Goal: Task Accomplishment & Management: Use online tool/utility

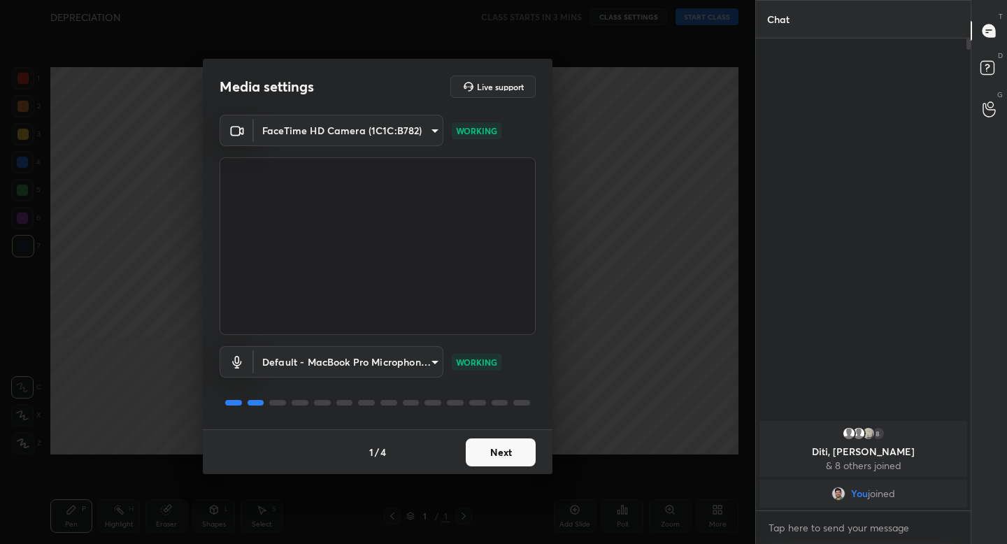
click at [518, 450] on button "Next" at bounding box center [501, 452] width 70 height 28
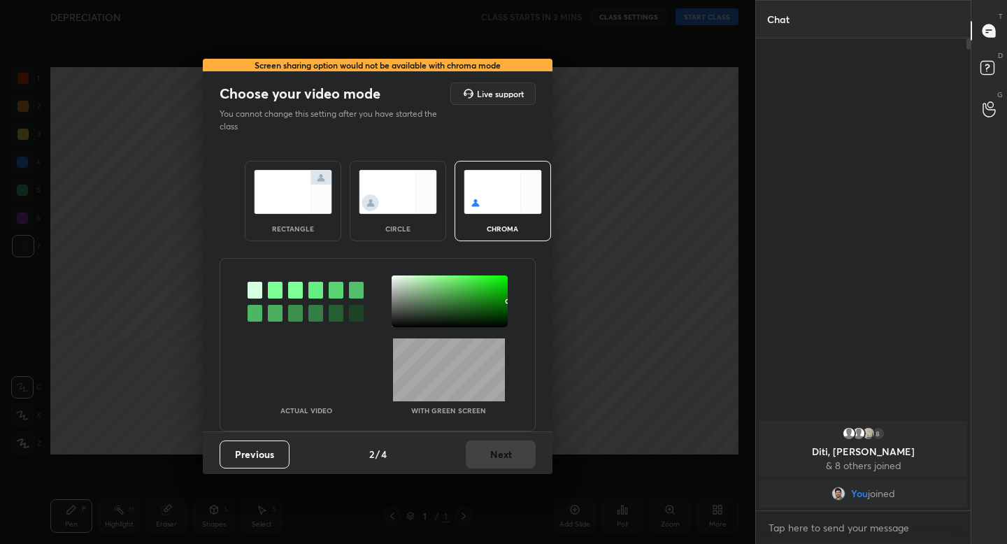
click at [304, 210] on img at bounding box center [293, 192] width 78 height 44
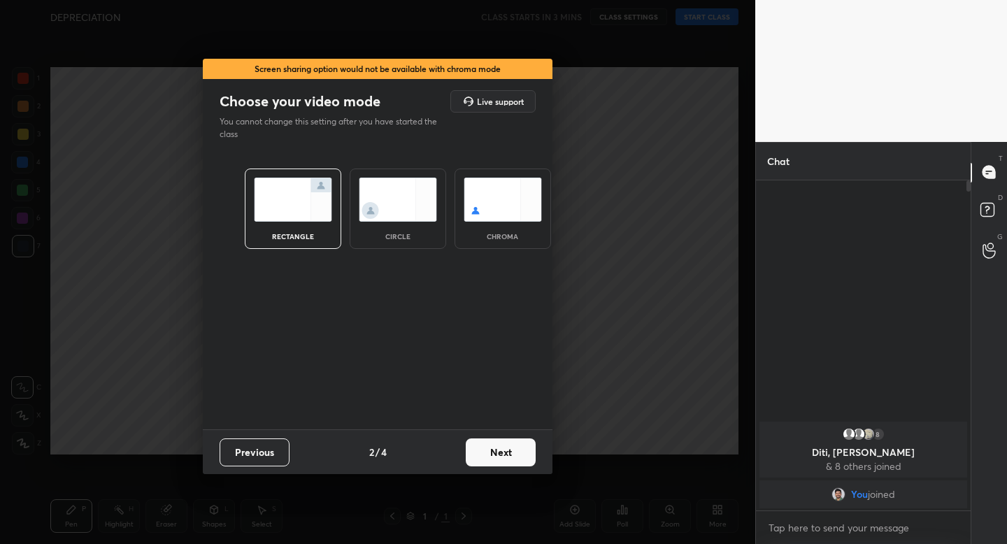
click at [497, 454] on button "Next" at bounding box center [501, 452] width 70 height 28
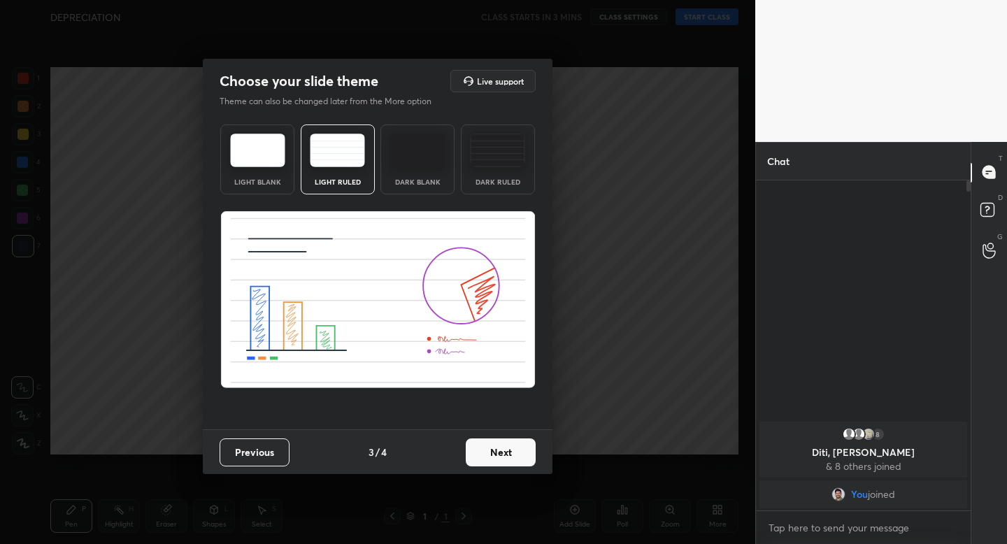
click at [506, 452] on button "Next" at bounding box center [501, 452] width 70 height 28
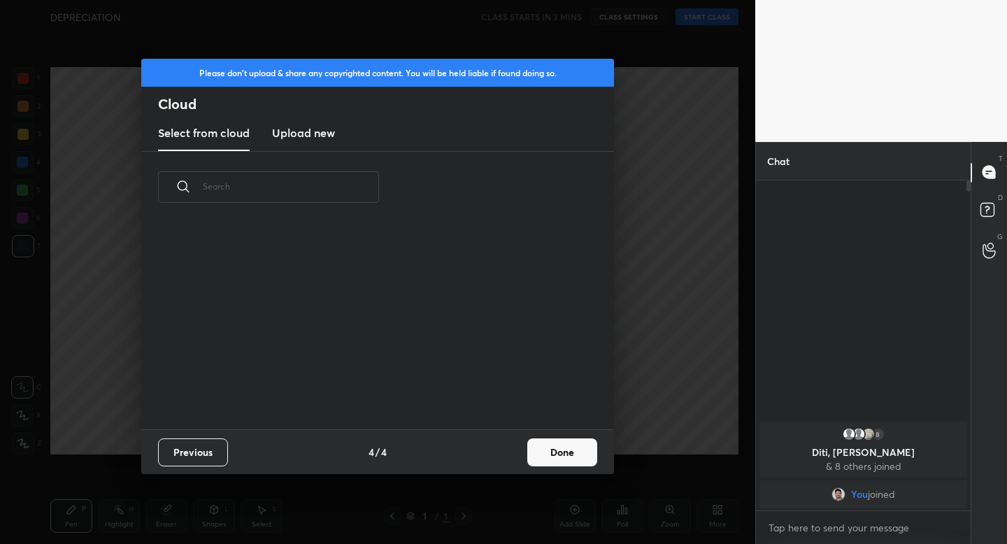
scroll to position [206, 449]
click at [553, 454] on button "Done" at bounding box center [562, 452] width 70 height 28
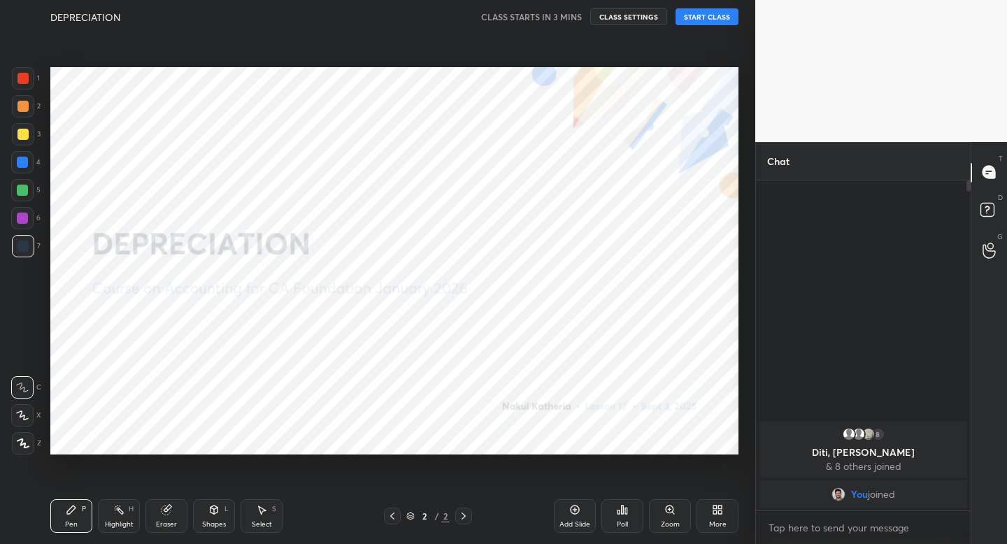
click at [692, 17] on button "START CLASS" at bounding box center [707, 16] width 63 height 17
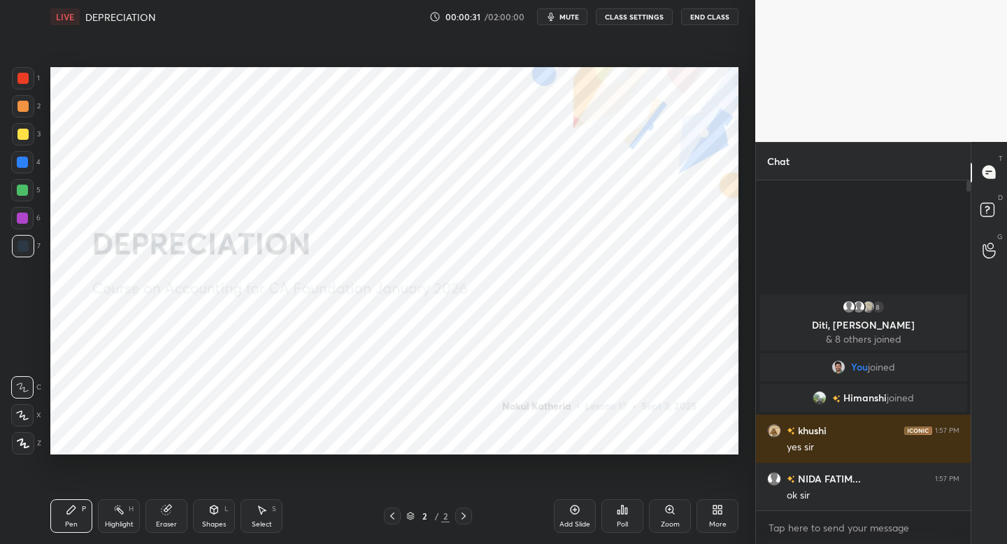
click at [563, 10] on button "mute" at bounding box center [562, 16] width 50 height 17
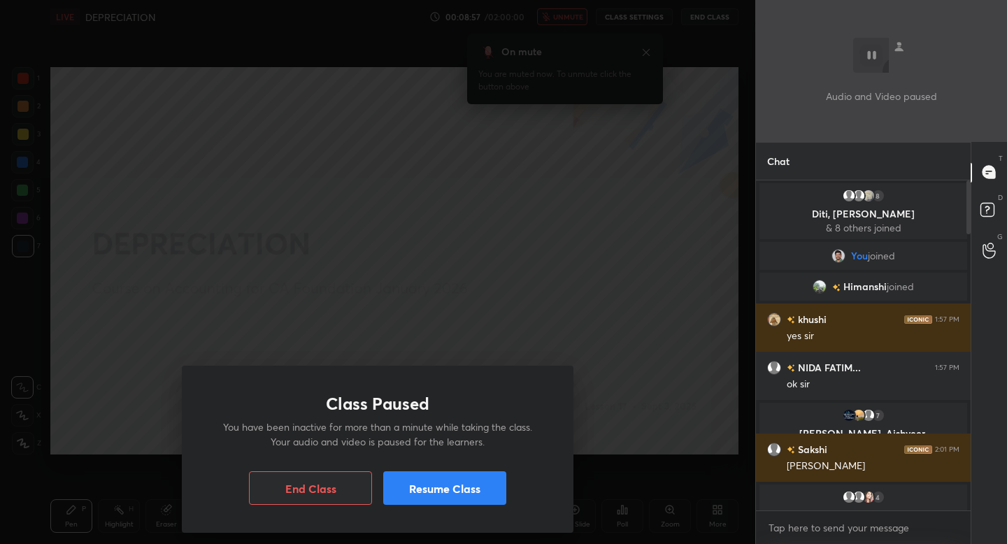
click at [469, 492] on button "Resume Class" at bounding box center [444, 488] width 123 height 34
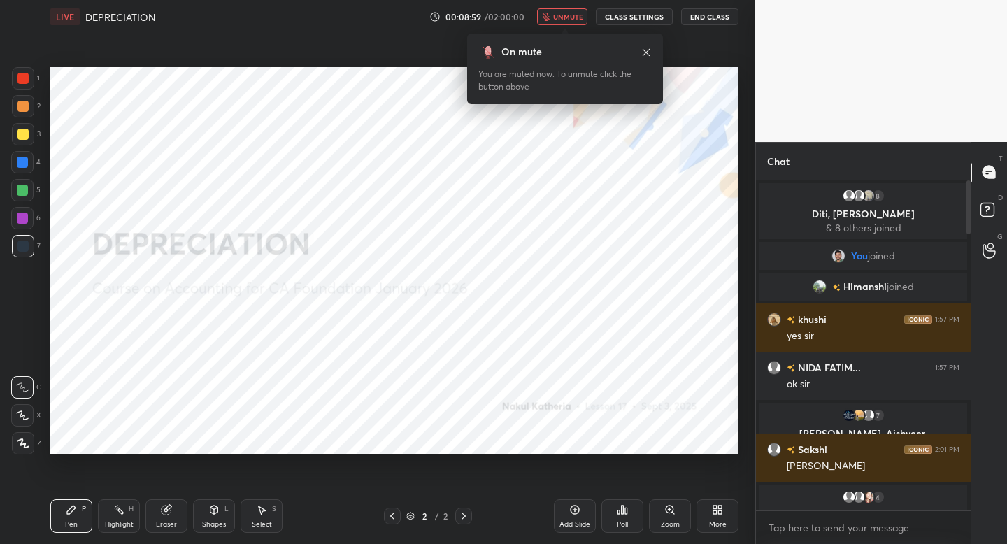
click at [577, 17] on span "unmute" at bounding box center [568, 17] width 30 height 10
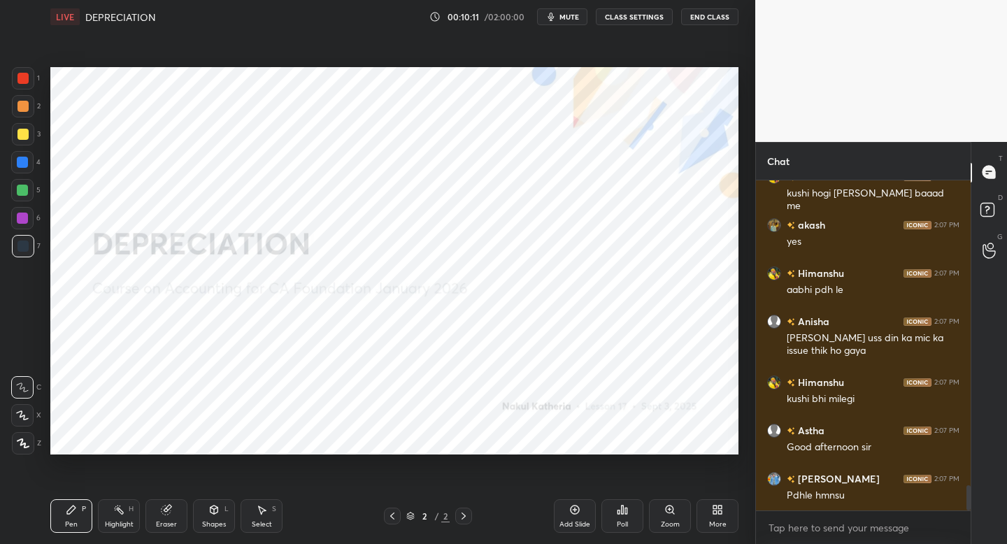
scroll to position [4072, 0]
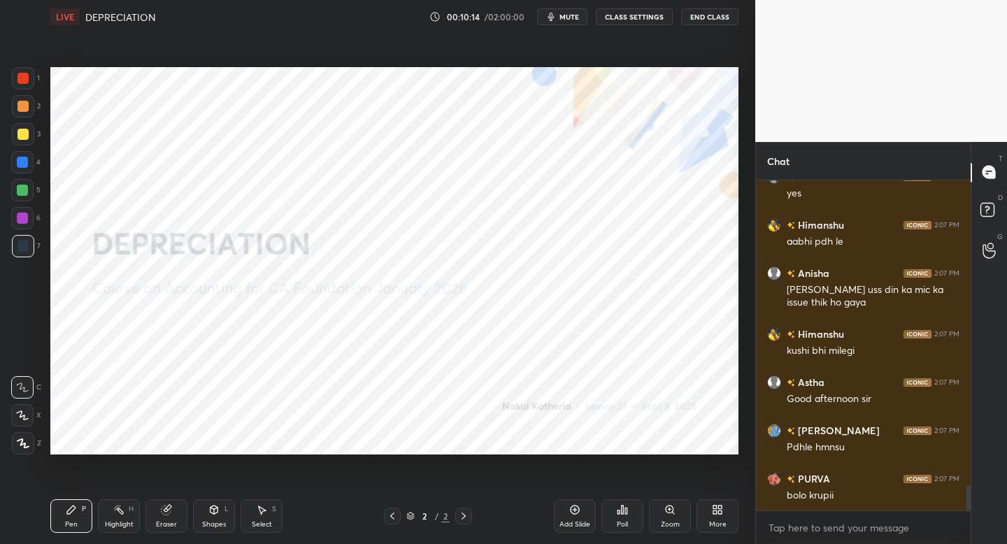
click at [23, 441] on icon at bounding box center [23, 443] width 13 height 10
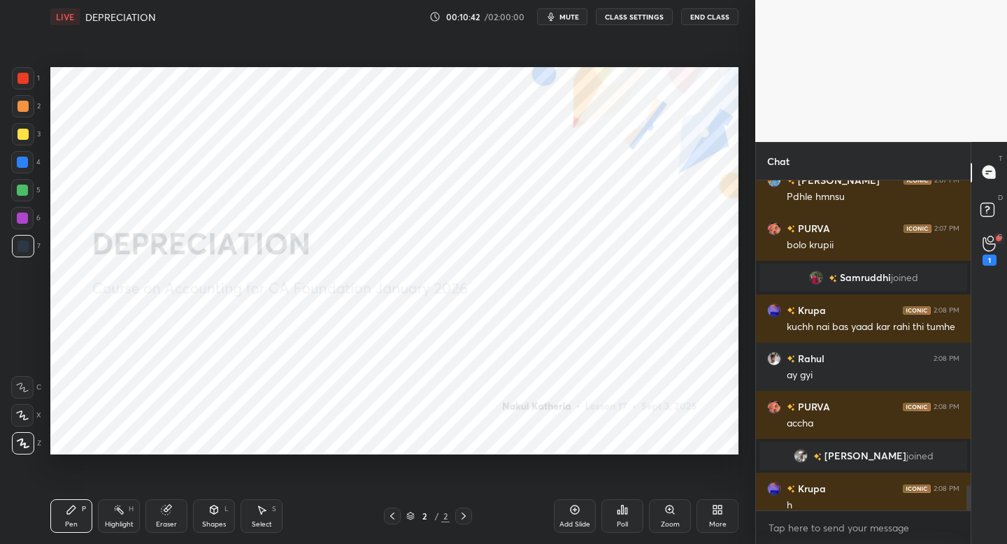
scroll to position [4044, 0]
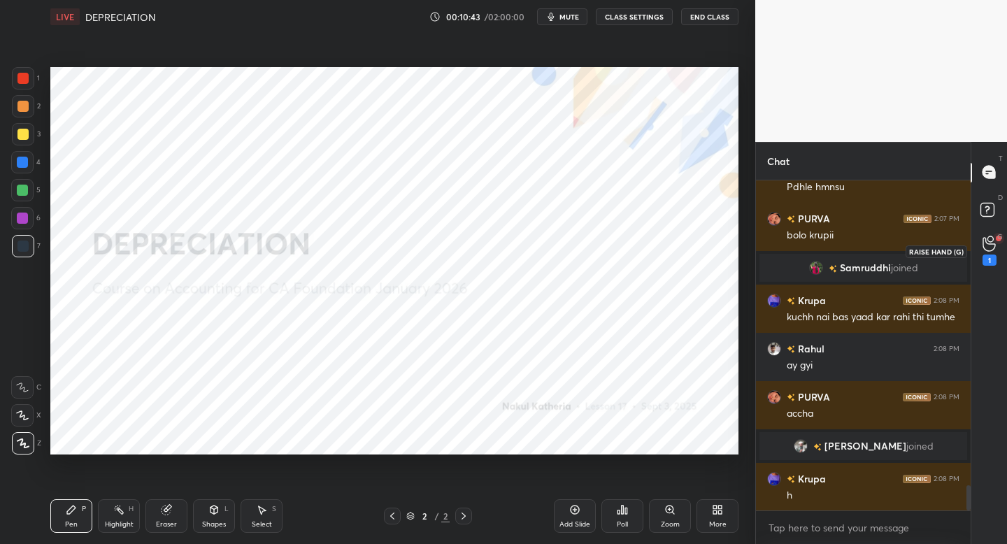
click at [989, 256] on div "1" at bounding box center [990, 260] width 14 height 11
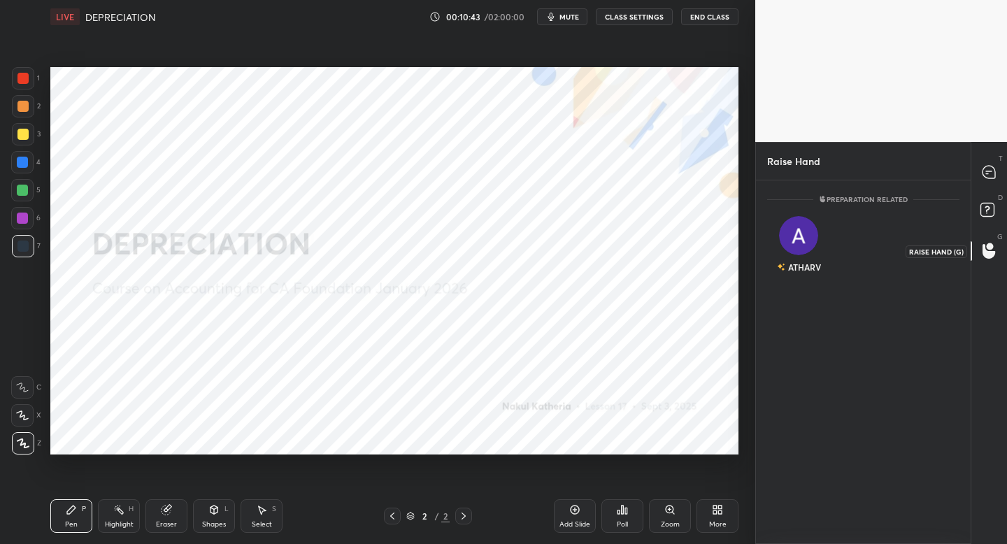
scroll to position [5, 5]
click at [806, 232] on img "grid" at bounding box center [798, 235] width 39 height 39
click at [810, 277] on button "INVITE" at bounding box center [798, 277] width 51 height 18
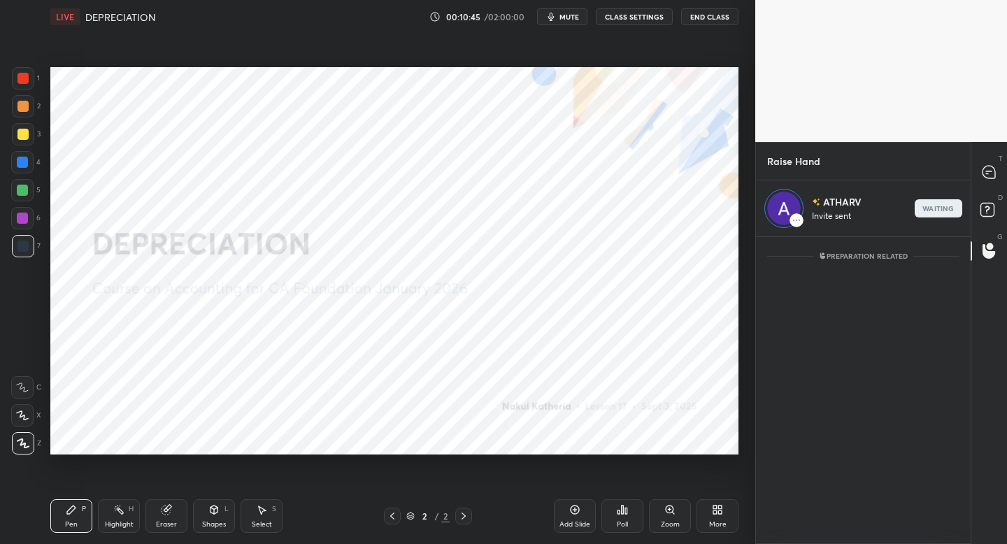
scroll to position [303, 211]
click at [990, 178] on icon at bounding box center [989, 172] width 13 height 13
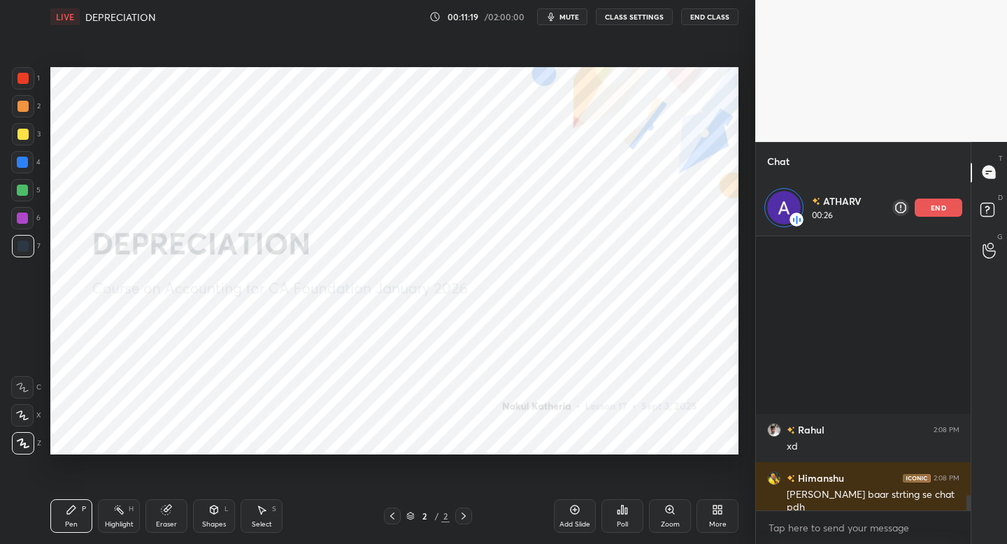
scroll to position [4286, 0]
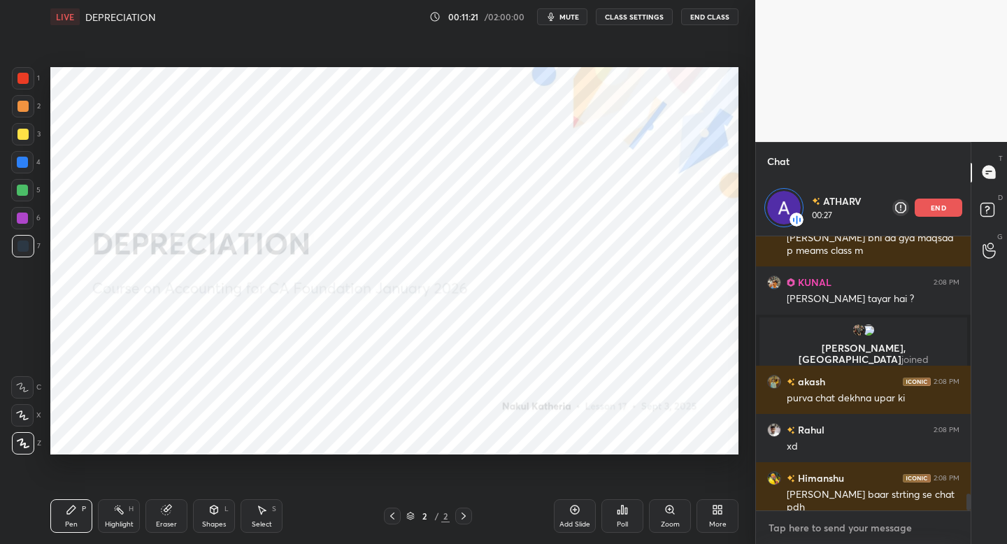
click at [808, 525] on textarea at bounding box center [863, 528] width 192 height 22
type textarea "x"
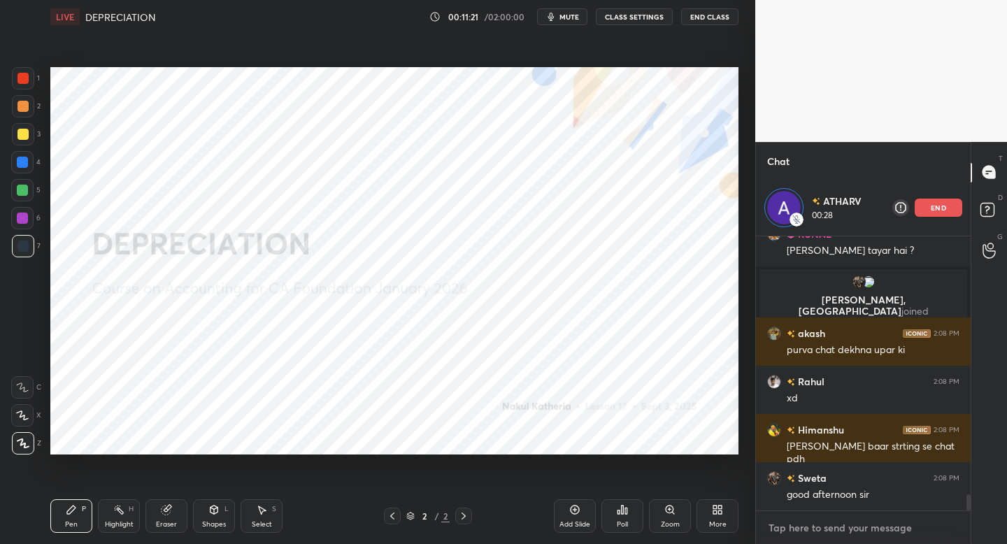
paste textarea "[URL][DOMAIN_NAME]"
type textarea "[URL][DOMAIN_NAME]"
type textarea "x"
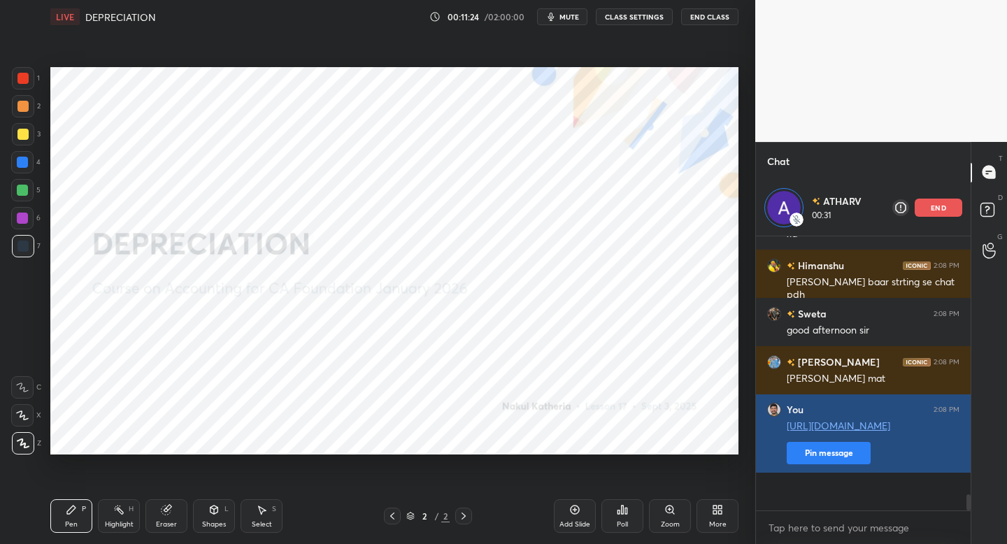
click at [817, 464] on button "Pin message" at bounding box center [829, 453] width 84 height 22
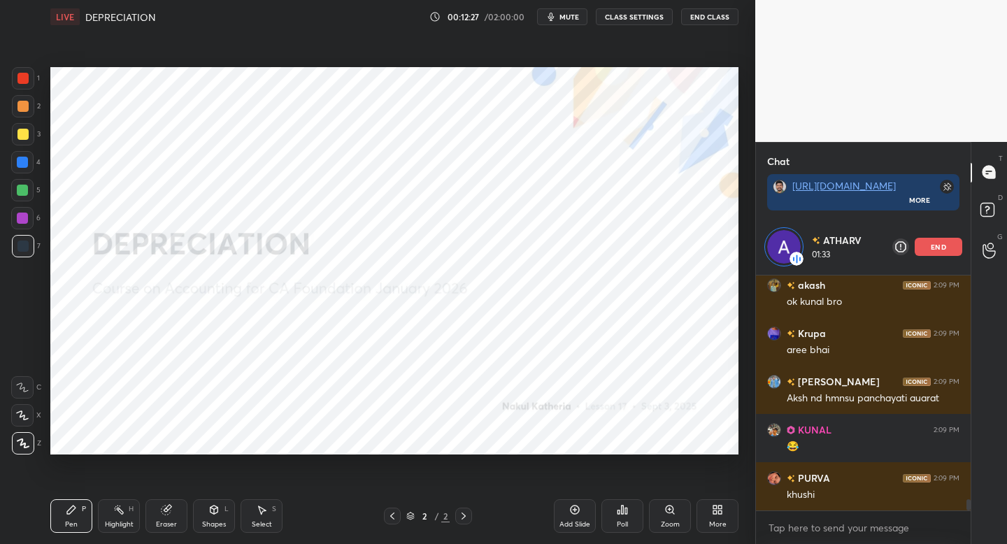
scroll to position [4876, 0]
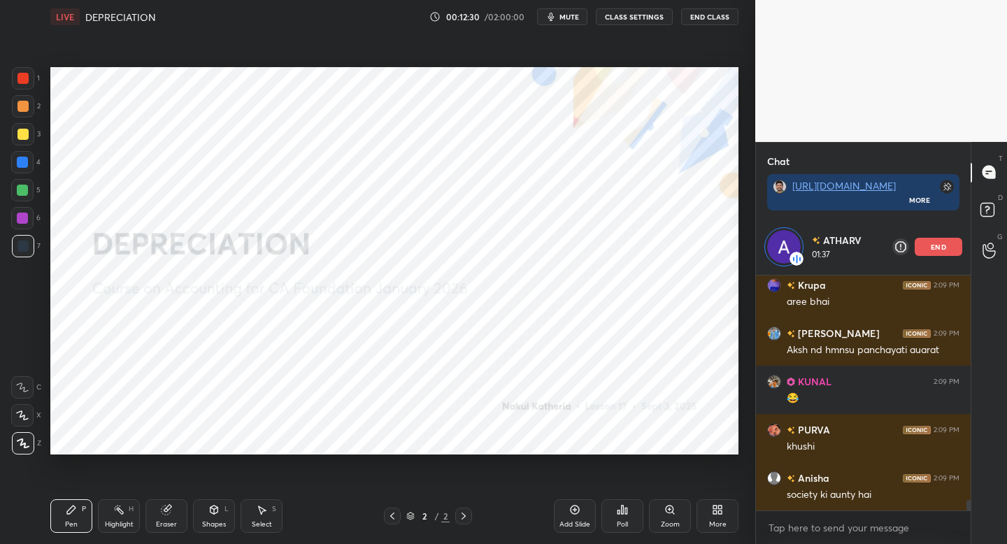
click at [934, 258] on div "[PERSON_NAME] 01:37 end" at bounding box center [863, 247] width 215 height 56
click at [928, 248] on div "end" at bounding box center [939, 247] width 48 height 18
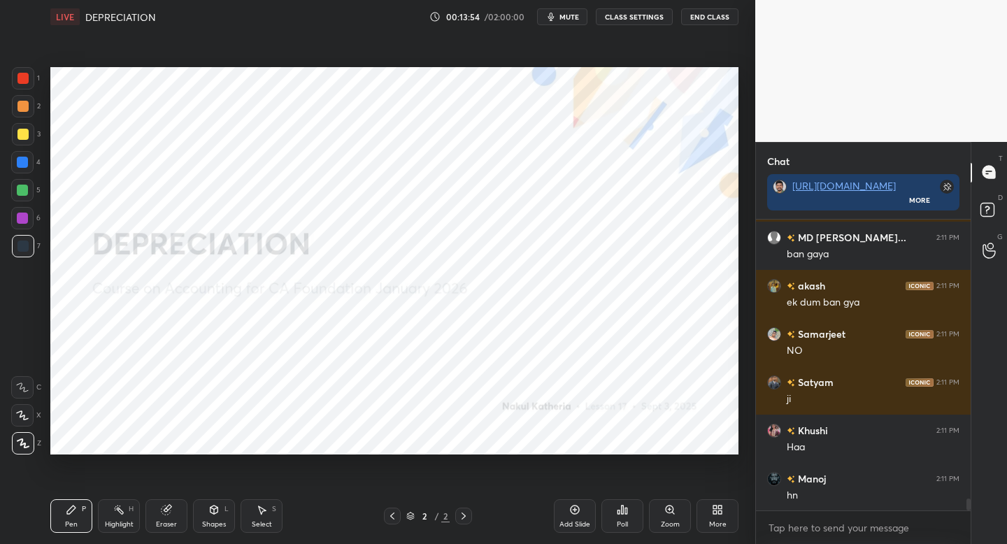
scroll to position [6803, 0]
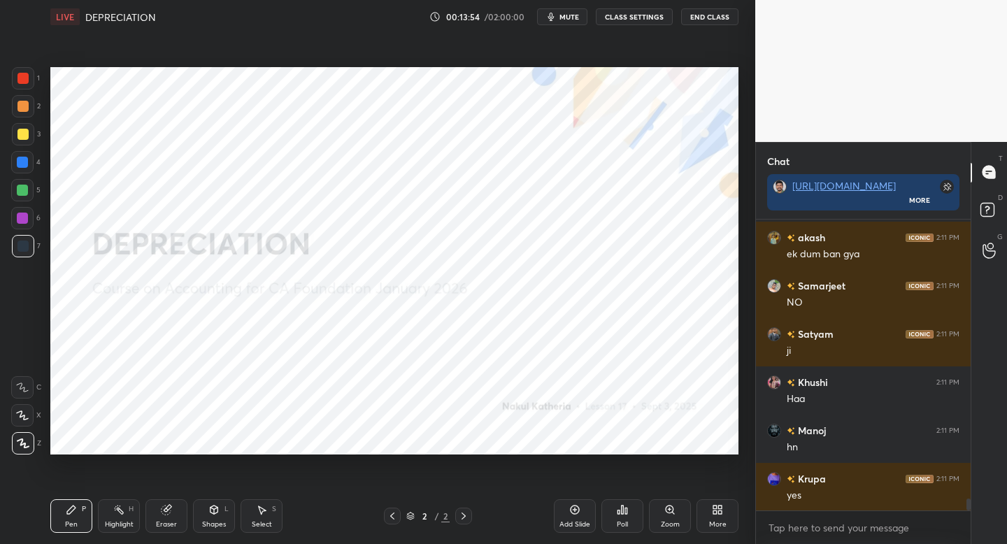
click at [712, 515] on icon at bounding box center [717, 509] width 11 height 11
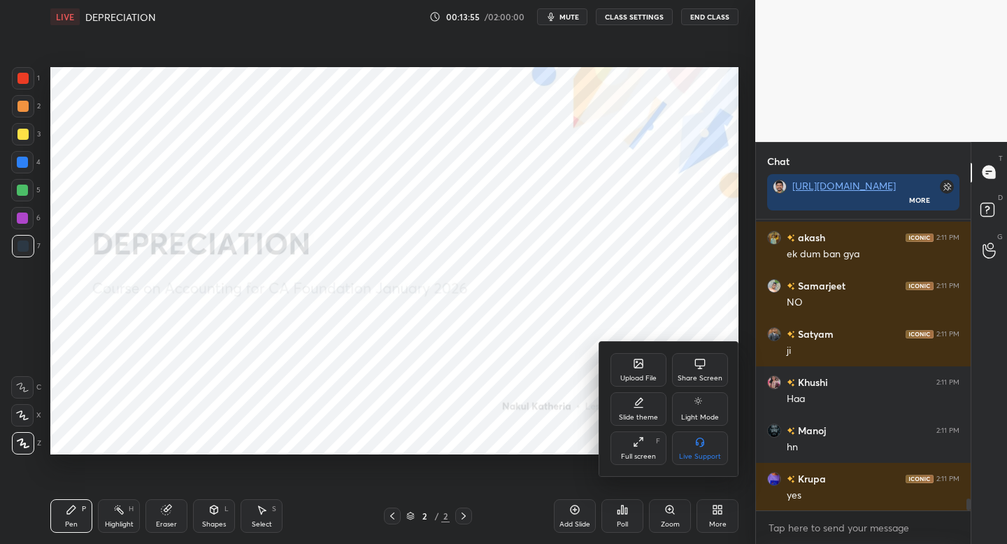
click at [633, 359] on icon at bounding box center [638, 363] width 11 height 11
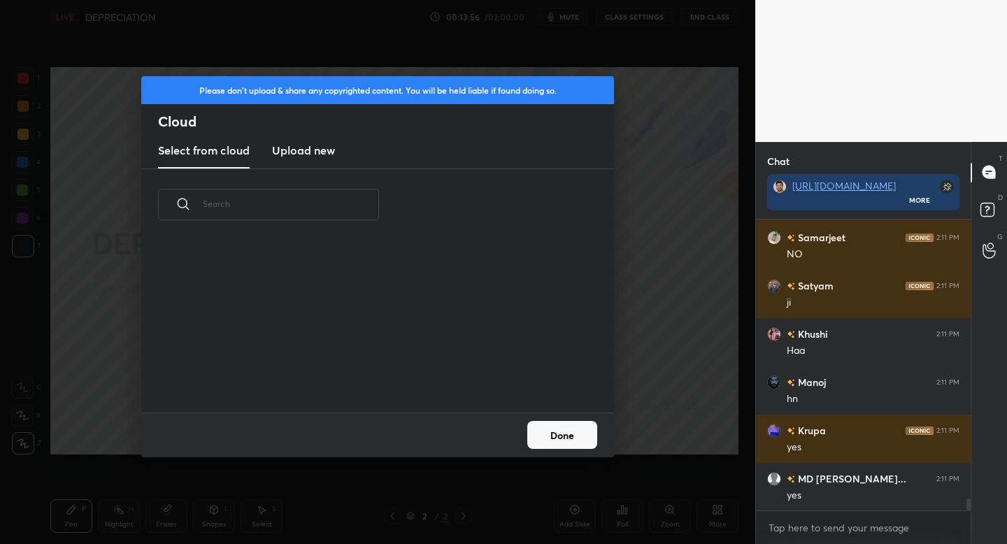
scroll to position [172, 449]
click at [309, 155] on h3 "Upload new" at bounding box center [303, 150] width 63 height 17
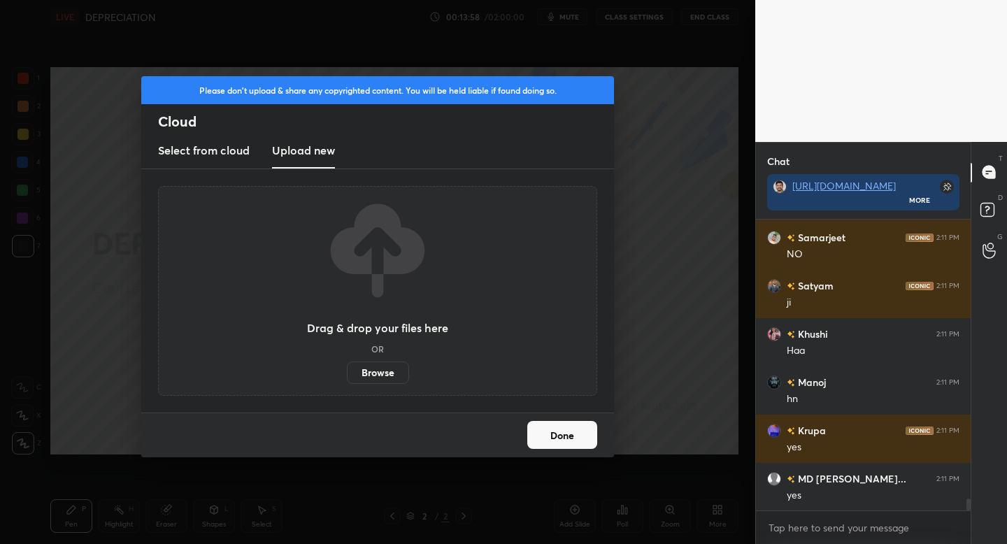
click at [392, 367] on label "Browse" at bounding box center [378, 373] width 62 height 22
click at [347, 367] on input "Browse" at bounding box center [347, 373] width 0 height 22
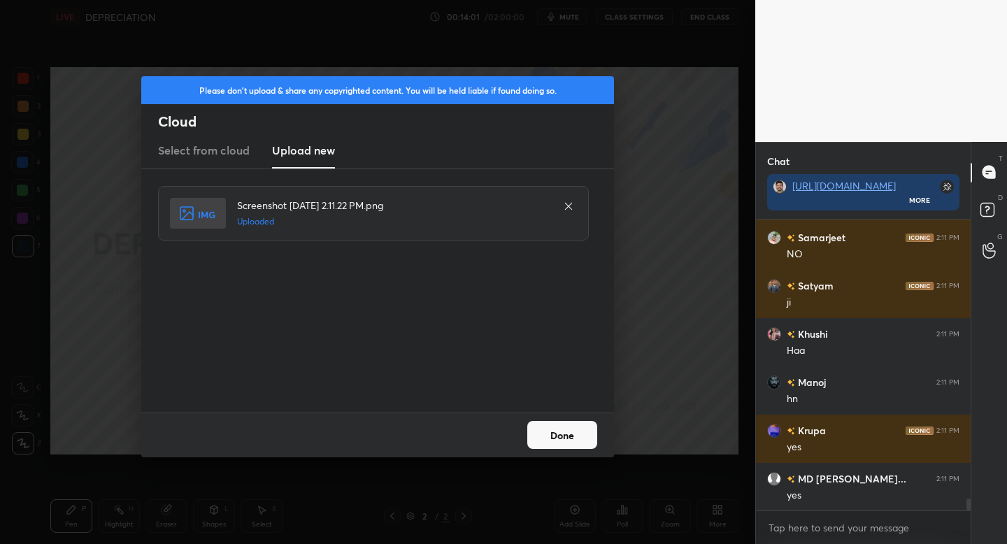
scroll to position [6899, 0]
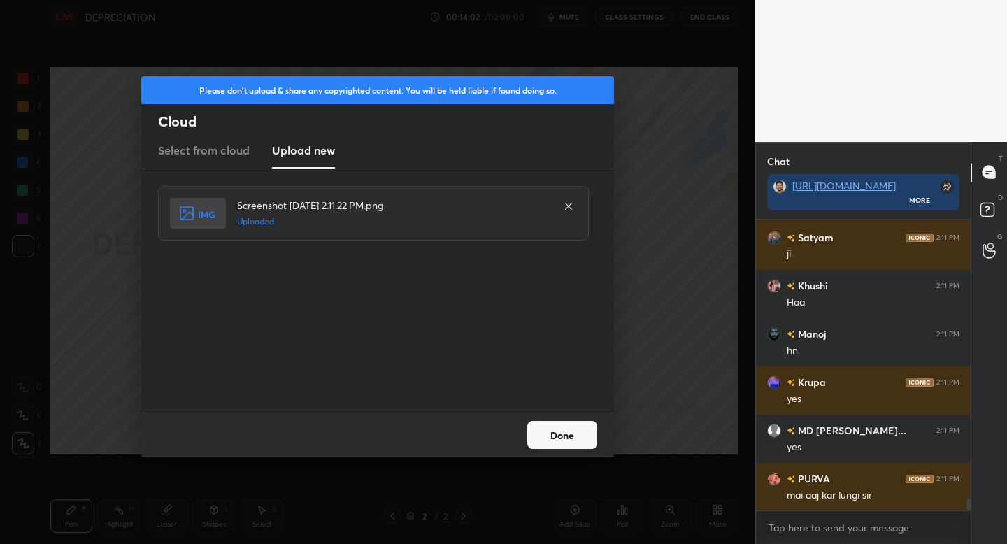
click at [559, 437] on button "Done" at bounding box center [562, 435] width 70 height 28
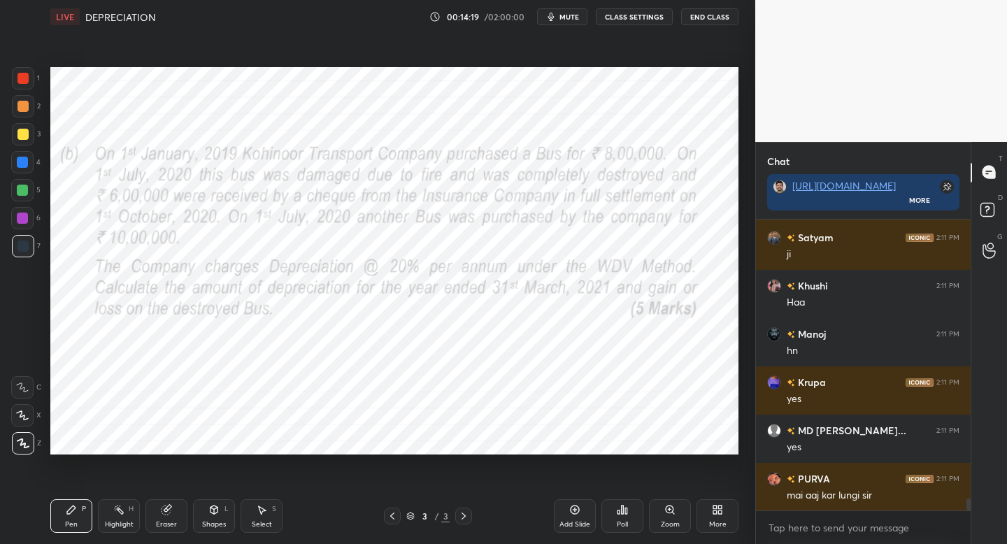
scroll to position [6947, 0]
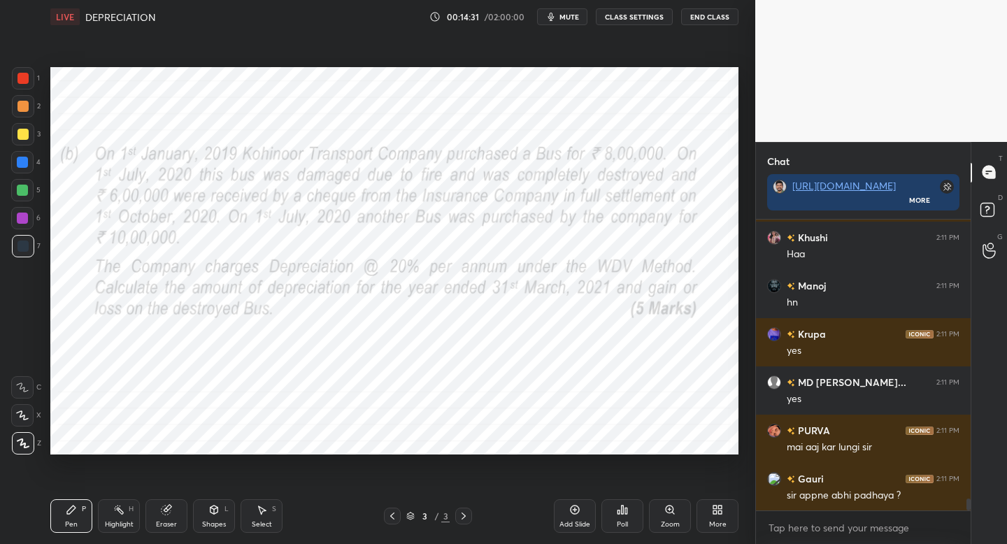
click at [29, 88] on div at bounding box center [23, 78] width 22 height 22
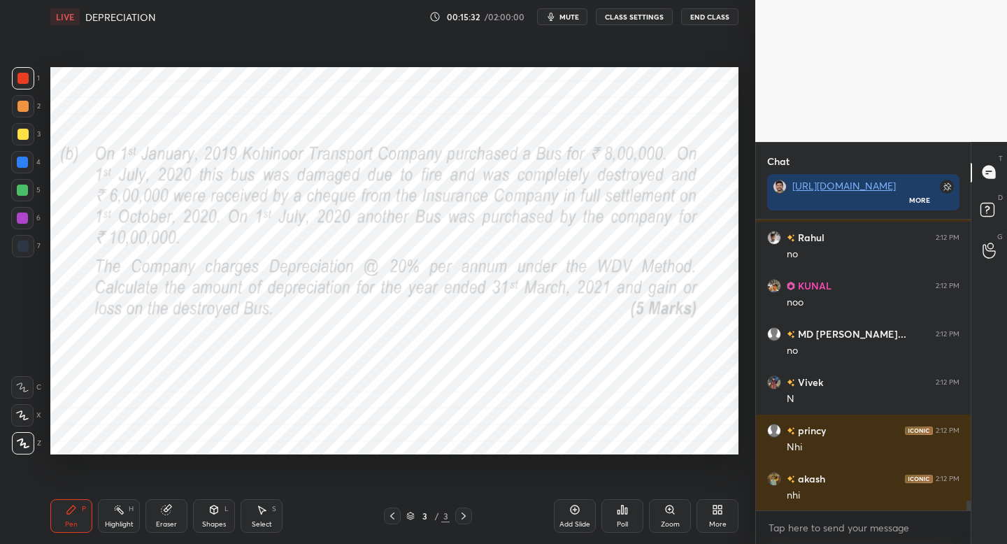
scroll to position [8380, 0]
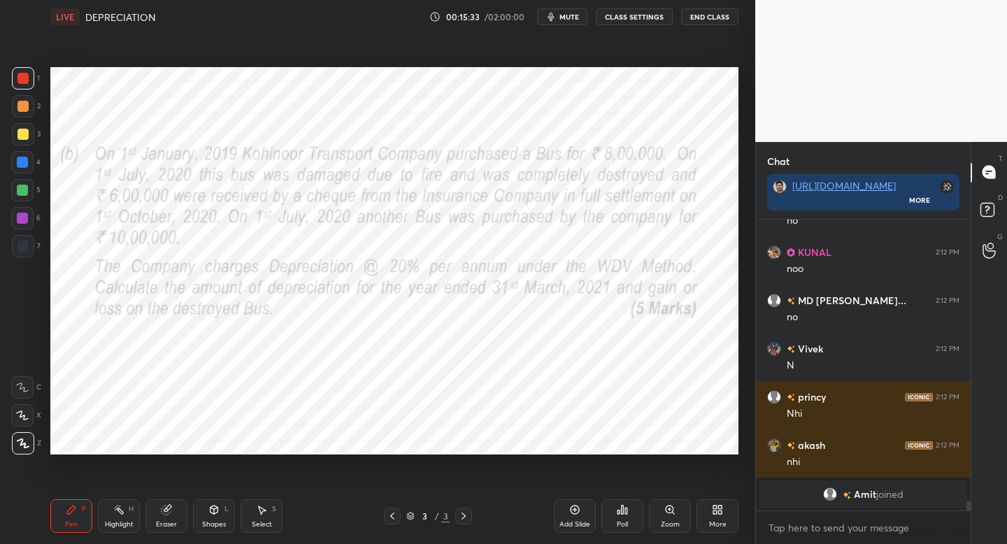
click at [215, 521] on div "Shapes" at bounding box center [214, 524] width 24 height 7
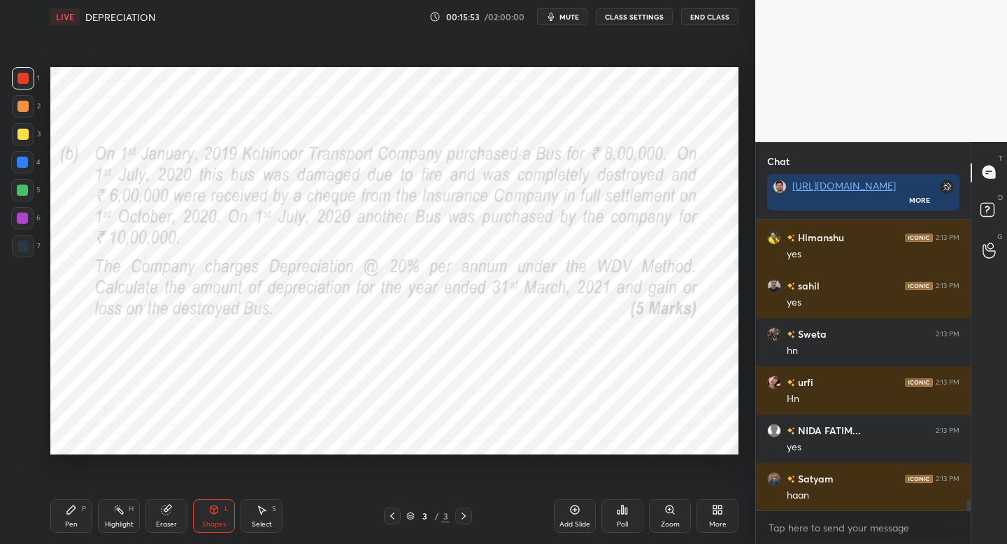
scroll to position [7837, 0]
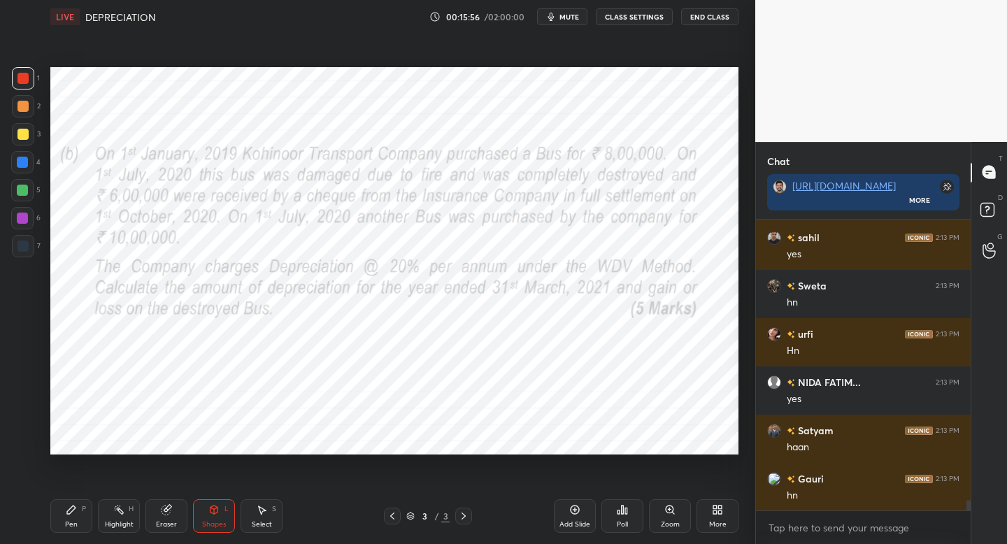
click at [567, 511] on div "Add Slide" at bounding box center [575, 516] width 42 height 34
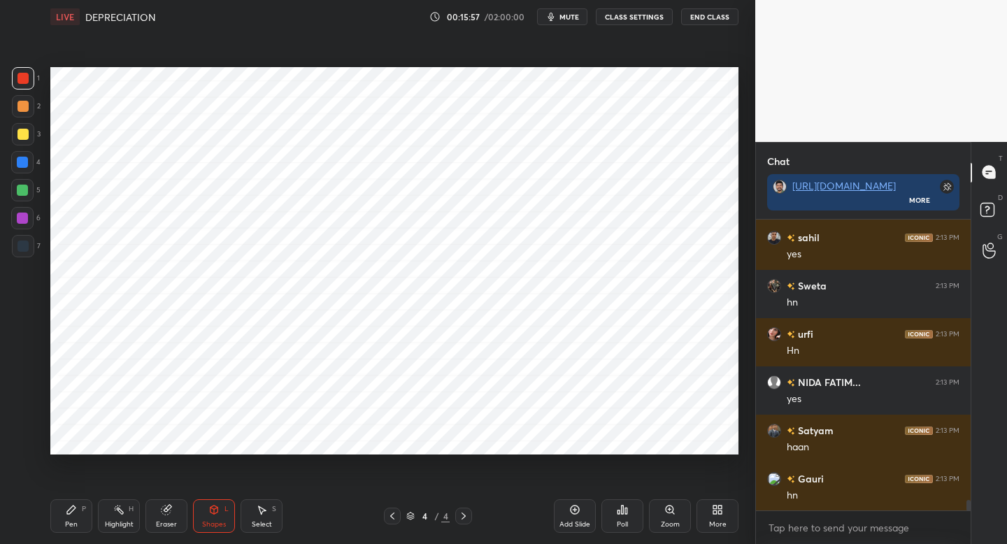
click at [19, 248] on div at bounding box center [23, 246] width 22 height 22
click at [69, 510] on icon at bounding box center [71, 509] width 11 height 11
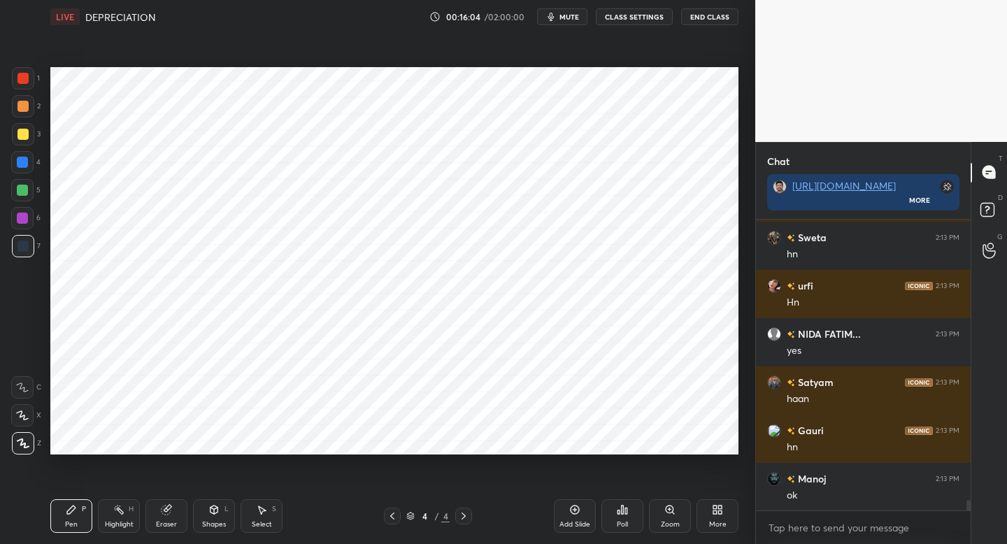
scroll to position [7933, 0]
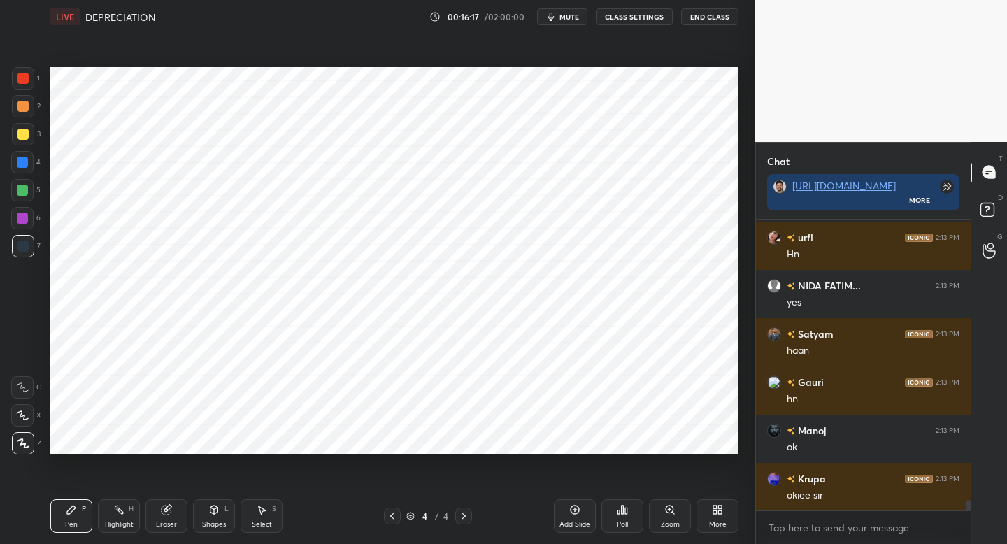
type textarea "x"
click at [568, 521] on div "Add Slide" at bounding box center [574, 524] width 31 height 7
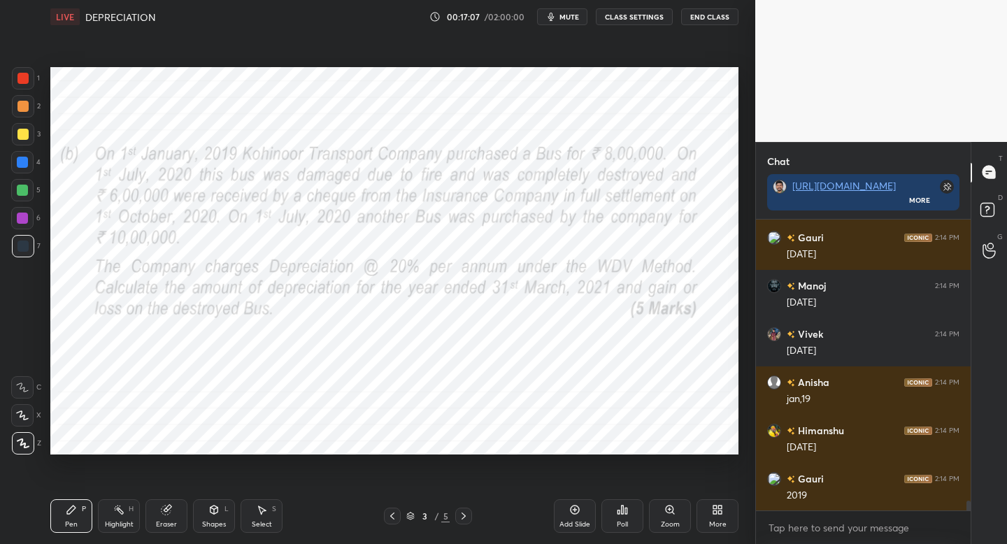
scroll to position [8706, 0]
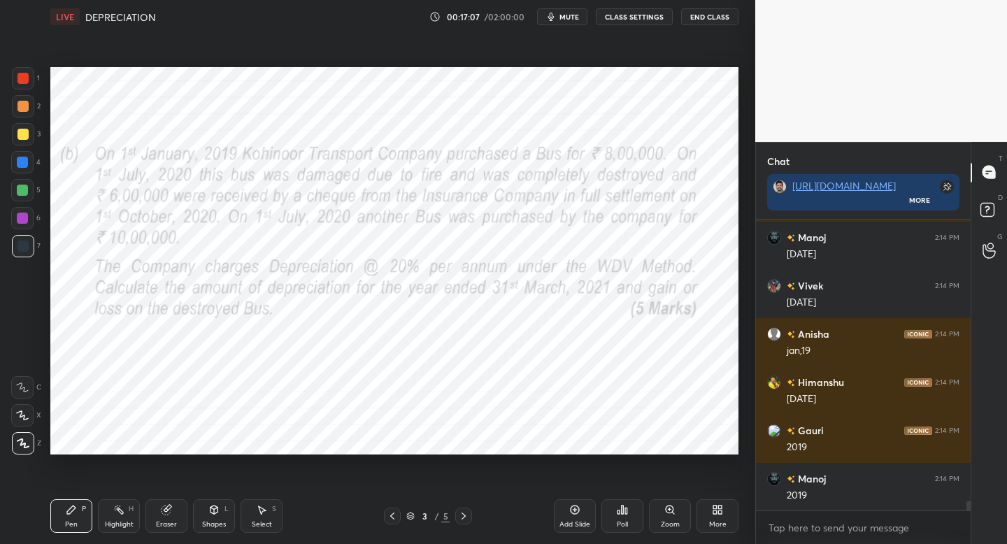
click at [466, 525] on div "Pen P Highlight H Eraser Shapes L Select S 3 / 5 Add Slide Poll Zoom More" at bounding box center [394, 516] width 688 height 56
click at [469, 527] on div "Pen P Highlight H Eraser Shapes L Select S 3 / 5 Add Slide Poll Zoom More" at bounding box center [394, 516] width 688 height 56
click at [467, 522] on div at bounding box center [463, 516] width 17 height 17
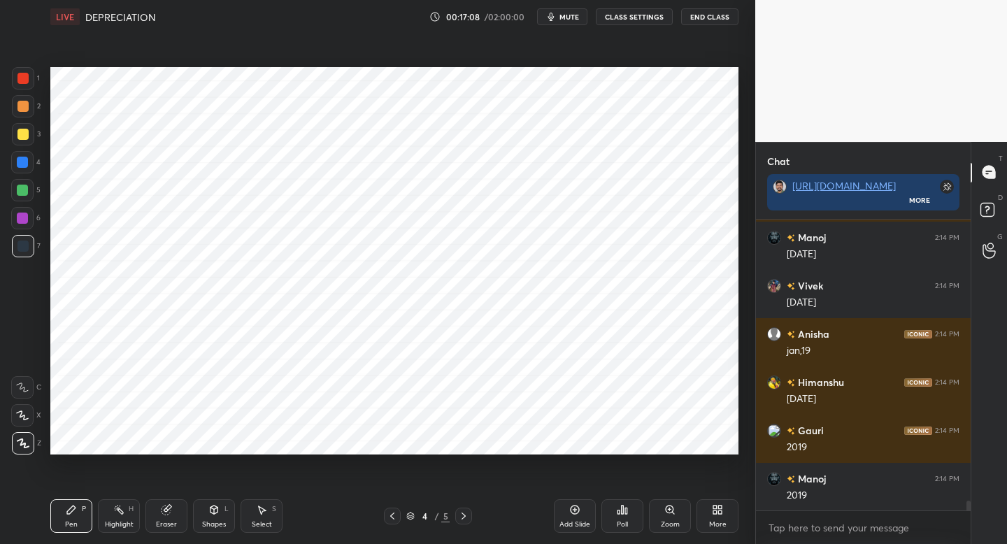
click at [464, 517] on icon at bounding box center [463, 516] width 11 height 11
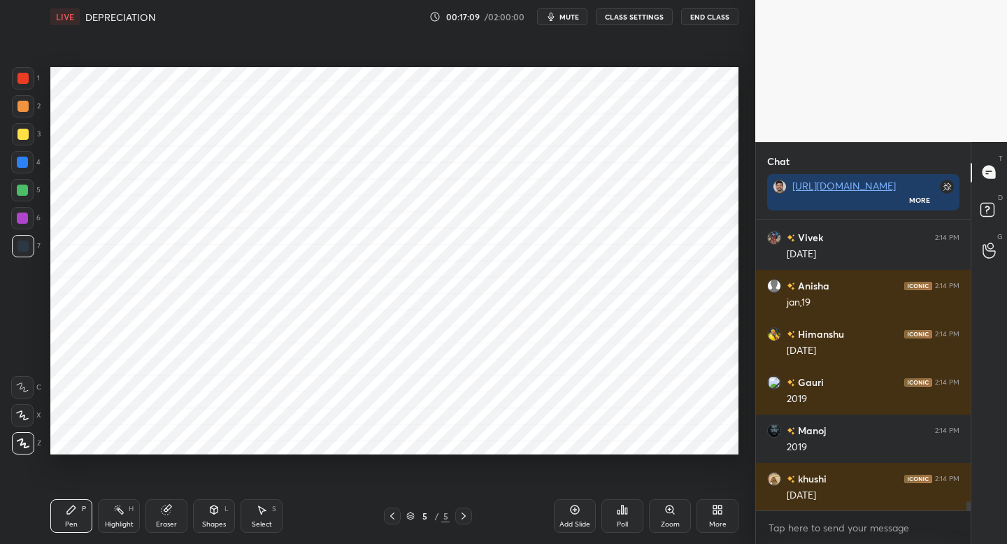
click at [37, 86] on div "1" at bounding box center [26, 78] width 28 height 22
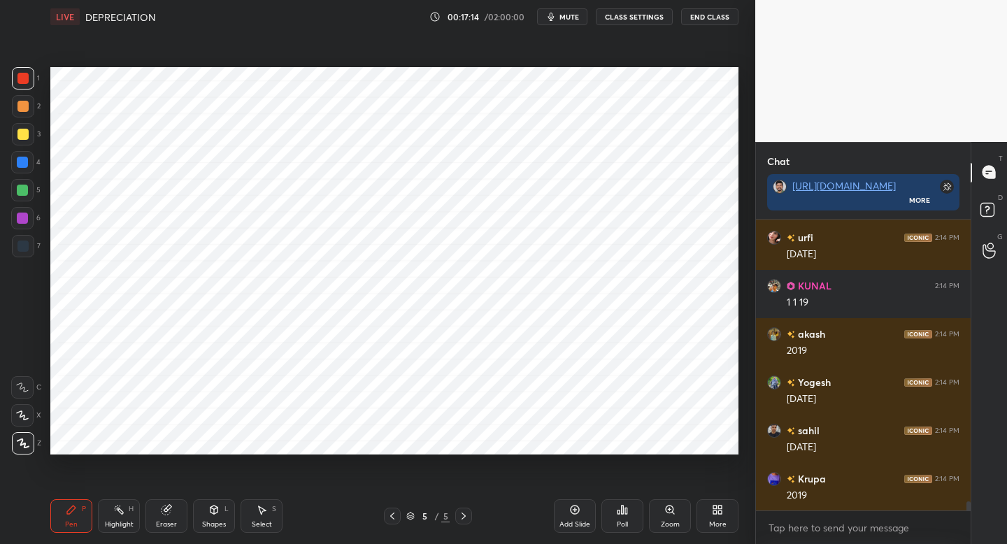
scroll to position [9092, 0]
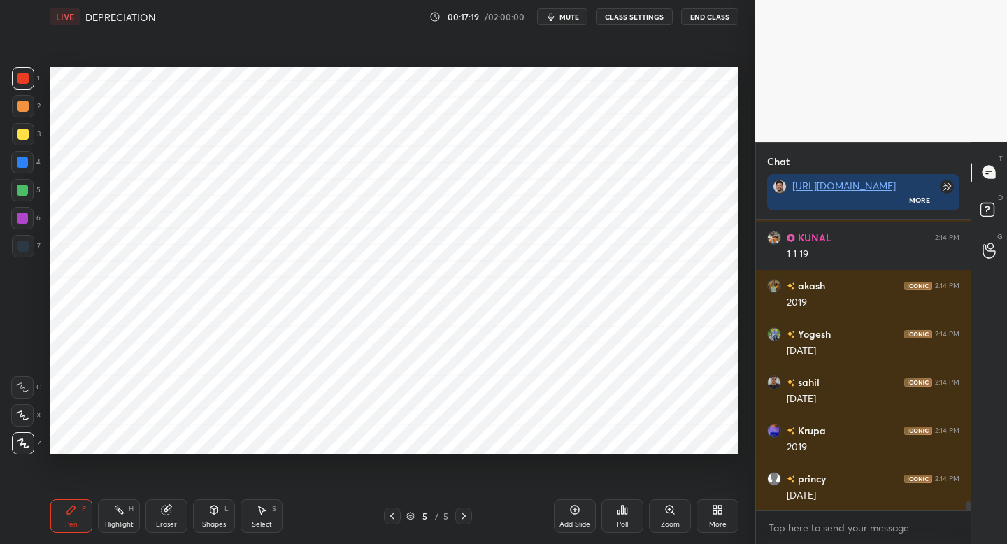
click at [31, 106] on div at bounding box center [23, 106] width 22 height 22
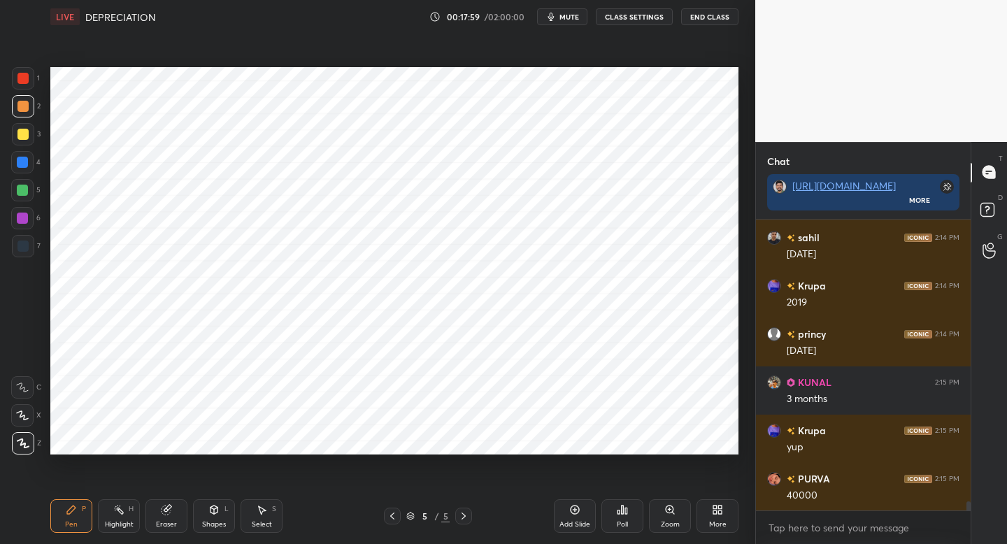
scroll to position [9285, 0]
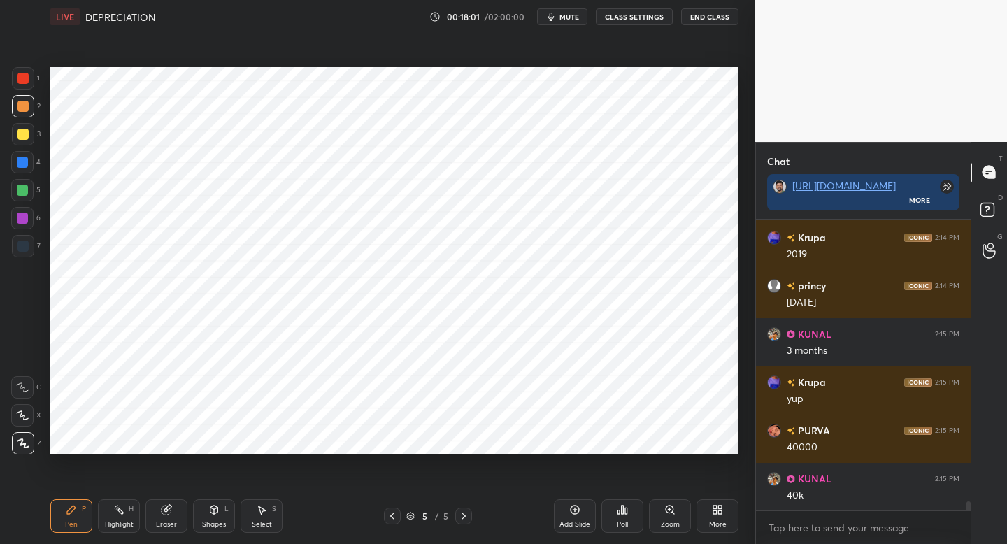
click at [27, 243] on div at bounding box center [22, 246] width 11 height 11
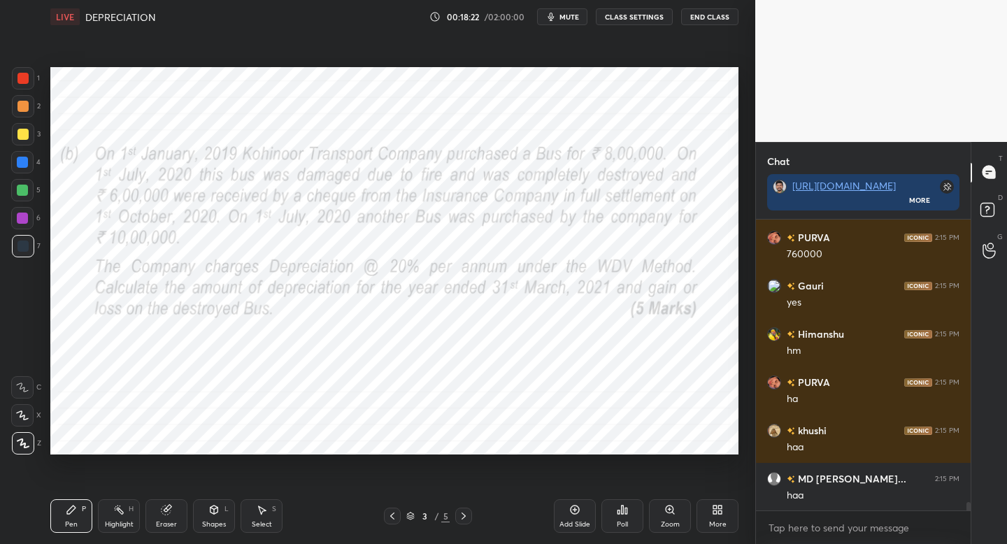
scroll to position [9767, 0]
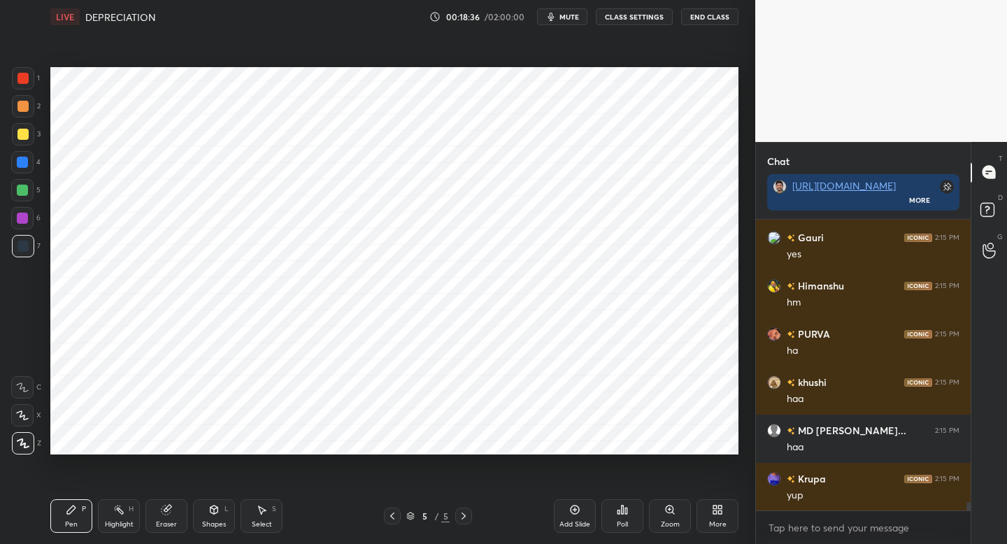
click at [390, 517] on icon at bounding box center [392, 516] width 11 height 11
click at [27, 90] on div "1" at bounding box center [26, 81] width 28 height 28
click at [30, 194] on div at bounding box center [22, 190] width 22 height 22
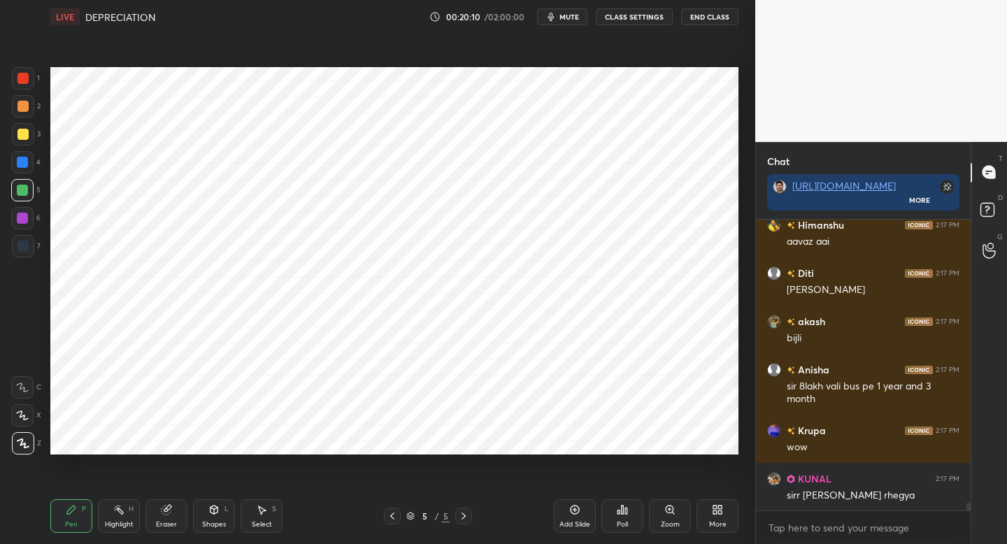
scroll to position [11083, 0]
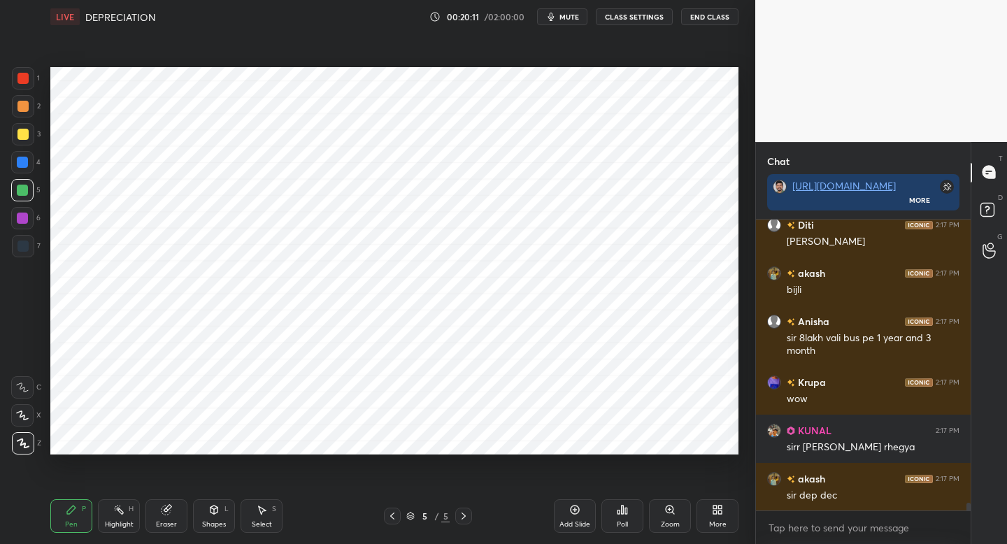
click at [27, 82] on div at bounding box center [22, 78] width 11 height 11
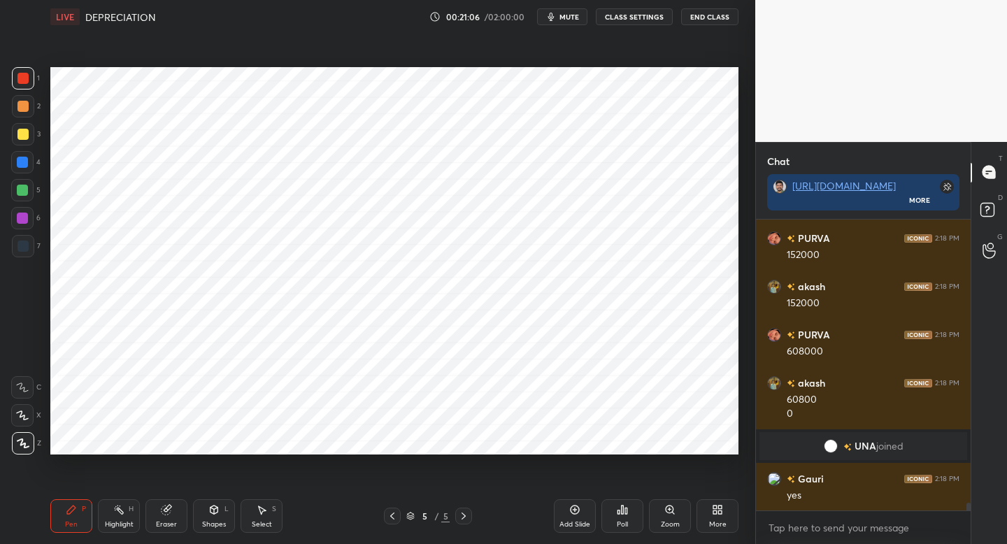
scroll to position [10678, 0]
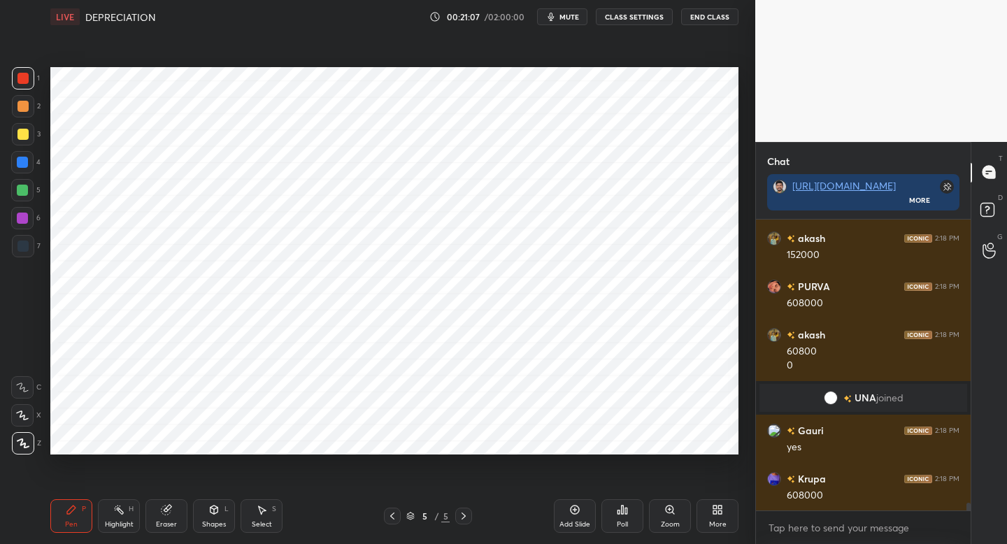
click at [390, 524] on div "Pen P Highlight H Eraser Shapes L Select S 5 / 5 Add Slide Poll Zoom More" at bounding box center [394, 516] width 688 height 56
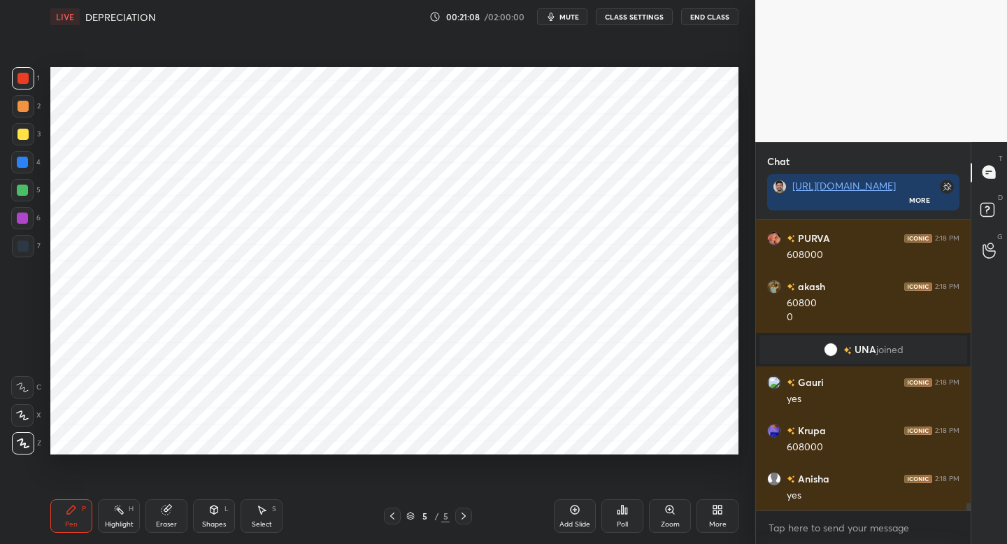
click at [392, 514] on icon at bounding box center [392, 516] width 4 height 7
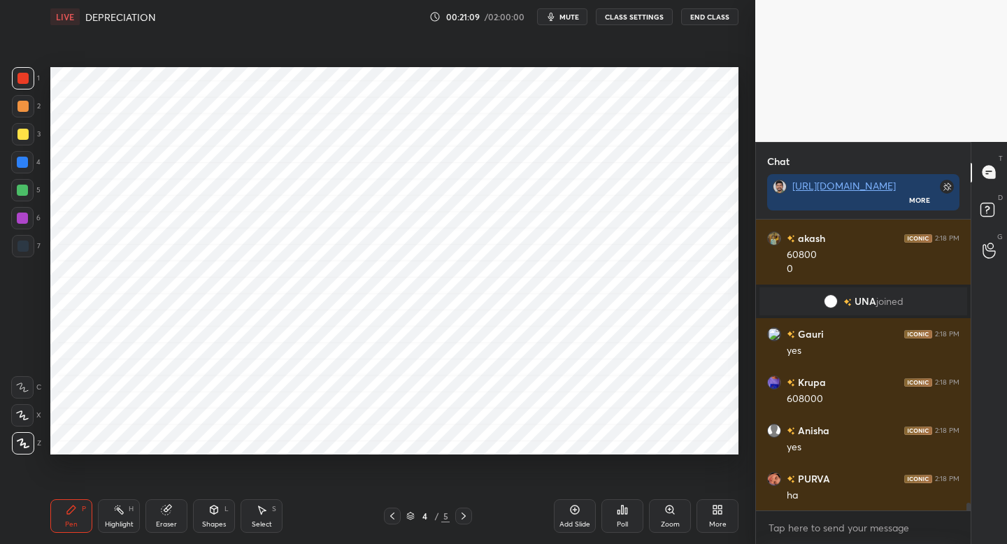
click at [171, 519] on div "Eraser" at bounding box center [166, 516] width 42 height 34
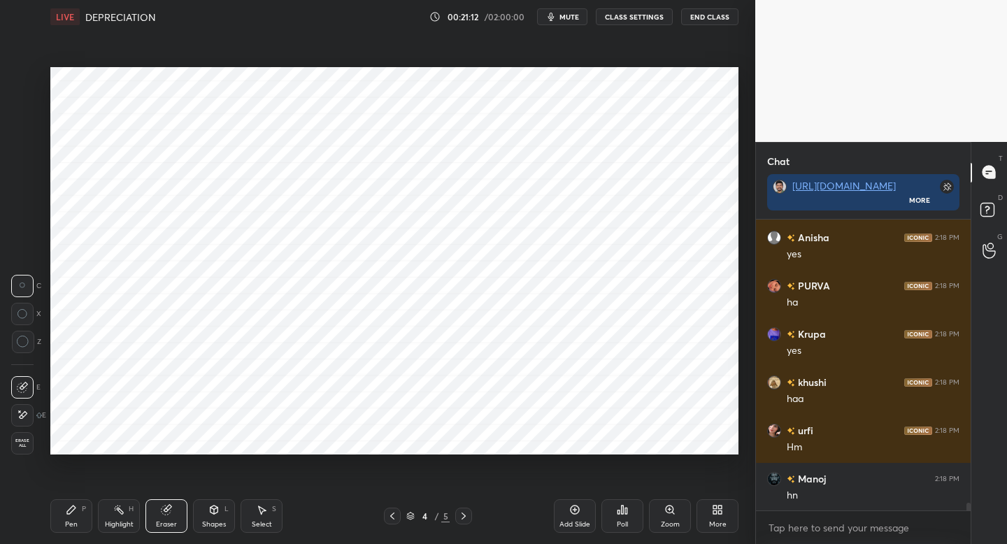
scroll to position [11016, 0]
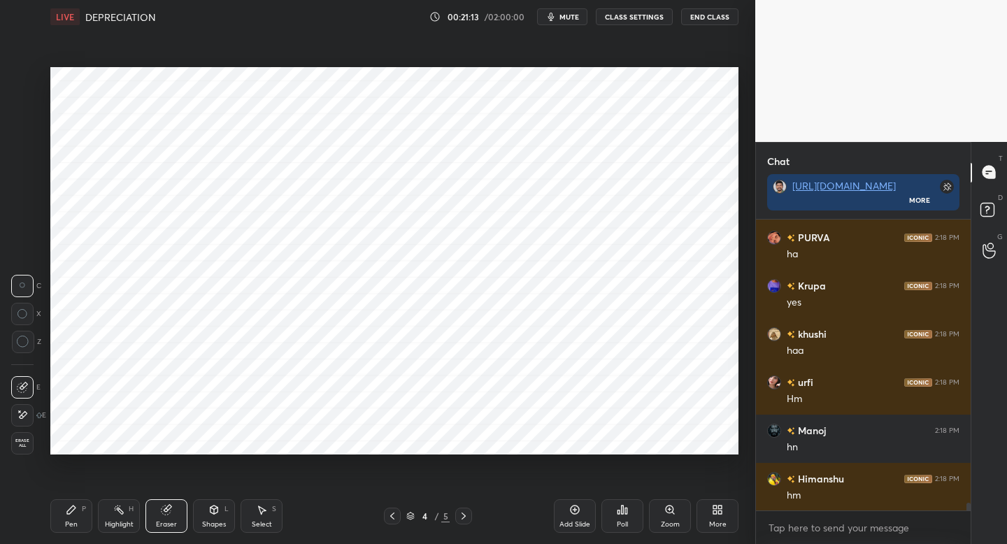
click at [73, 516] on div "Pen P" at bounding box center [71, 516] width 42 height 34
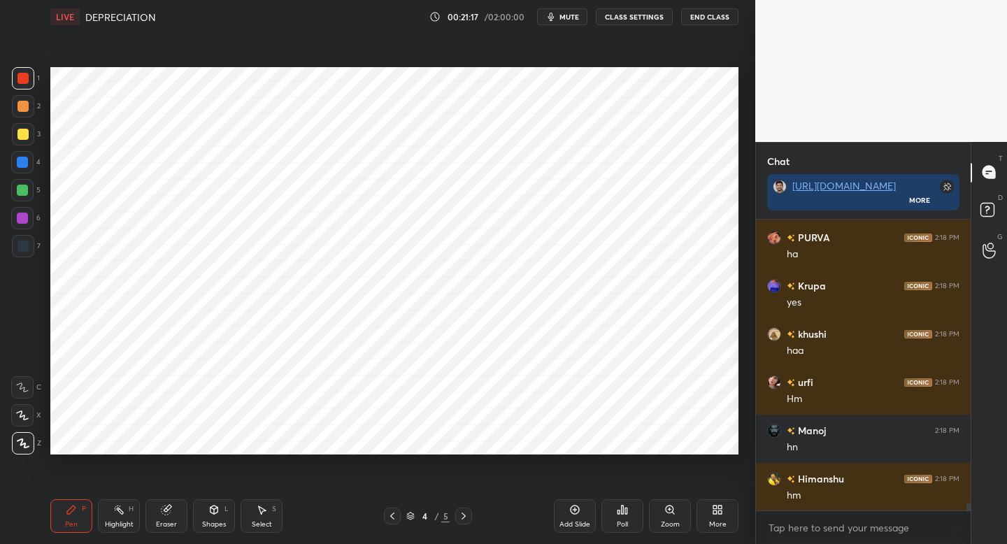
click at [166, 511] on div "Eraser" at bounding box center [166, 516] width 42 height 34
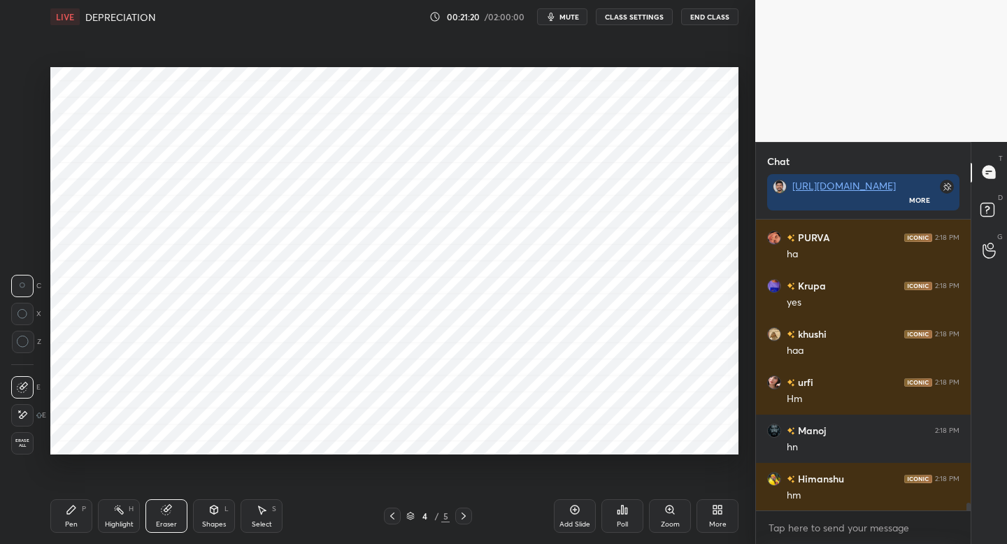
click at [85, 513] on div "Pen P" at bounding box center [71, 516] width 42 height 34
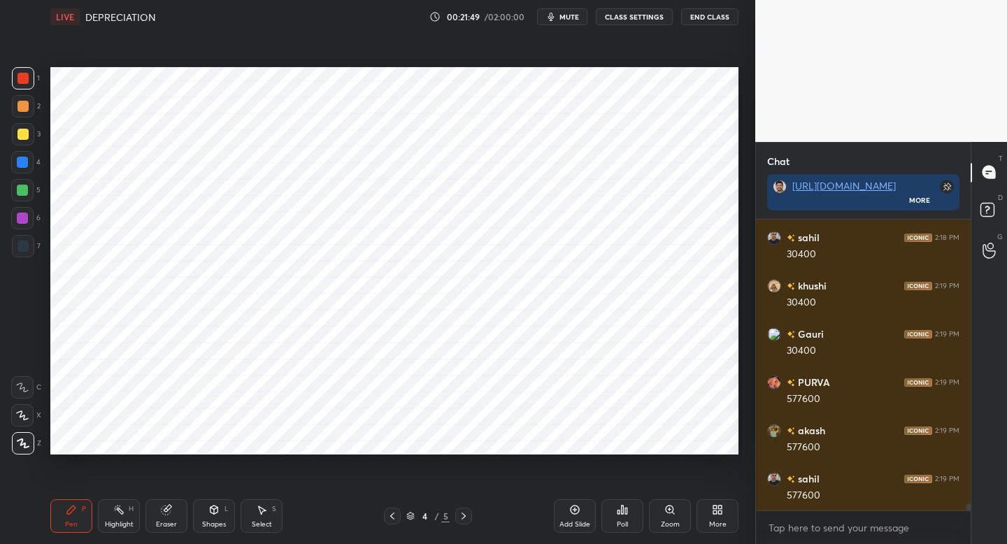
scroll to position [11450, 0]
click at [392, 520] on div at bounding box center [392, 516] width 17 height 17
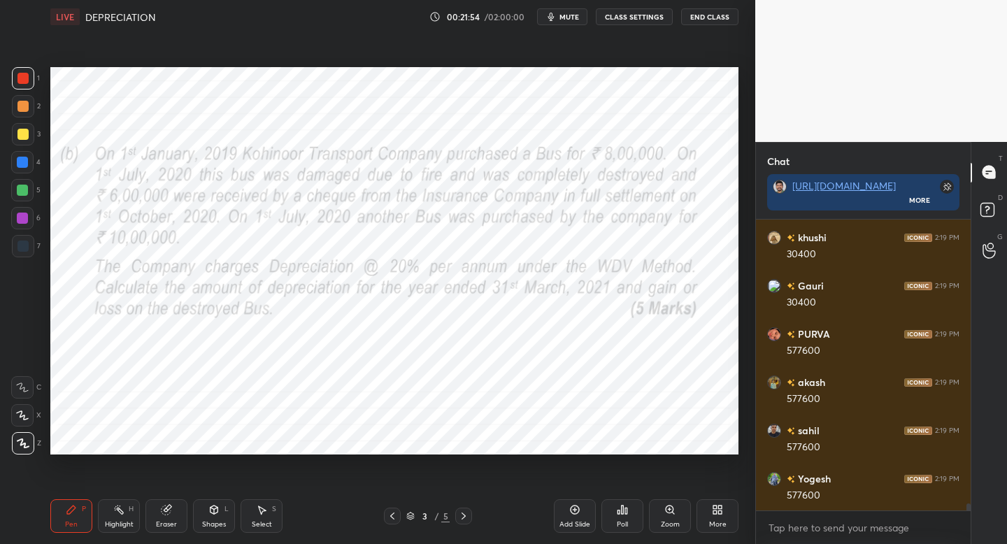
click at [463, 522] on div at bounding box center [463, 516] width 17 height 17
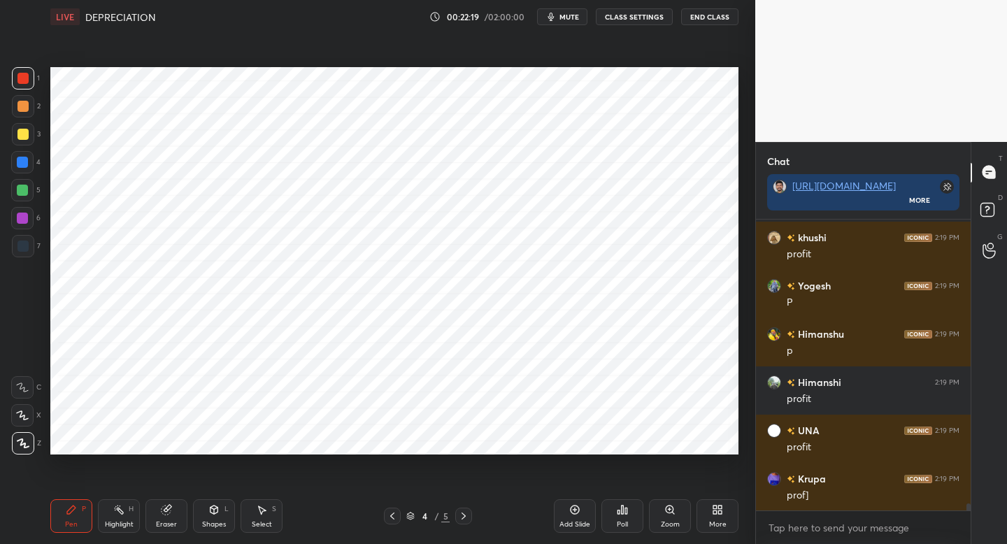
scroll to position [12223, 0]
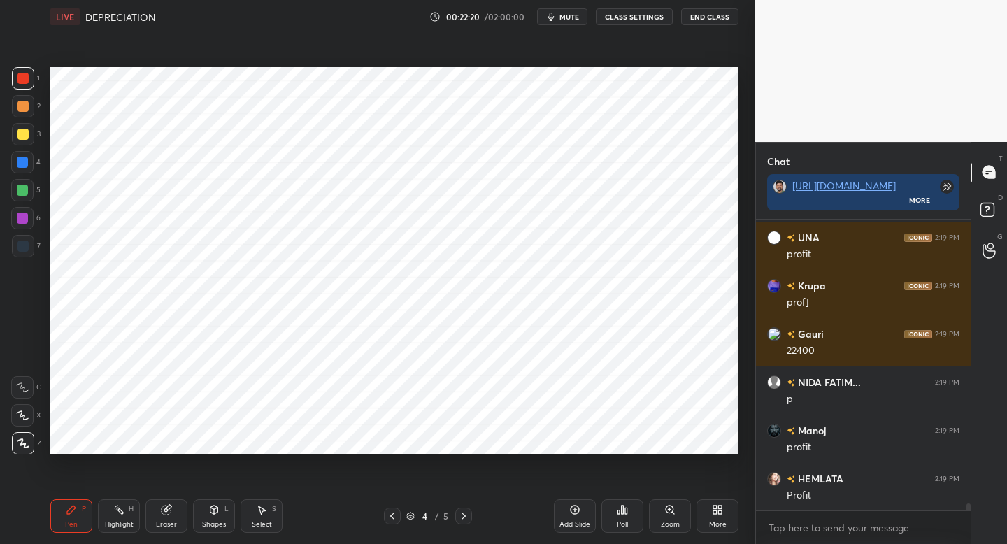
click at [29, 117] on div "2" at bounding box center [26, 109] width 29 height 28
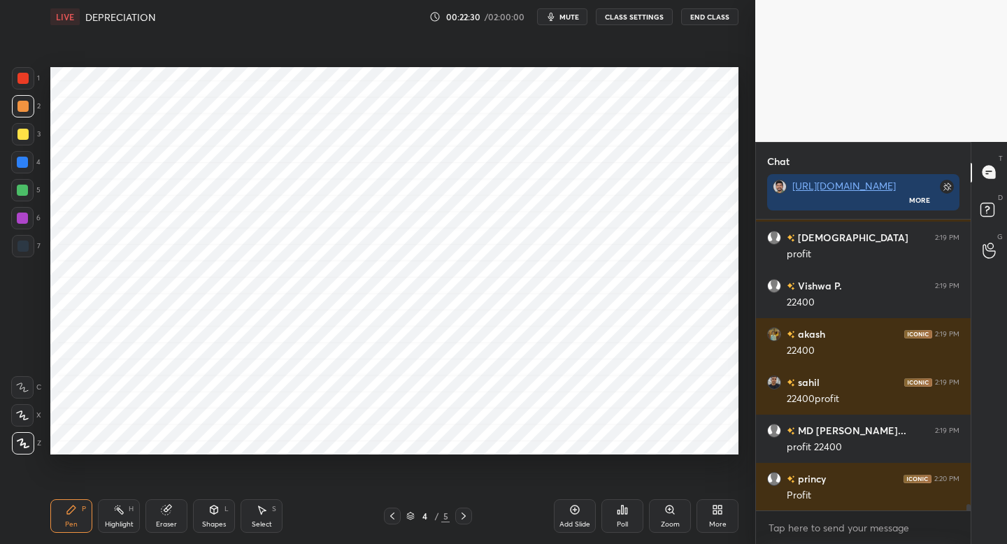
scroll to position [12705, 0]
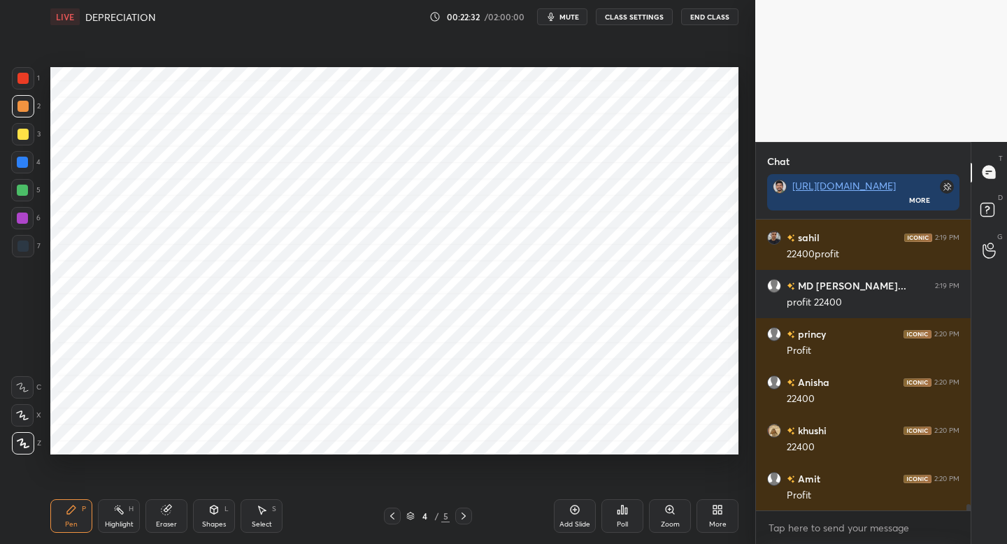
click at [390, 520] on icon at bounding box center [392, 516] width 11 height 11
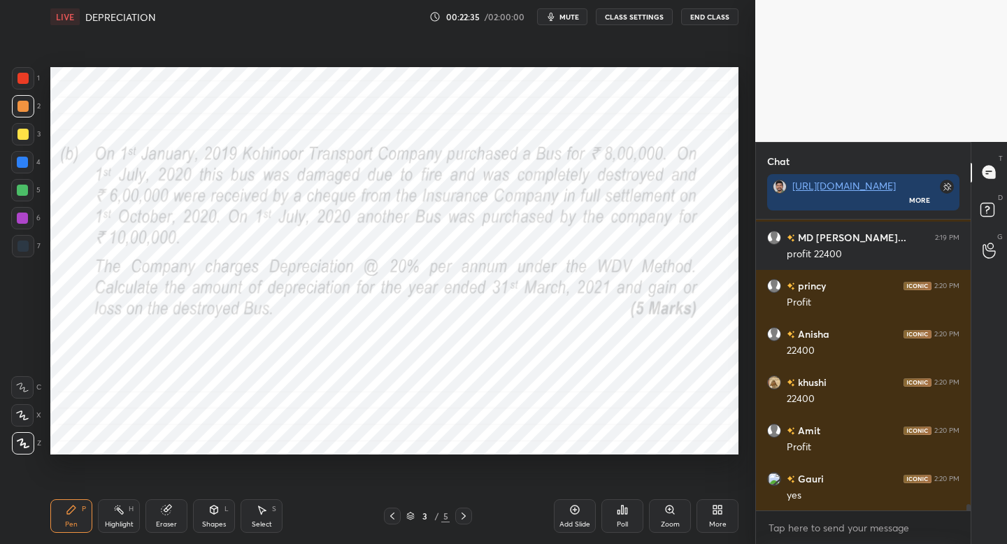
scroll to position [12802, 0]
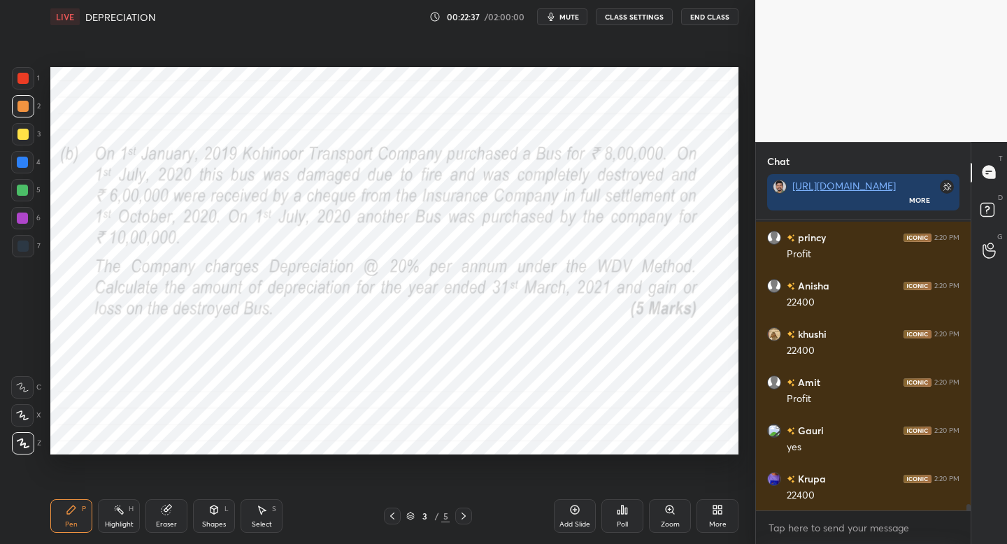
click at [466, 522] on div "Pen P Highlight H Eraser Shapes L Select S 3 / 5 Add Slide Poll Zoom More" at bounding box center [394, 516] width 688 height 56
click at [466, 515] on icon at bounding box center [463, 516] width 11 height 11
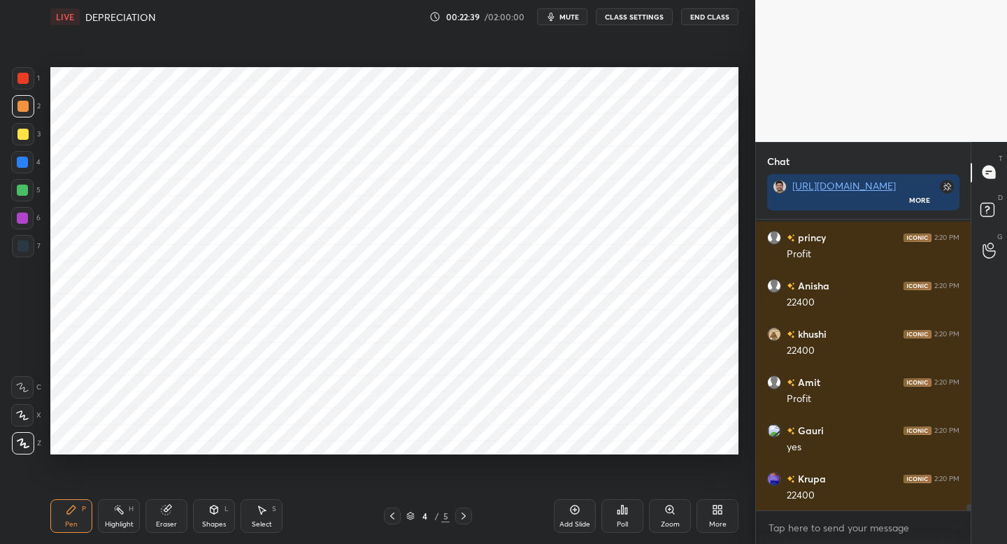
click at [565, 518] on div "Add Slide" at bounding box center [575, 516] width 42 height 34
click at [27, 83] on div at bounding box center [22, 78] width 11 height 11
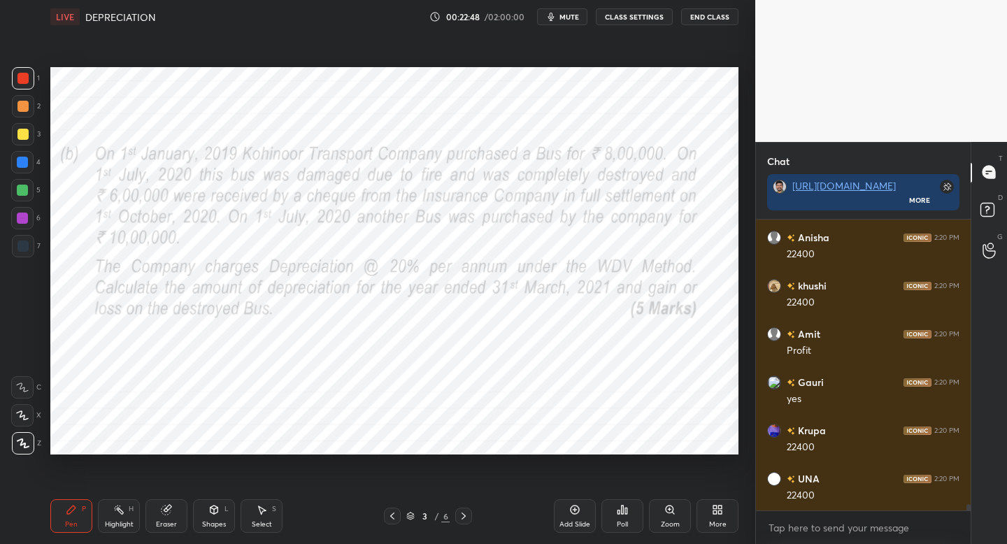
click at [466, 519] on icon at bounding box center [463, 516] width 11 height 11
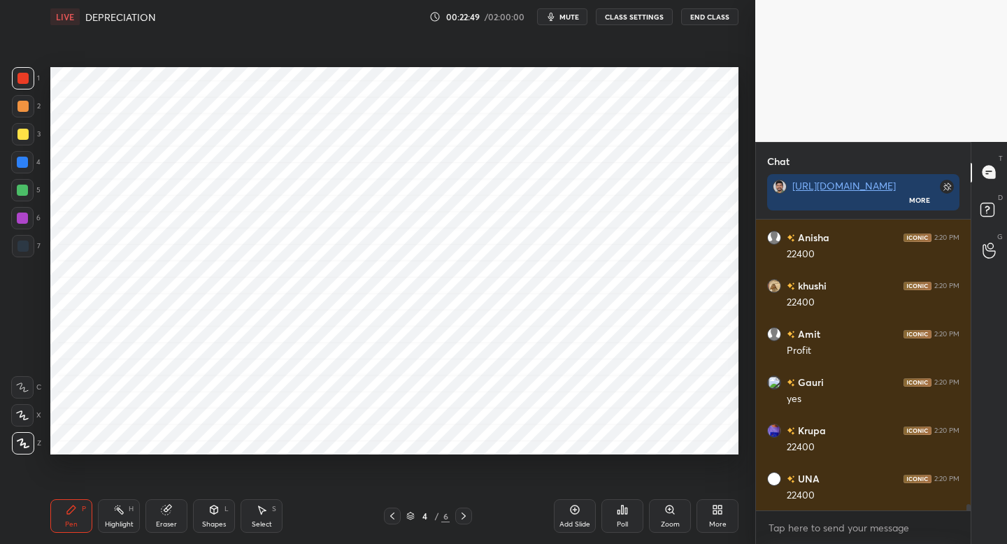
click at [467, 519] on icon at bounding box center [463, 516] width 11 height 11
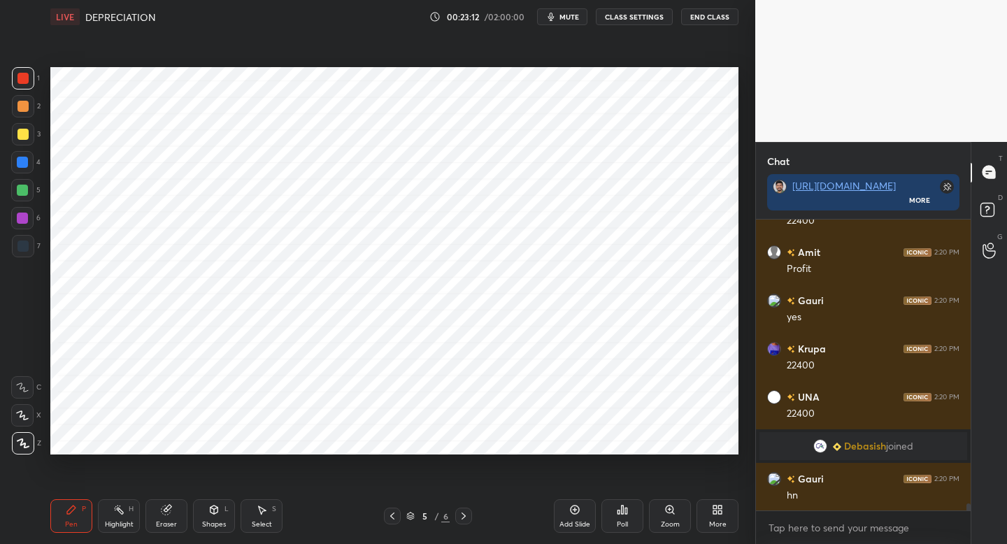
scroll to position [12303, 0]
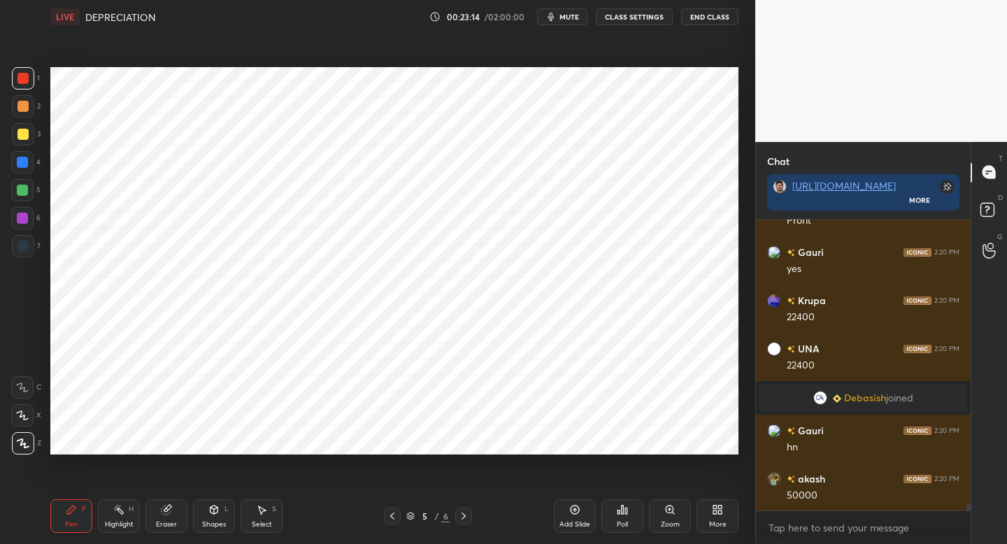
click at [168, 516] on div "Eraser" at bounding box center [166, 516] width 42 height 34
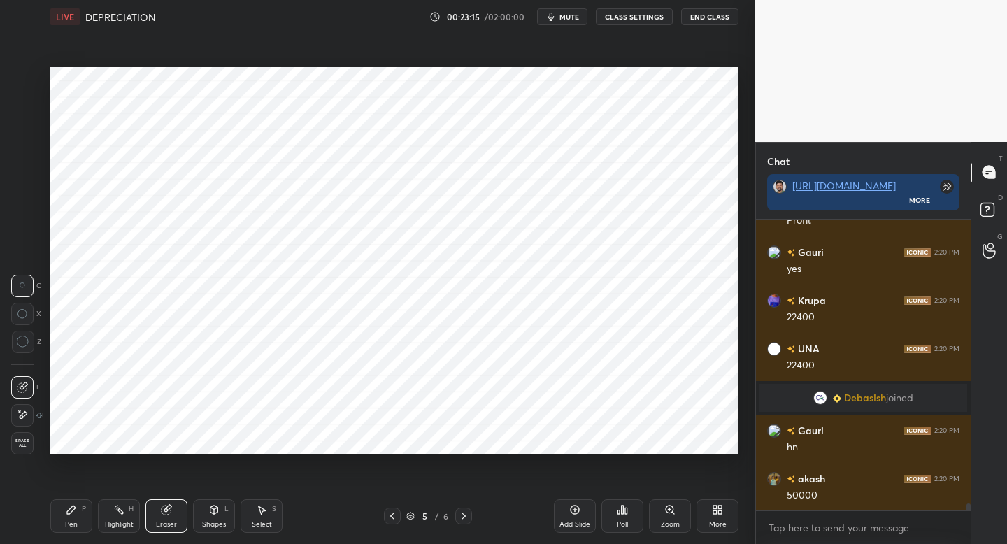
click at [76, 500] on div "Pen P Highlight H Eraser Shapes L Select S 5 / 6 Add Slide Poll Zoom More" at bounding box center [394, 516] width 688 height 56
click at [78, 514] on div "Pen P" at bounding box center [71, 516] width 42 height 34
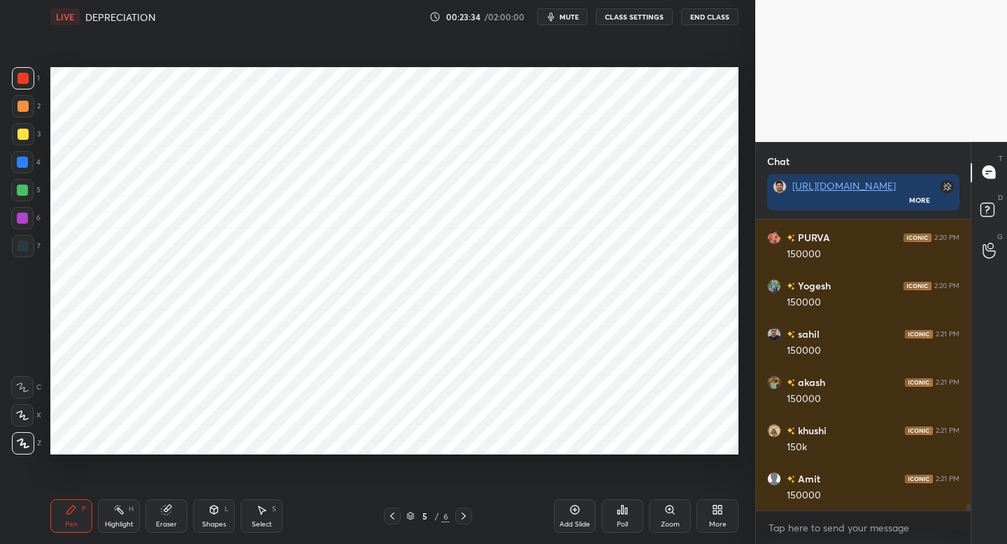
scroll to position [12737, 0]
click at [27, 167] on div at bounding box center [22, 162] width 22 height 22
click at [29, 171] on div at bounding box center [22, 162] width 22 height 22
click at [387, 514] on icon at bounding box center [392, 516] width 11 height 11
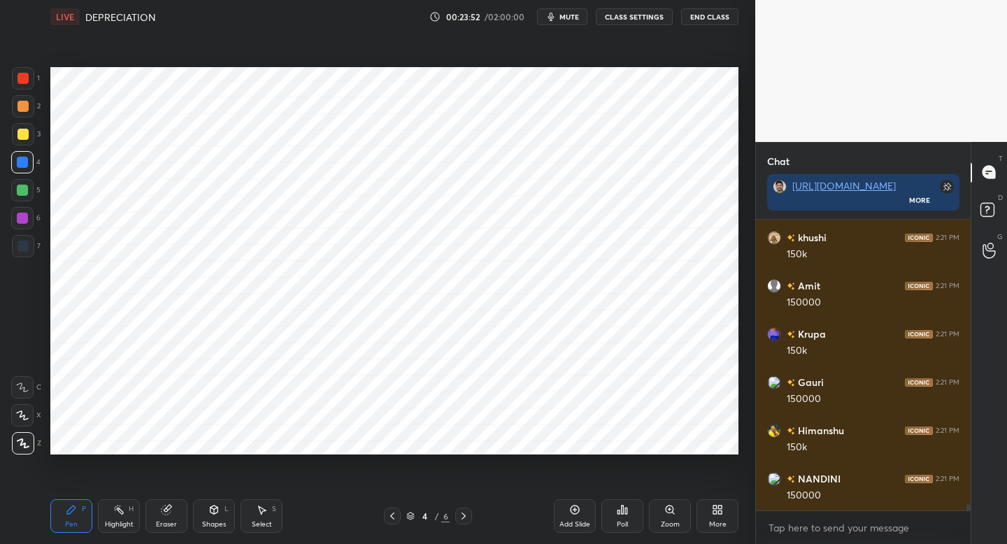
click at [468, 520] on div at bounding box center [463, 516] width 17 height 17
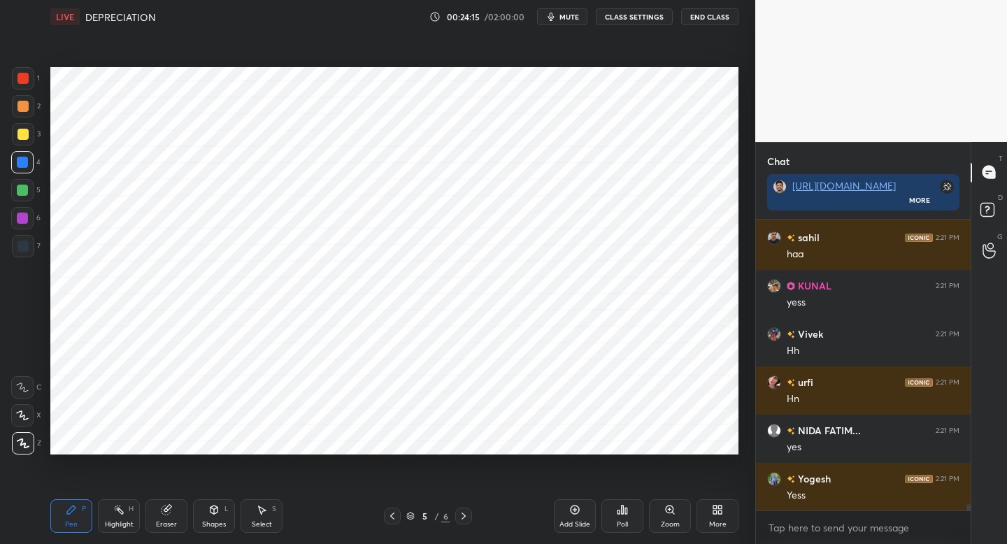
scroll to position [13654, 0]
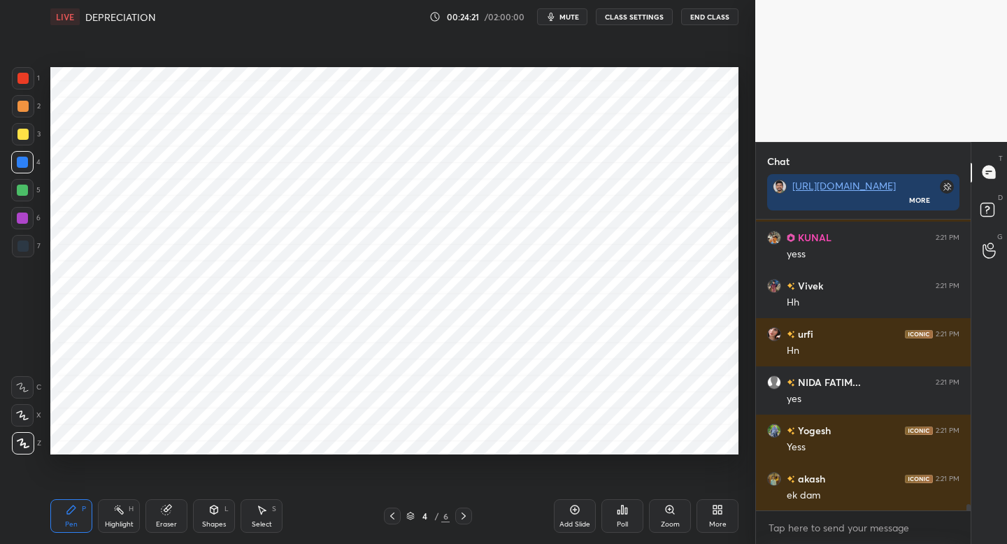
click at [570, 23] on button "mute" at bounding box center [562, 16] width 50 height 17
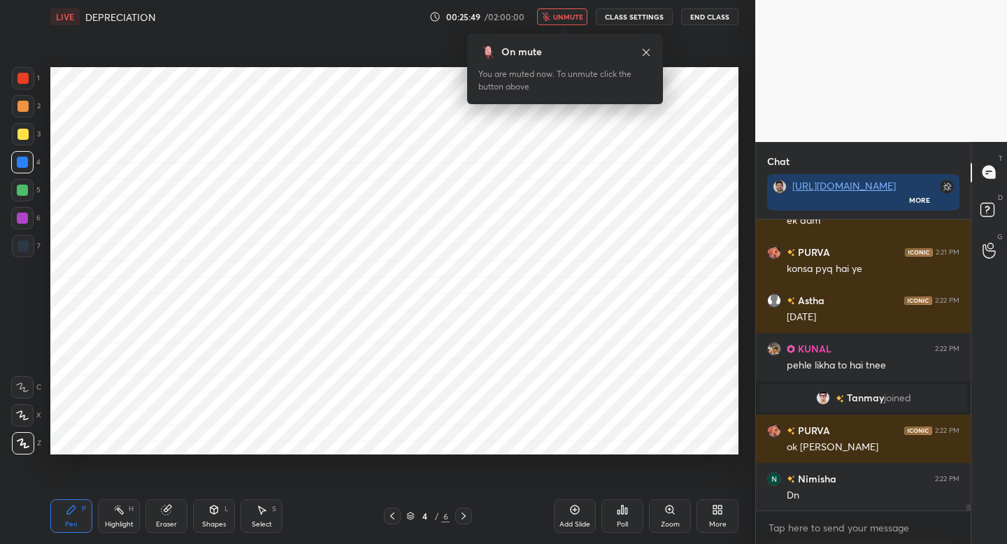
scroll to position [13525, 0]
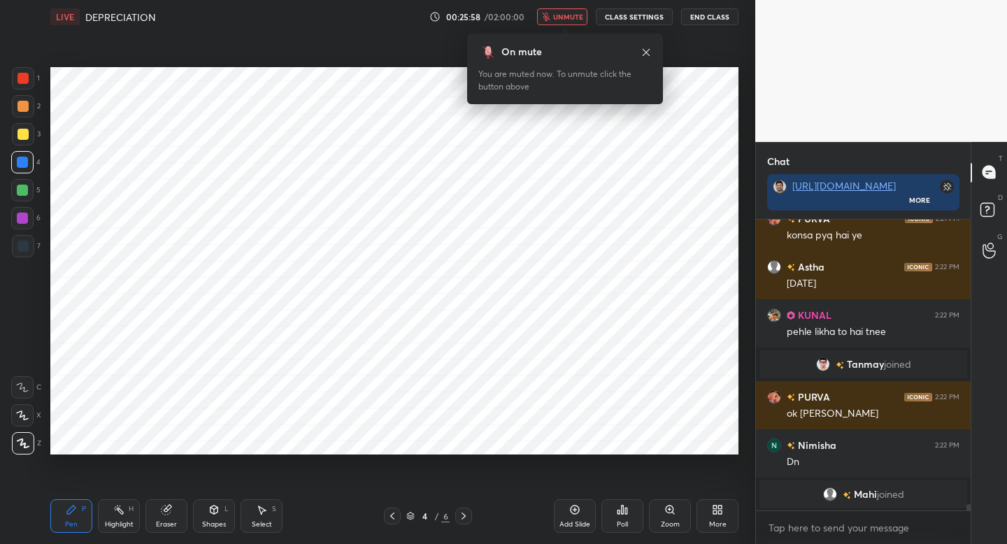
click at [561, 10] on button "unmute" at bounding box center [562, 16] width 50 height 17
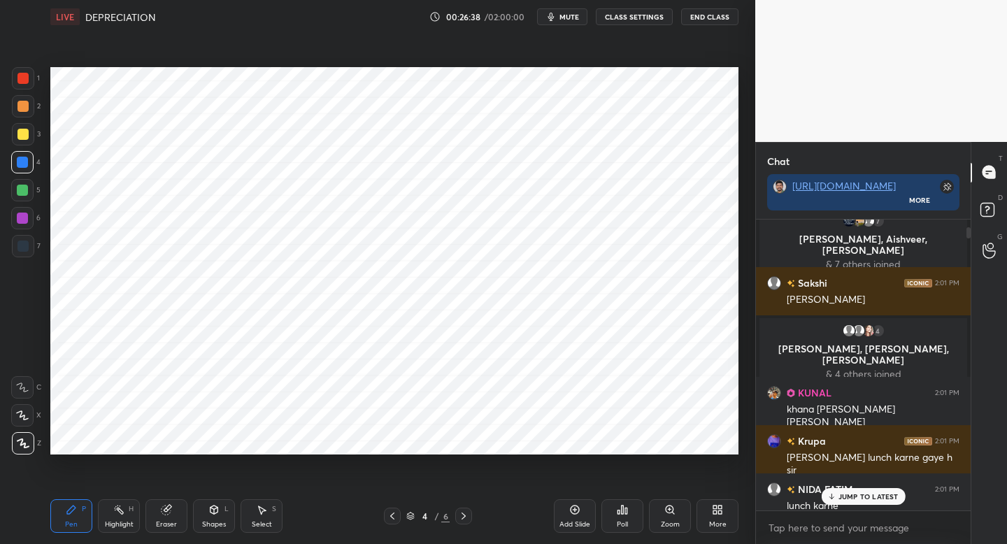
scroll to position [237, 0]
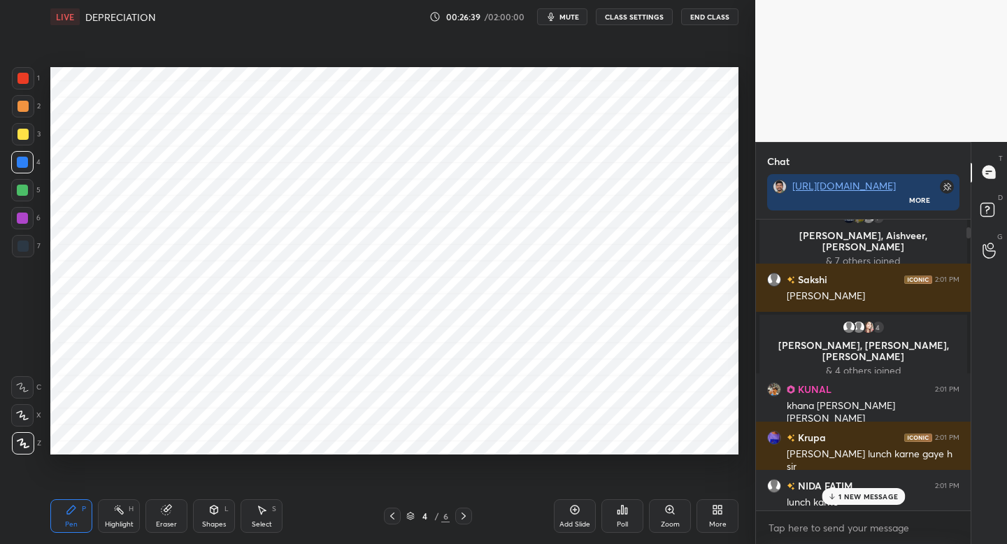
click at [847, 490] on div "1 NEW MESSAGE" at bounding box center [863, 496] width 83 height 17
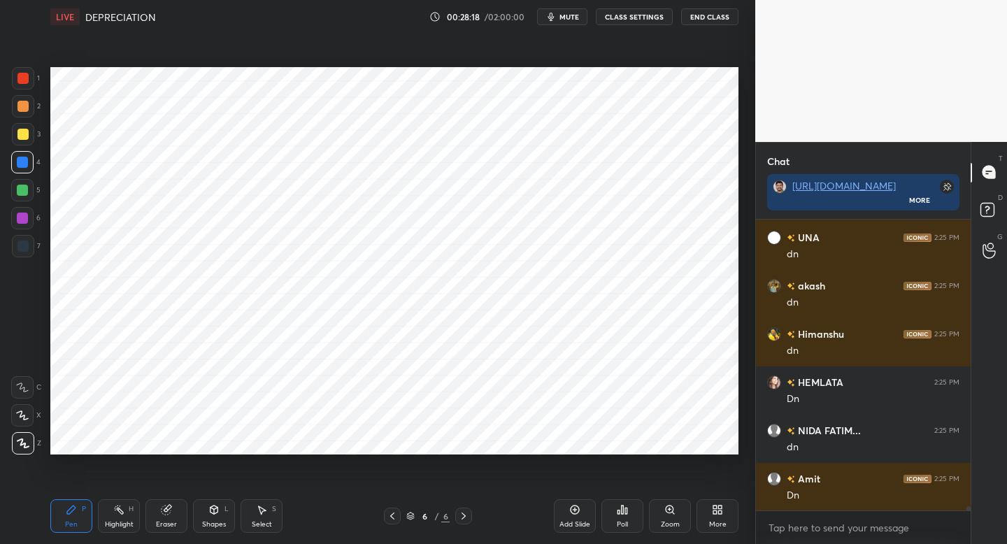
scroll to position [20225, 0]
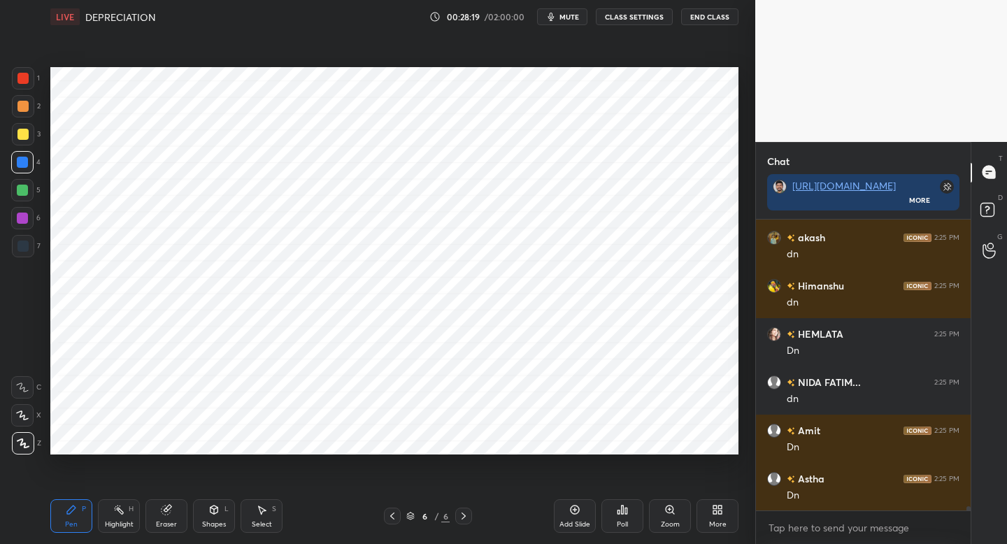
click at [550, 21] on icon "button" at bounding box center [550, 16] width 11 height 11
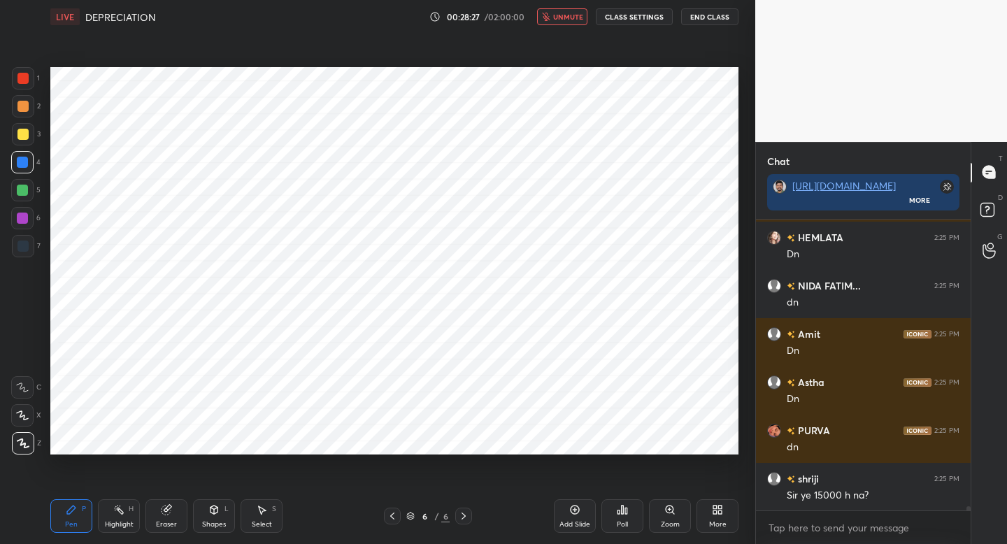
scroll to position [20369, 0]
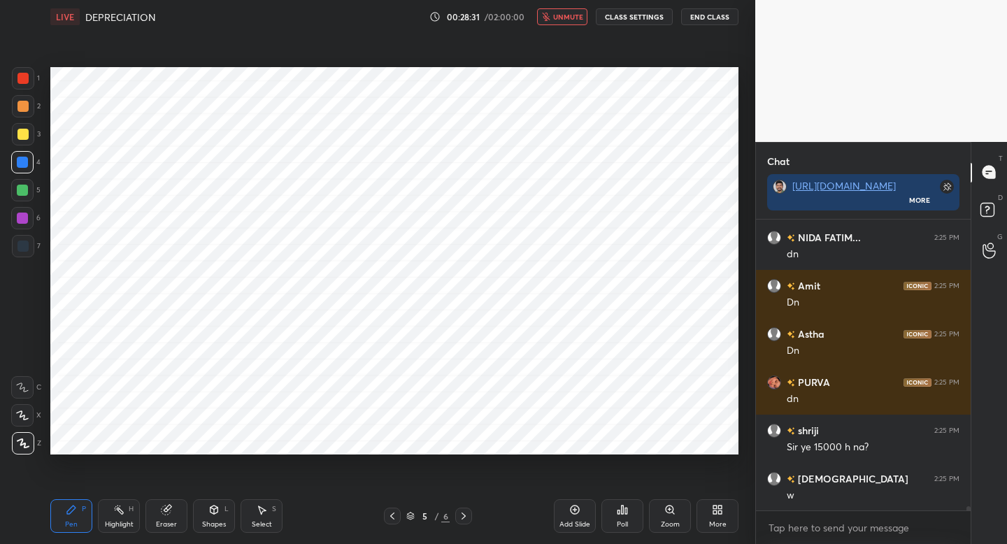
click at [550, 21] on button "unmute" at bounding box center [562, 16] width 50 height 17
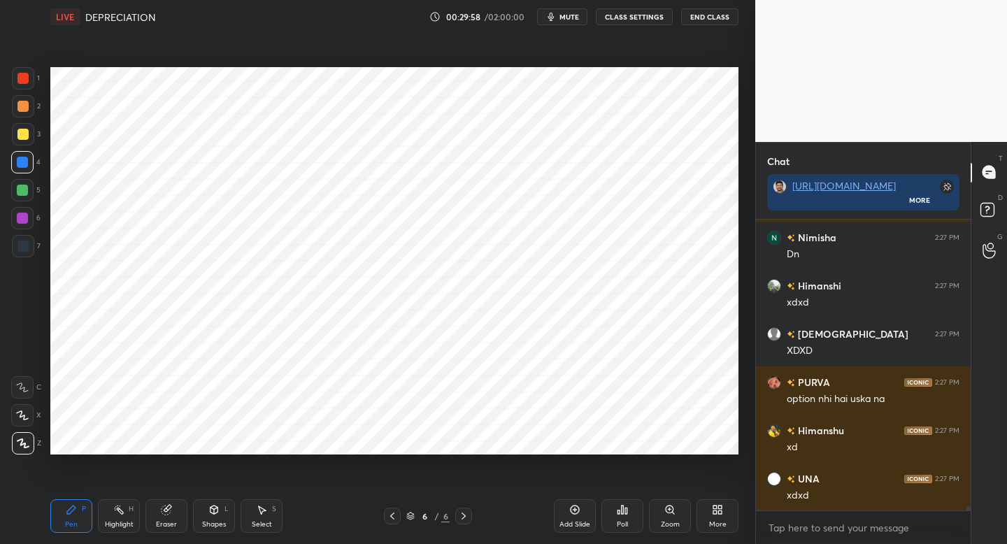
scroll to position [21154, 0]
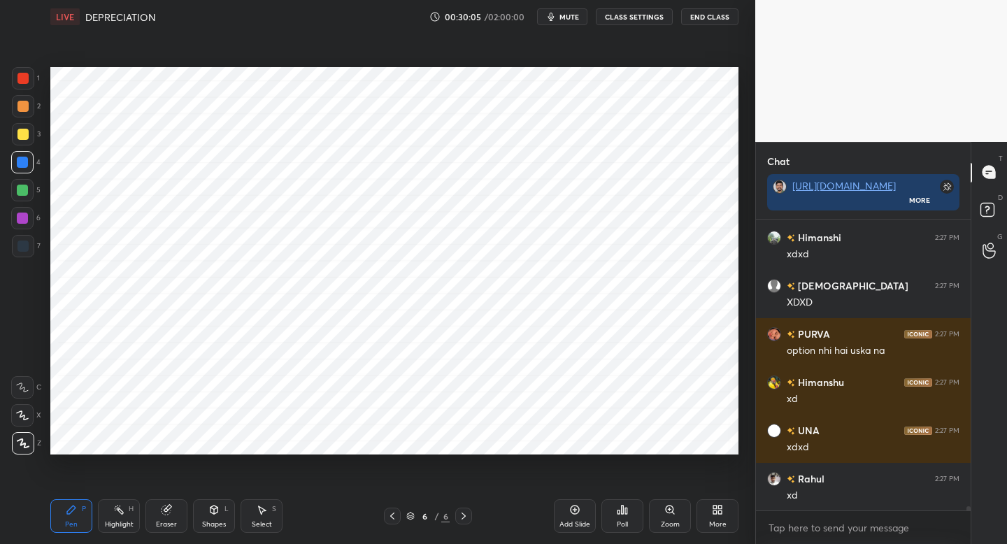
click at [579, 512] on icon at bounding box center [574, 509] width 11 height 11
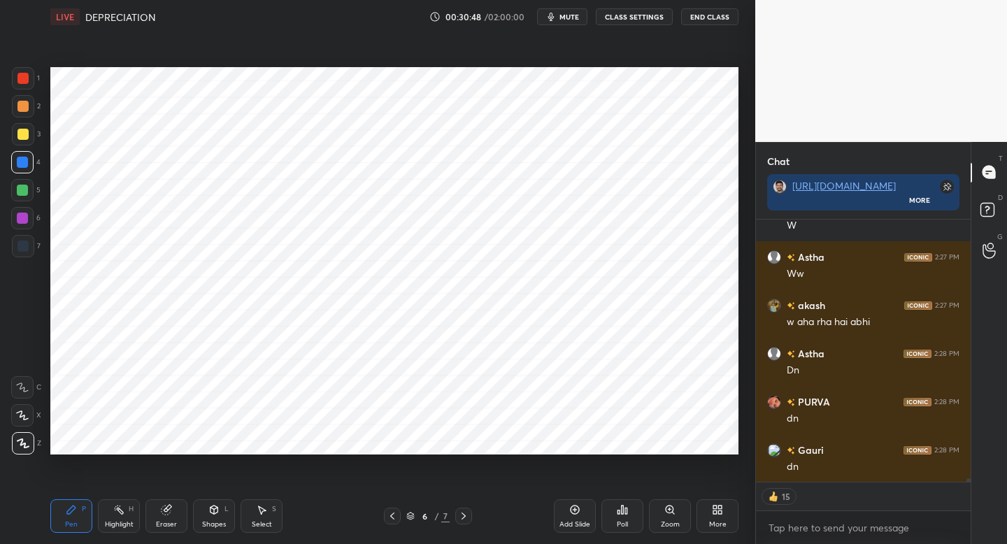
scroll to position [21665, 0]
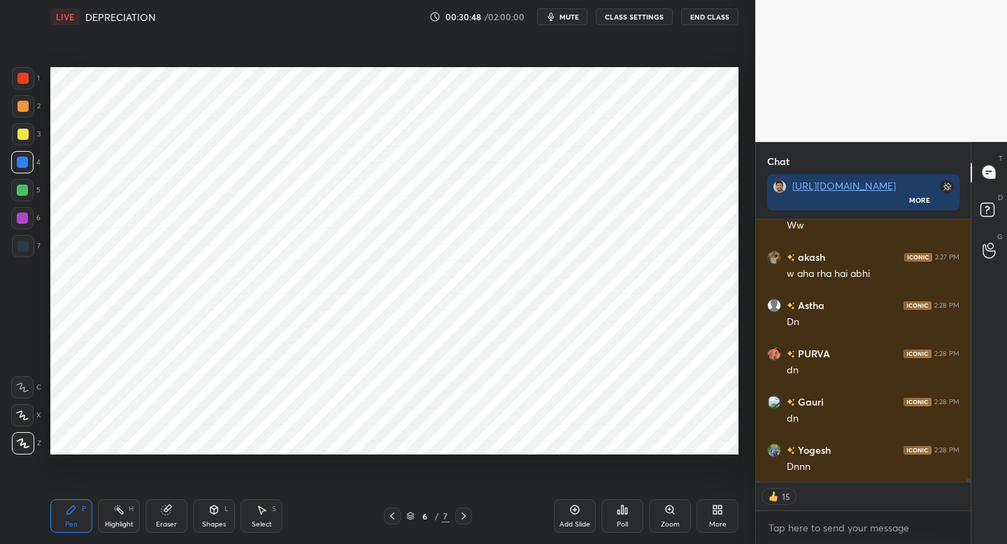
click at [464, 519] on icon at bounding box center [463, 516] width 11 height 11
click at [464, 515] on icon at bounding box center [463, 516] width 11 height 11
click at [389, 518] on icon at bounding box center [392, 516] width 11 height 11
click at [723, 518] on div "More" at bounding box center [718, 516] width 42 height 34
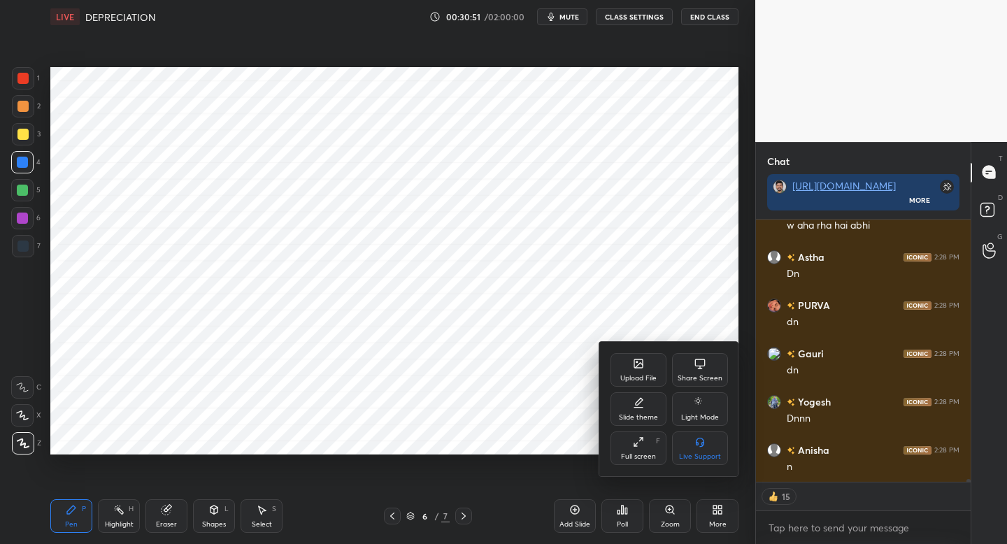
scroll to position [21762, 0]
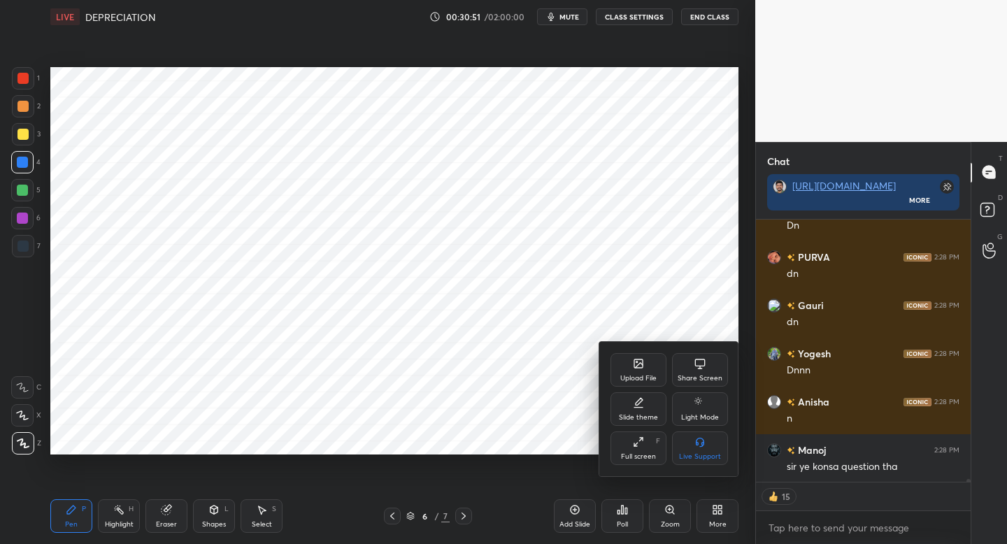
click at [640, 364] on icon at bounding box center [639, 365] width 8 height 5
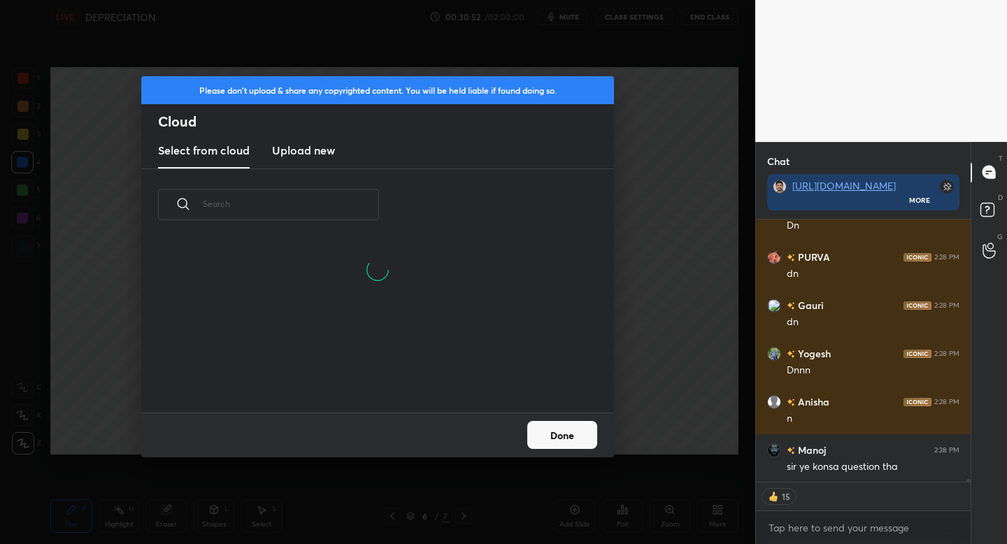
click at [313, 151] on h3 "Upload new" at bounding box center [303, 150] width 63 height 17
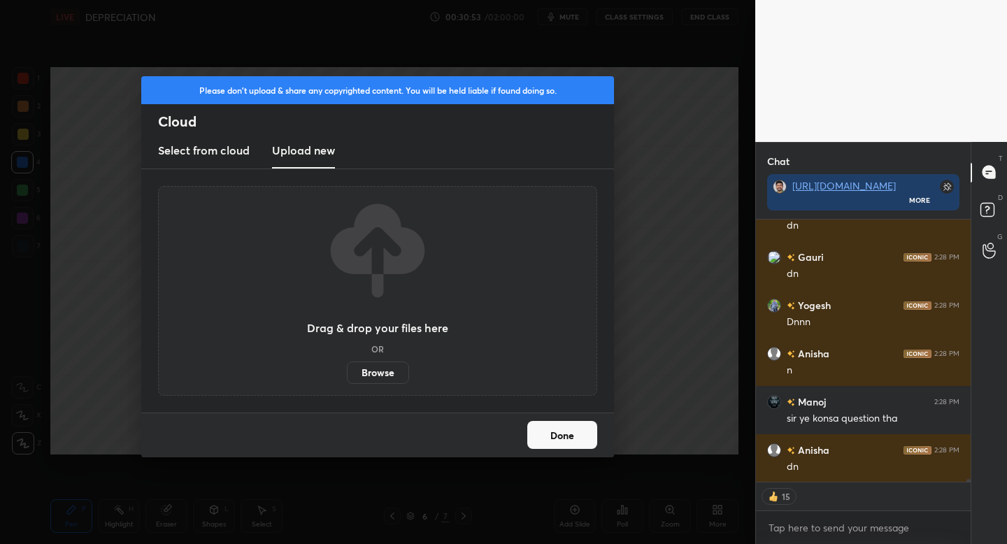
click at [369, 373] on label "Browse" at bounding box center [378, 373] width 62 height 22
click at [347, 373] on input "Browse" at bounding box center [347, 373] width 0 height 22
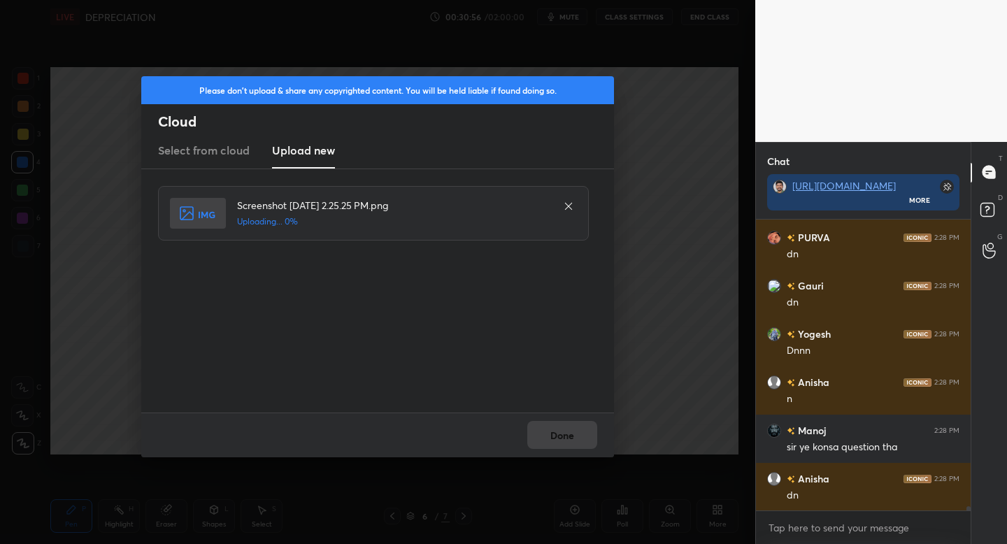
scroll to position [21781, 0]
click at [557, 437] on button "Done" at bounding box center [562, 435] width 70 height 28
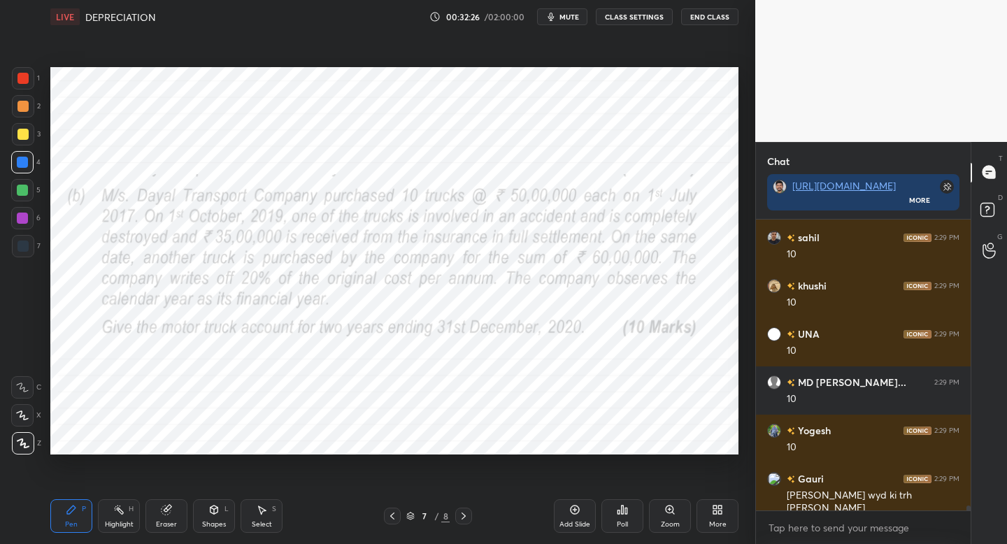
scroll to position [16842, 0]
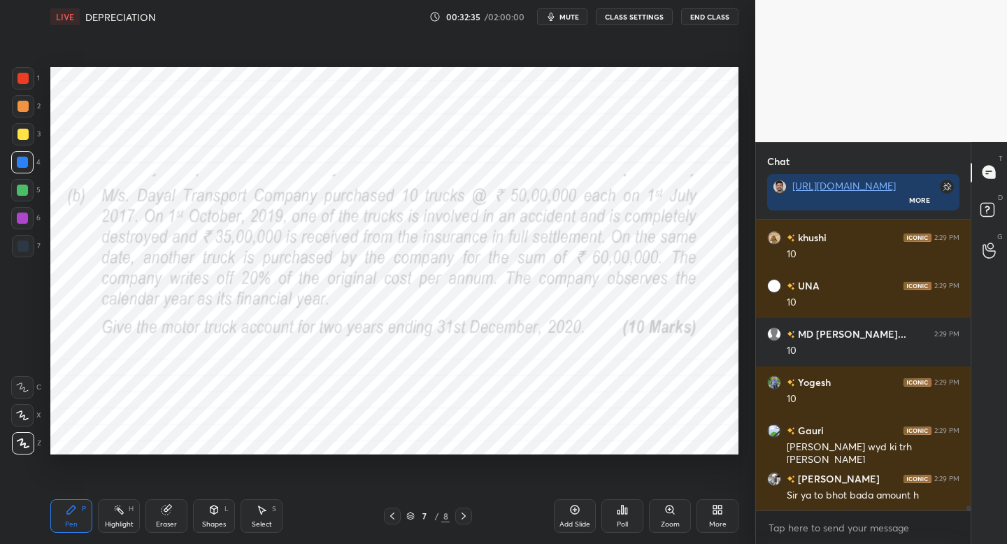
click at [31, 421] on div "C X Z" at bounding box center [26, 413] width 30 height 84
click at [28, 419] on div at bounding box center [22, 415] width 22 height 22
click at [212, 521] on div "Shapes" at bounding box center [214, 524] width 24 height 7
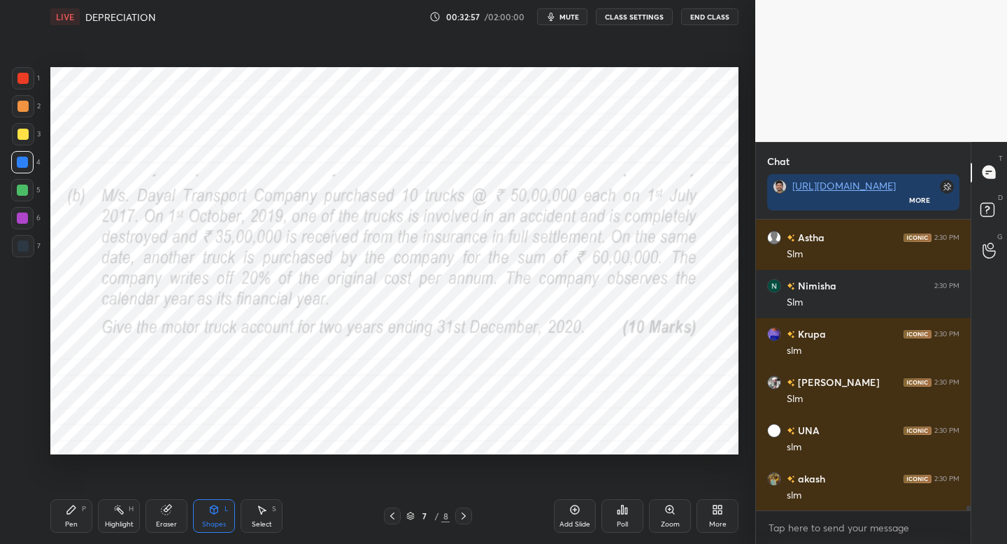
scroll to position [17615, 0]
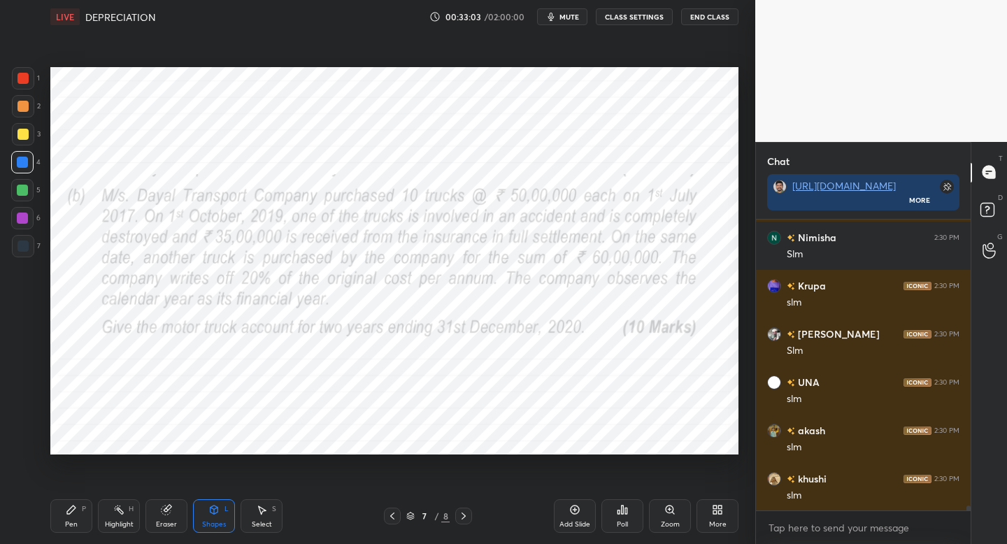
click at [67, 504] on div "Pen P" at bounding box center [71, 516] width 42 height 34
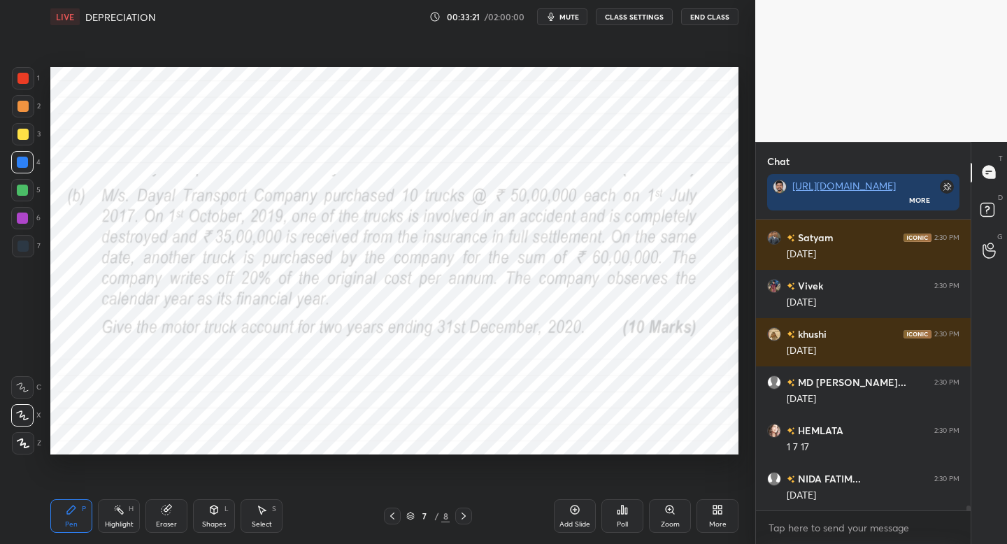
scroll to position [18194, 0]
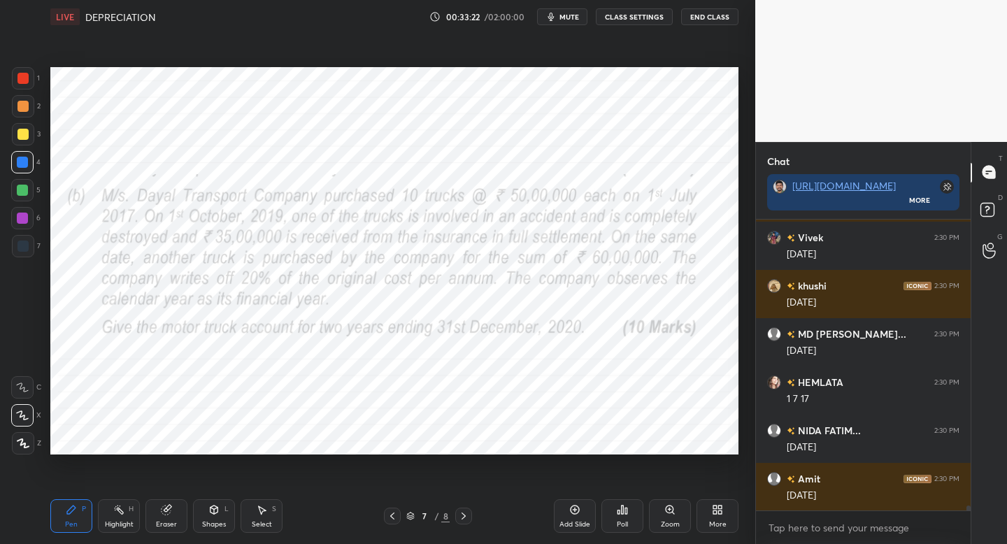
click at [206, 522] on div "Shapes" at bounding box center [214, 524] width 24 height 7
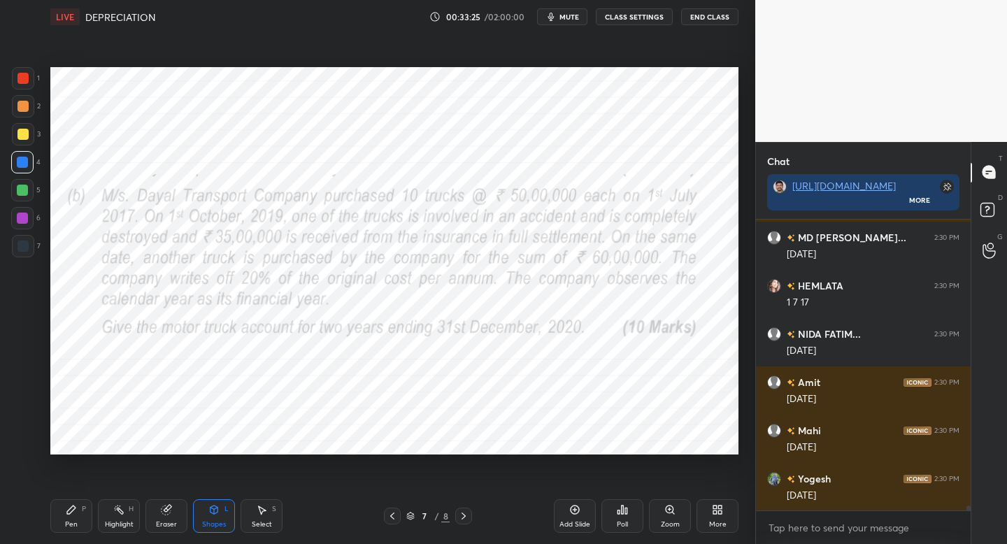
scroll to position [18338, 0]
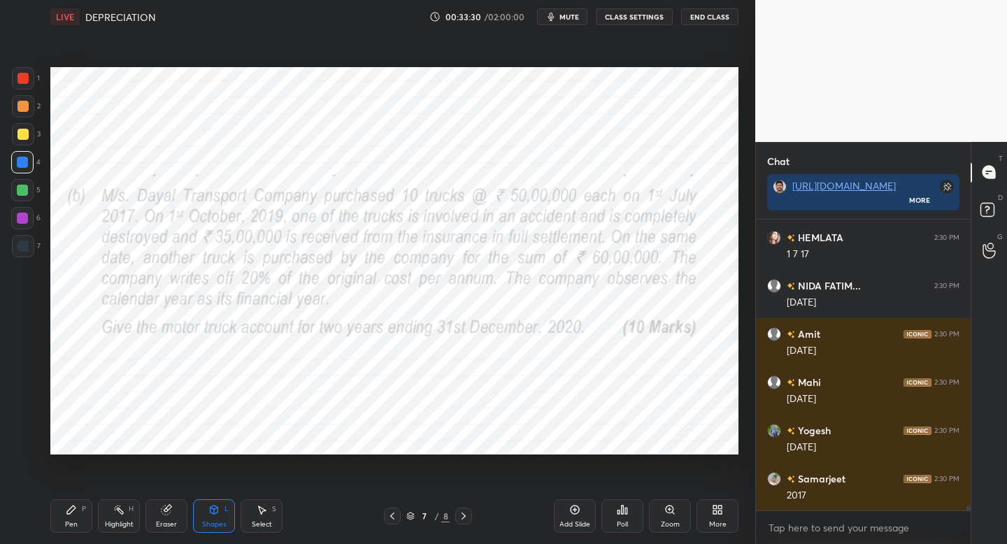
click at [24, 83] on div at bounding box center [23, 78] width 22 height 22
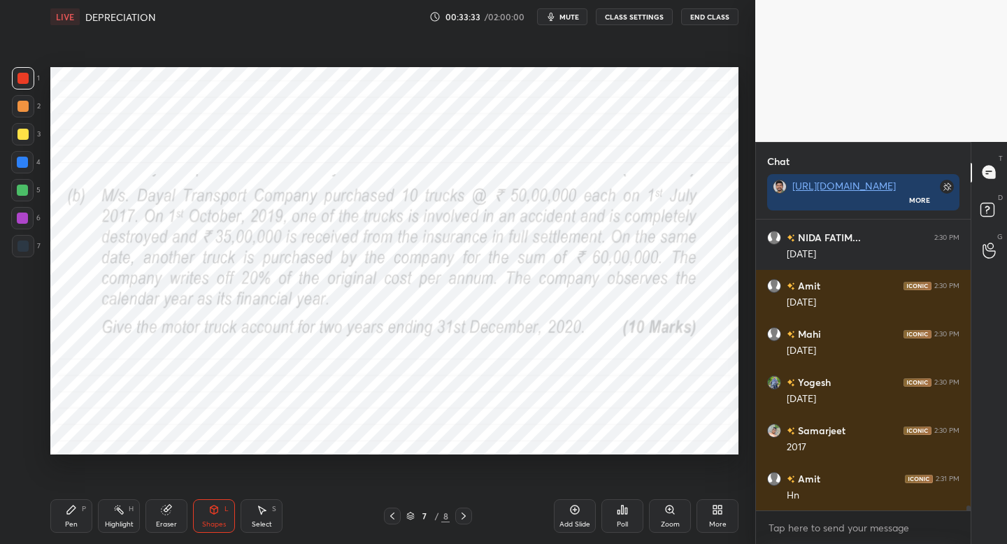
click at [71, 500] on div "Pen P" at bounding box center [71, 516] width 42 height 34
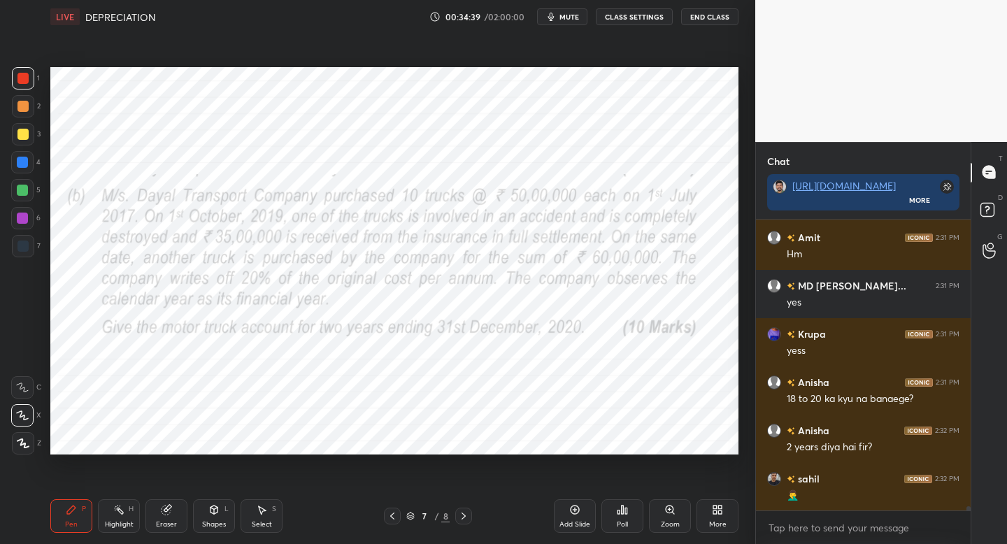
scroll to position [19304, 0]
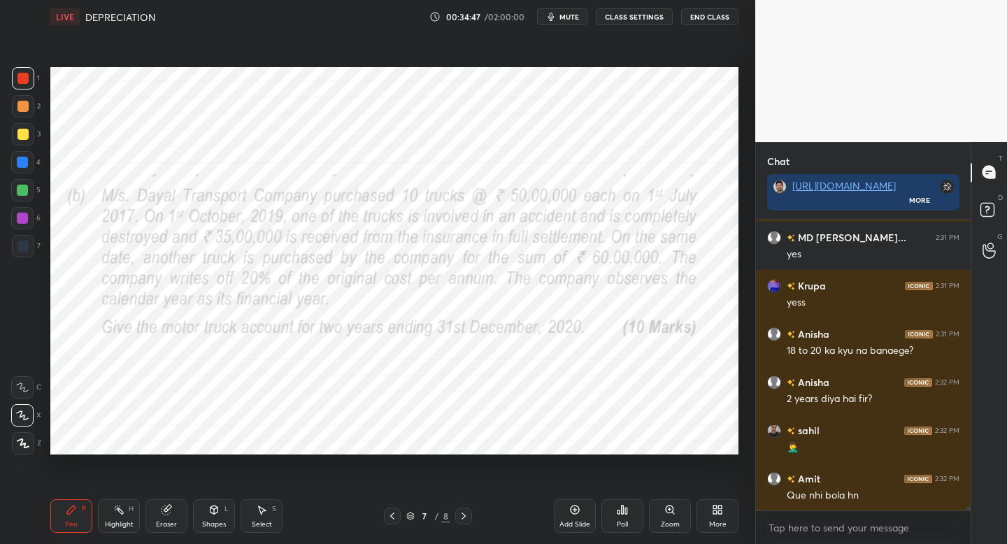
click at [569, 21] on span "mute" at bounding box center [569, 17] width 20 height 10
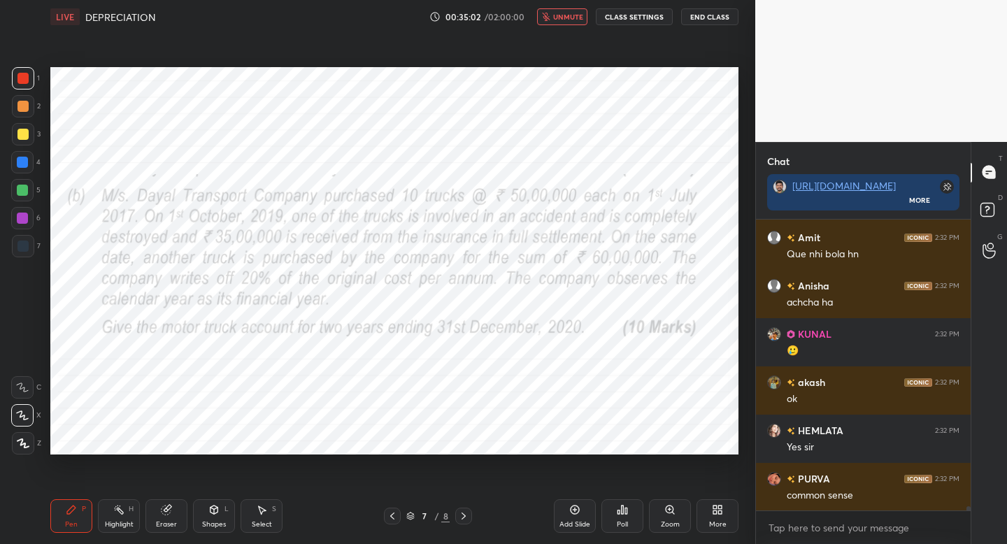
scroll to position [19593, 0]
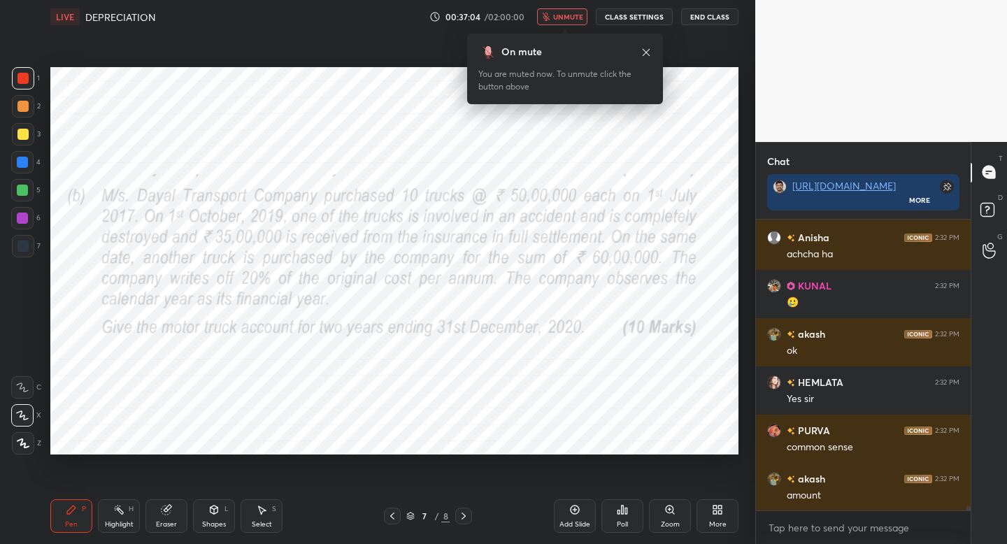
click at [649, 71] on div "You are muted now. To unmute click the button above" at bounding box center [564, 80] width 173 height 25
click at [647, 54] on icon at bounding box center [646, 52] width 11 height 11
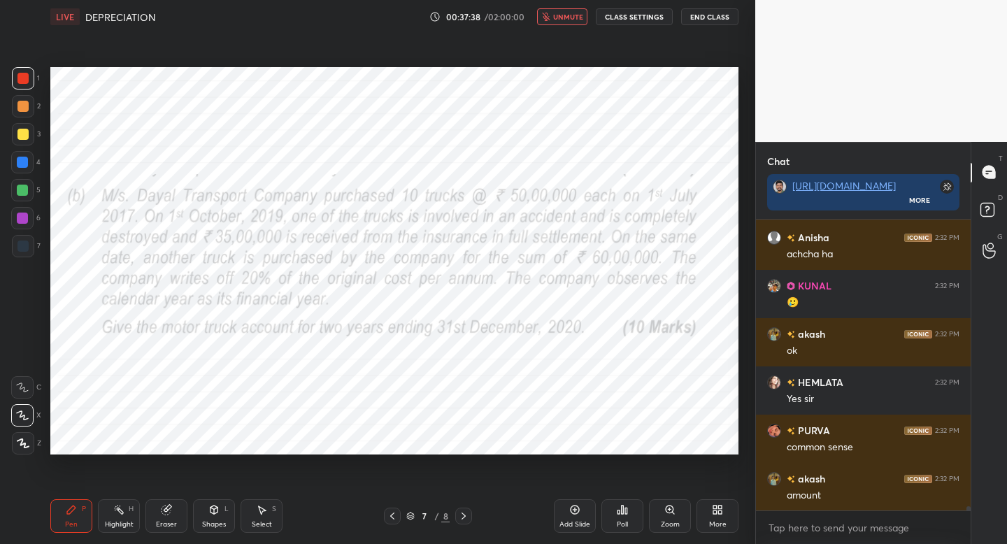
click at [563, 13] on span "unmute" at bounding box center [568, 17] width 30 height 10
click at [569, 524] on div "Add Slide" at bounding box center [574, 524] width 31 height 7
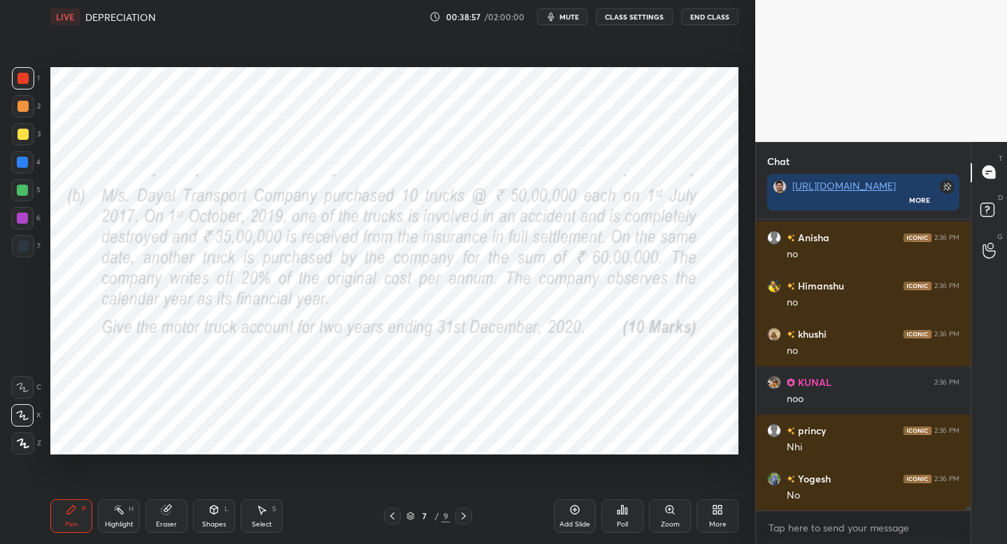
scroll to position [21137, 0]
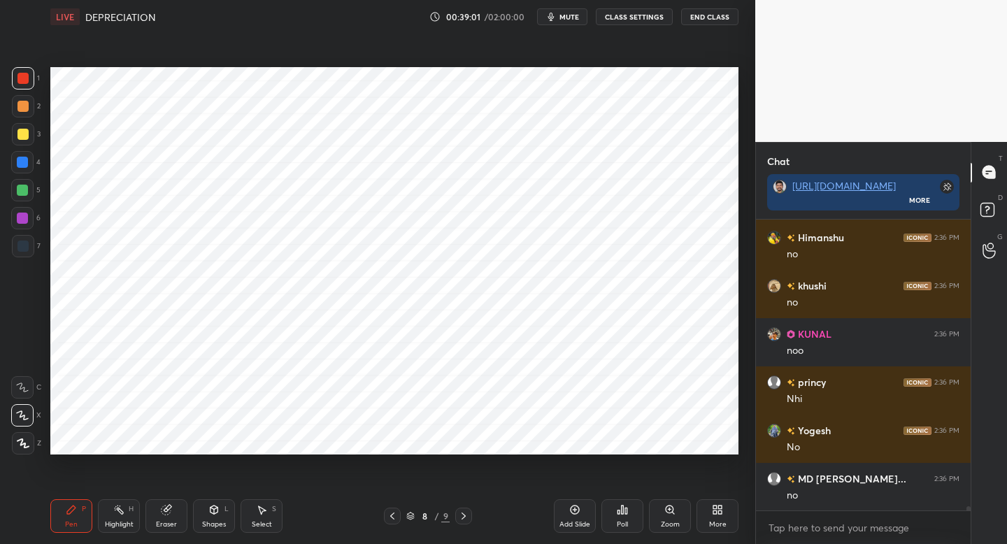
click at [25, 171] on div at bounding box center [22, 162] width 22 height 22
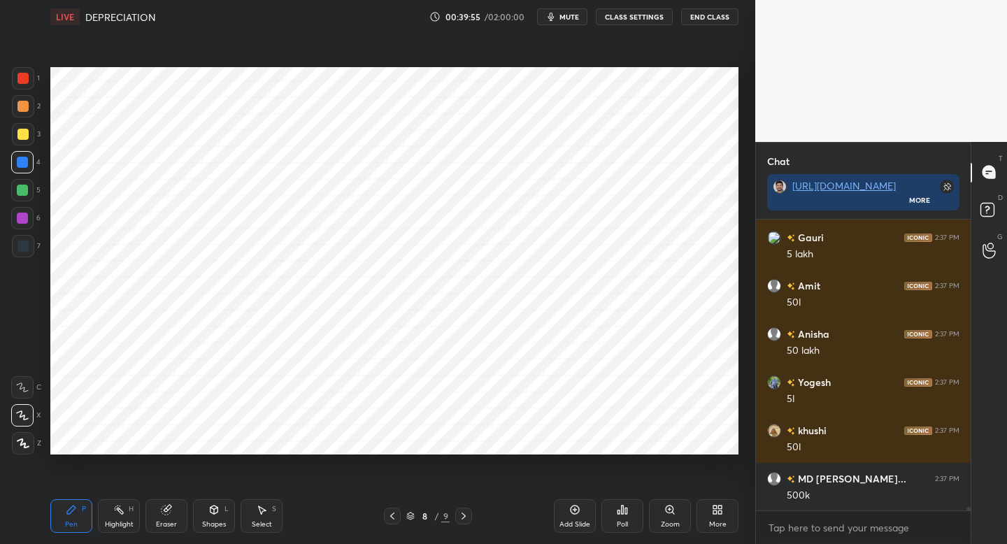
scroll to position [21958, 0]
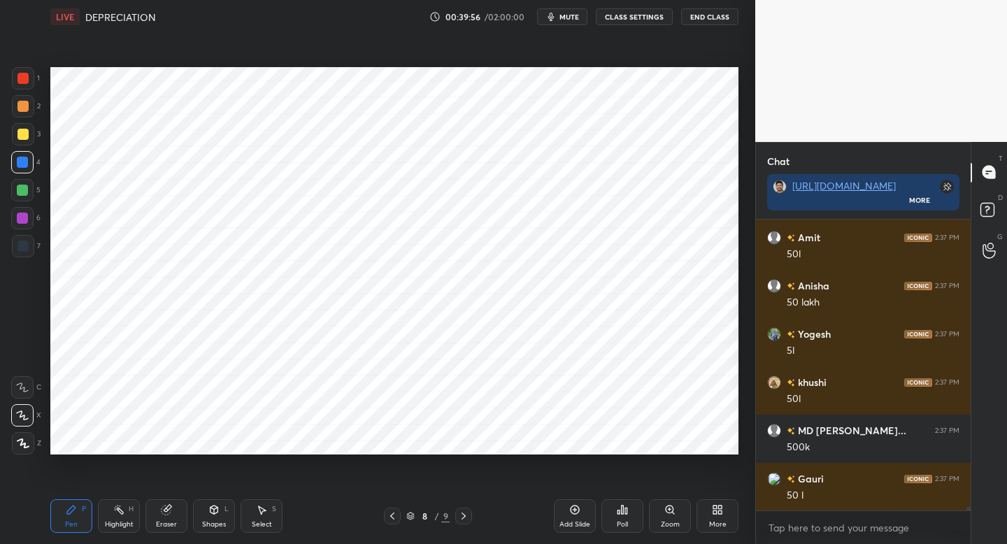
click at [26, 196] on div at bounding box center [22, 190] width 22 height 22
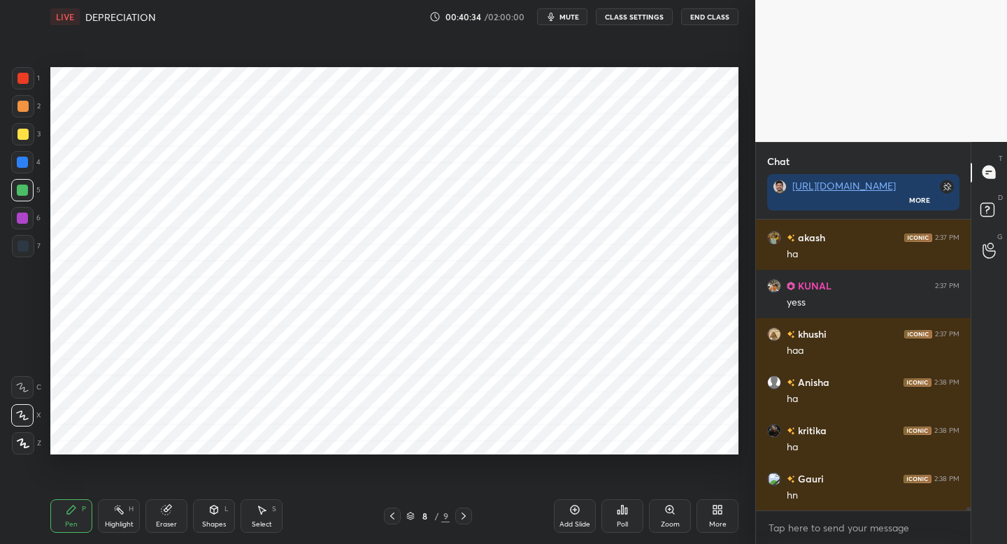
scroll to position [22454, 0]
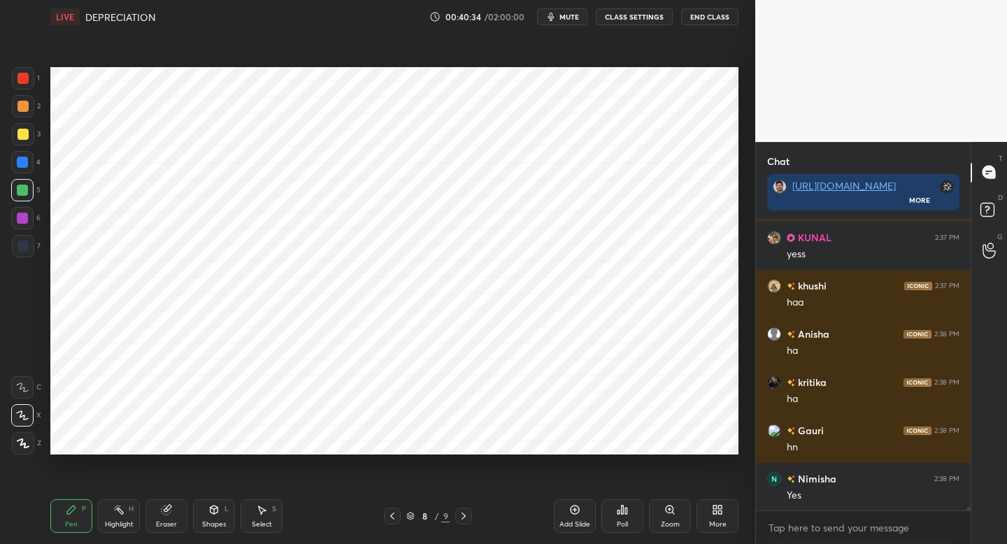
click at [26, 224] on div at bounding box center [22, 218] width 22 height 22
click at [28, 227] on div at bounding box center [22, 218] width 22 height 22
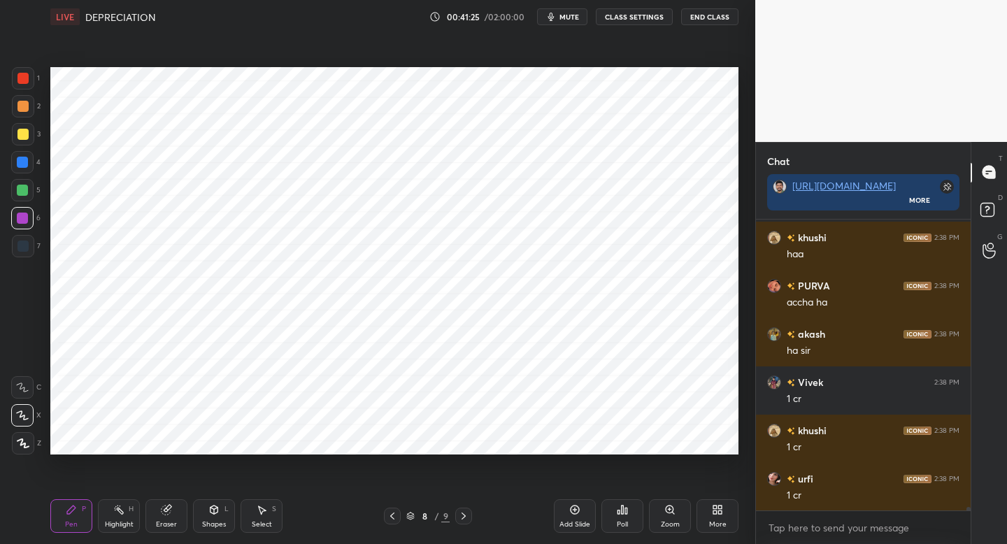
scroll to position [23371, 0]
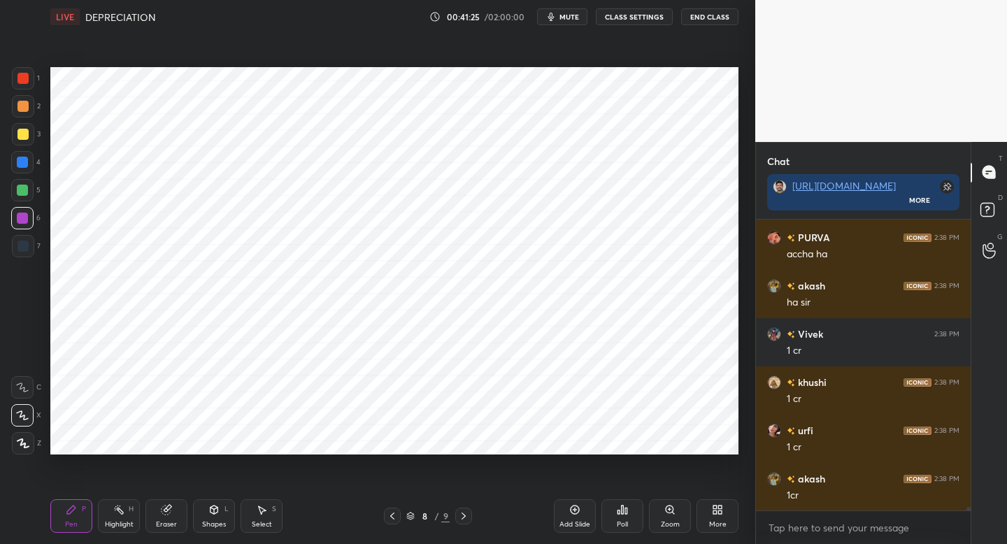
click at [25, 248] on div at bounding box center [22, 246] width 11 height 11
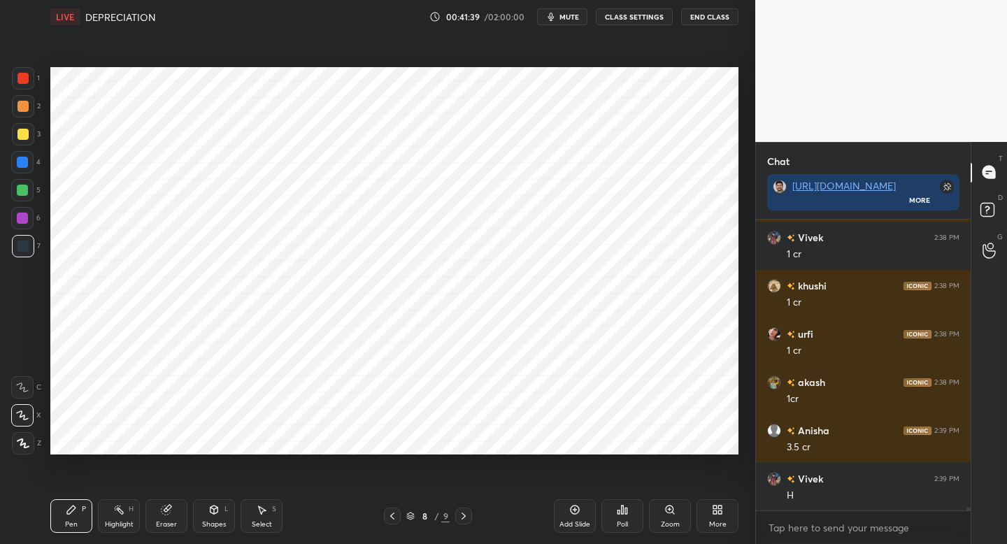
scroll to position [23516, 0]
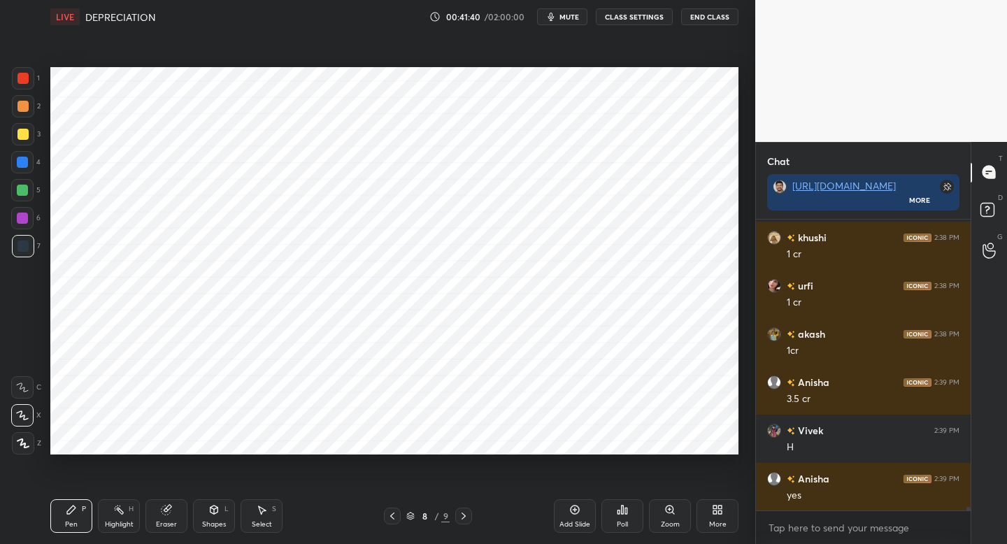
click at [357, 460] on div "Setting up your live class Poll for secs No correct answer Start poll" at bounding box center [394, 261] width 699 height 455
click at [350, 464] on div "Setting up your live class Poll for secs No correct answer Start poll" at bounding box center [394, 261] width 699 height 455
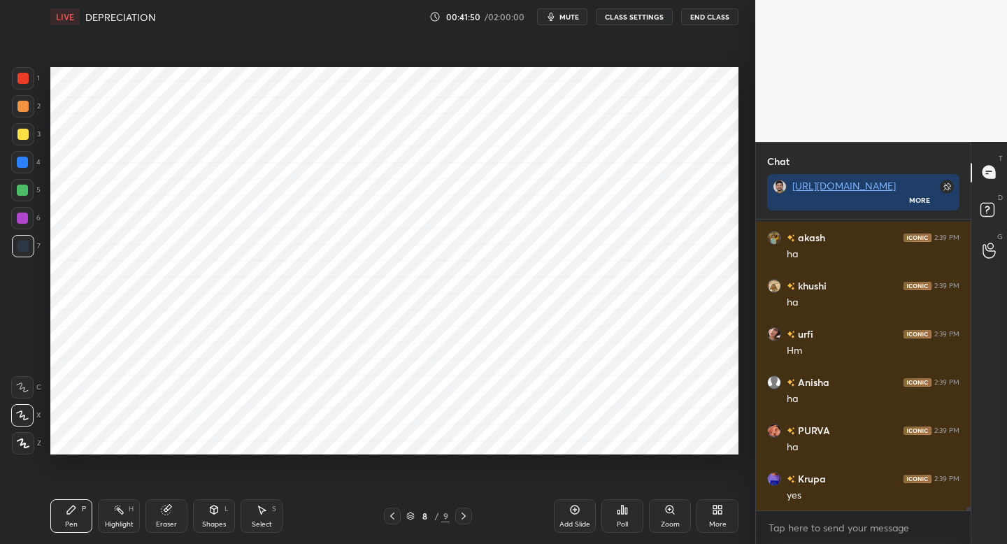
scroll to position [23902, 0]
click at [383, 520] on div "8 / 9" at bounding box center [428, 516] width 252 height 17
click at [392, 518] on icon at bounding box center [392, 516] width 11 height 11
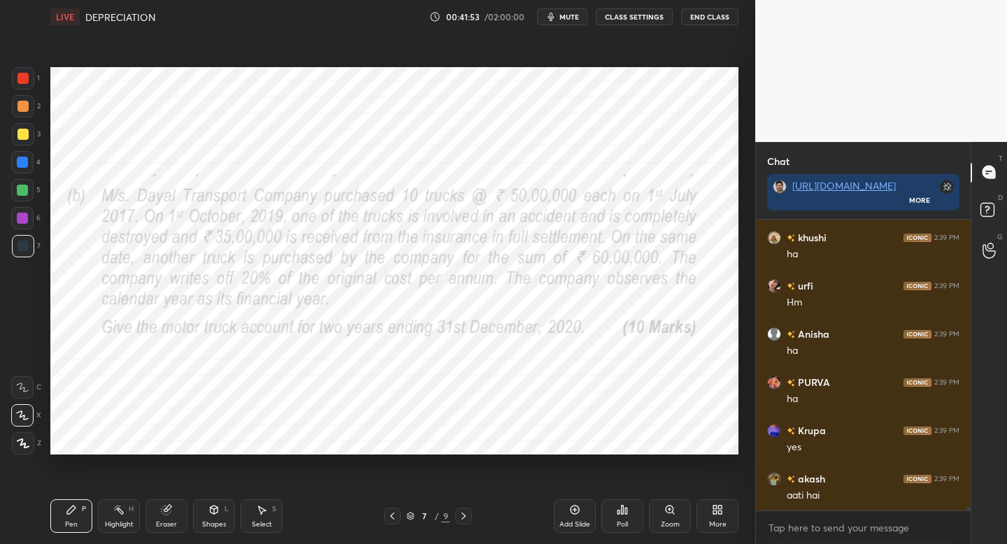
click at [578, 521] on div "Add Slide" at bounding box center [574, 524] width 31 height 7
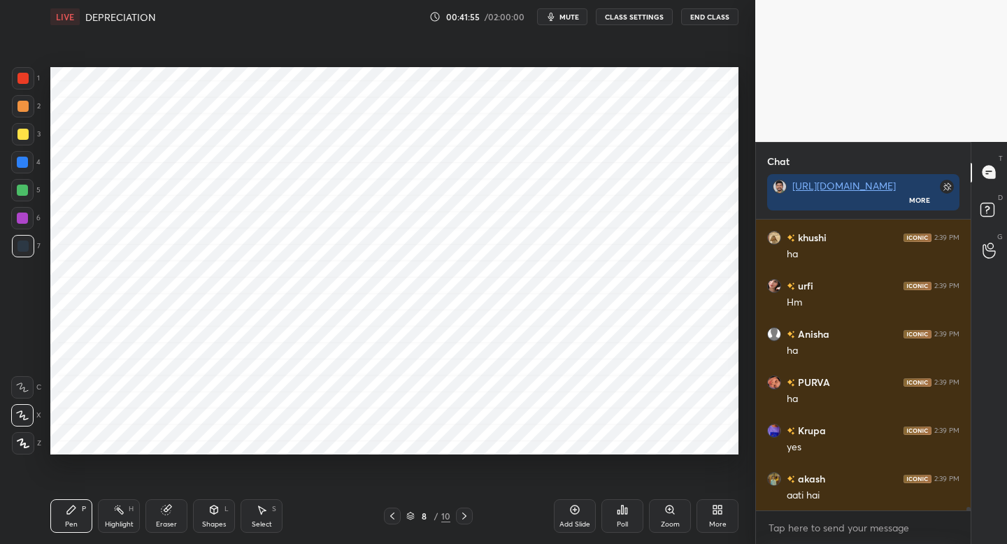
click at [23, 82] on div at bounding box center [22, 78] width 11 height 11
click at [382, 508] on div "8 / 10" at bounding box center [428, 516] width 252 height 17
click at [395, 515] on icon at bounding box center [392, 516] width 11 height 11
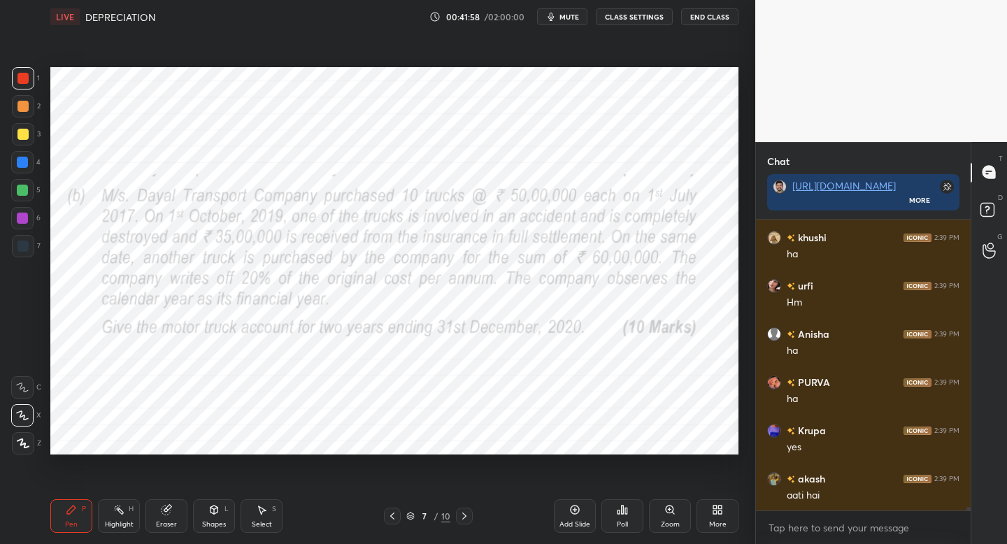
click at [465, 520] on div at bounding box center [464, 516] width 17 height 17
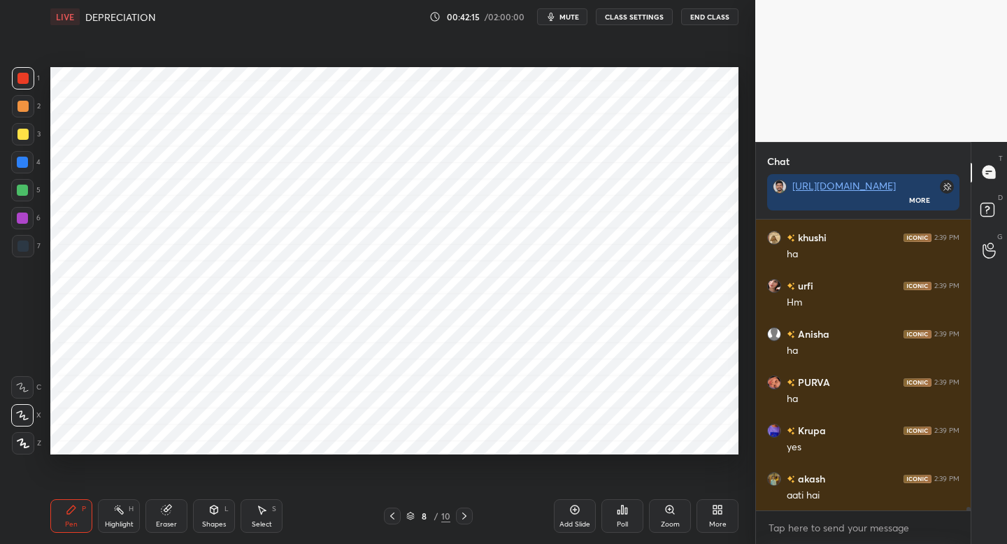
click at [215, 515] on div "Shapes L" at bounding box center [214, 516] width 42 height 34
click at [67, 513] on icon at bounding box center [71, 509] width 11 height 11
click at [27, 245] on div at bounding box center [23, 246] width 22 height 22
click at [20, 115] on div at bounding box center [23, 106] width 22 height 22
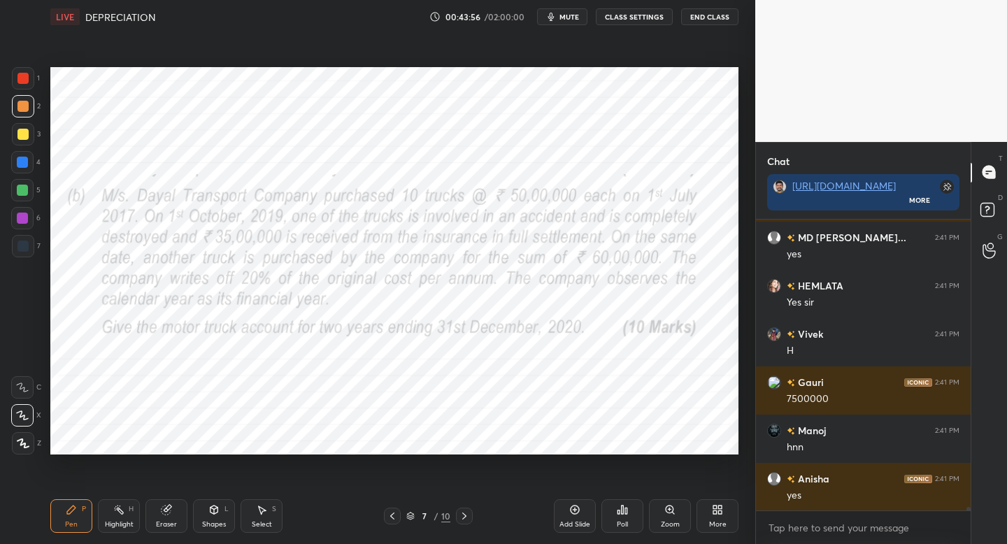
scroll to position [24770, 0]
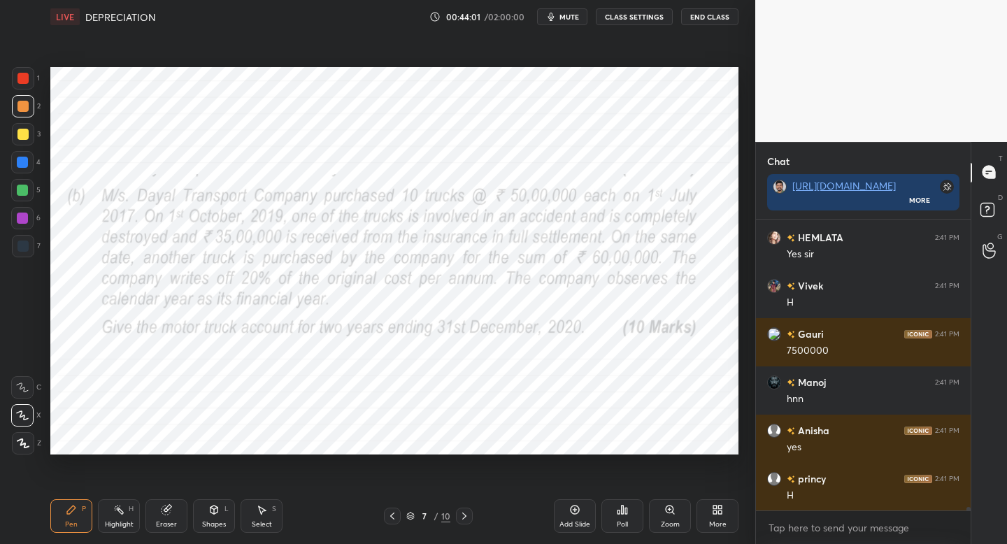
click at [460, 518] on icon at bounding box center [464, 516] width 11 height 11
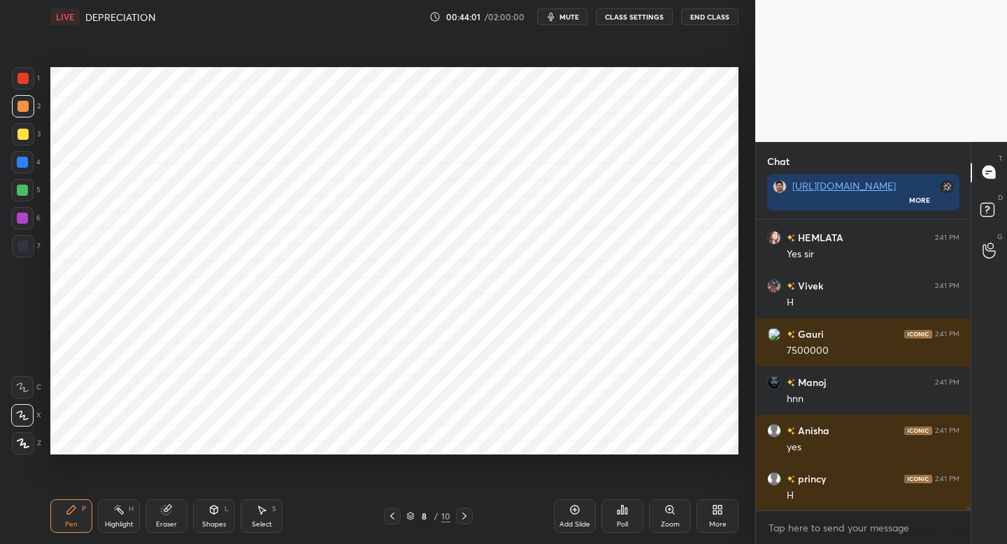
click at [464, 516] on icon at bounding box center [464, 516] width 11 height 11
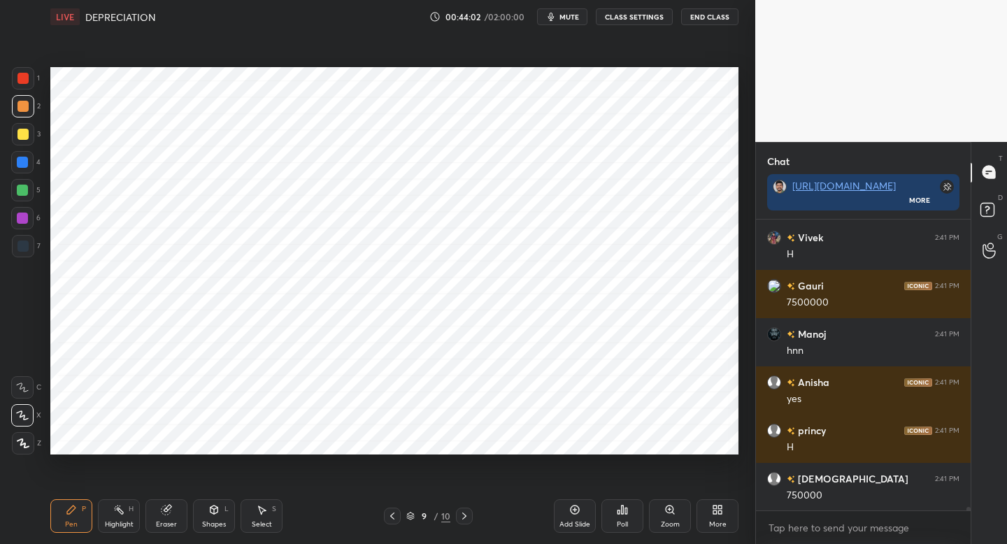
click at [564, 514] on div "Add Slide" at bounding box center [575, 516] width 42 height 34
click at [34, 78] on div "1" at bounding box center [26, 78] width 28 height 22
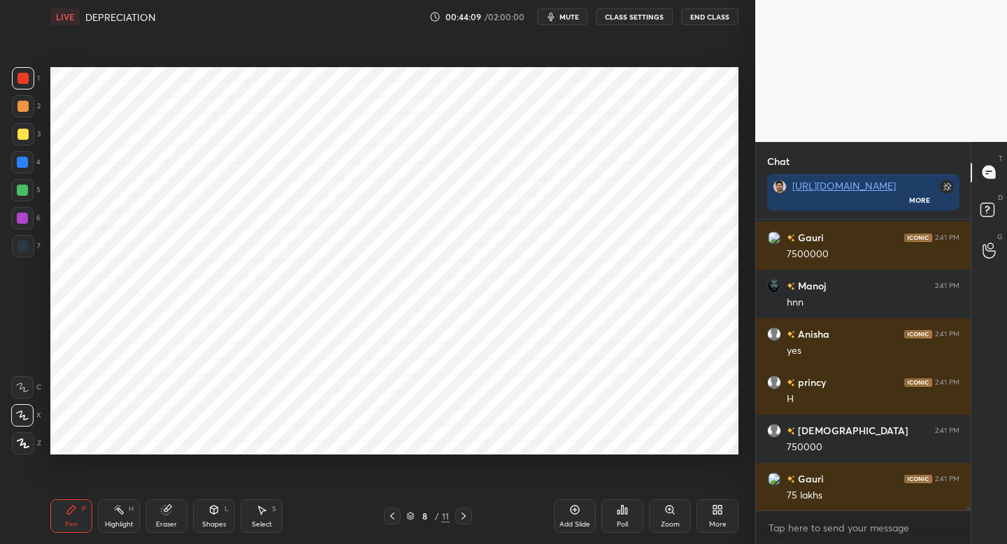
scroll to position [24915, 0]
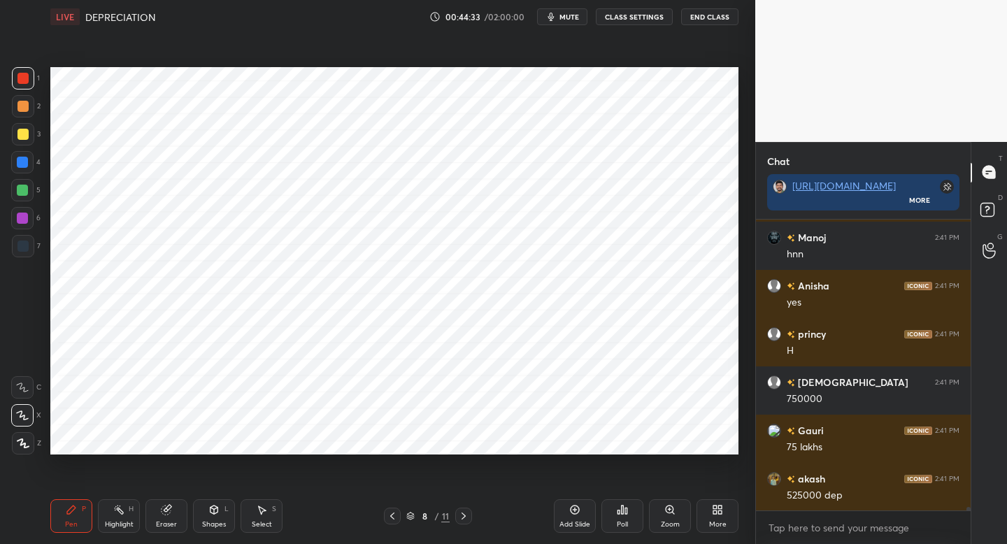
click at [571, 21] on button "mute" at bounding box center [562, 16] width 50 height 17
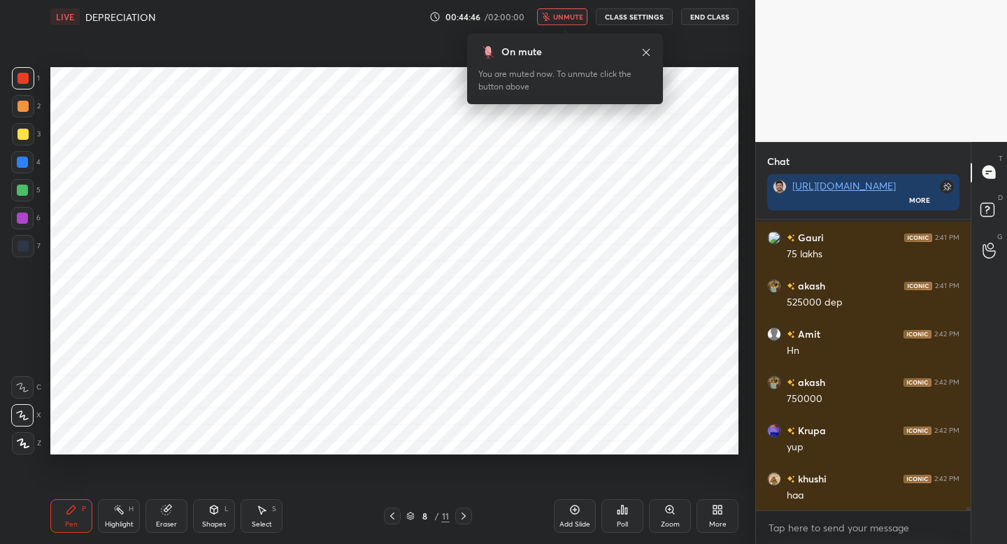
scroll to position [25156, 0]
click at [570, 14] on span "unmute" at bounding box center [568, 17] width 30 height 10
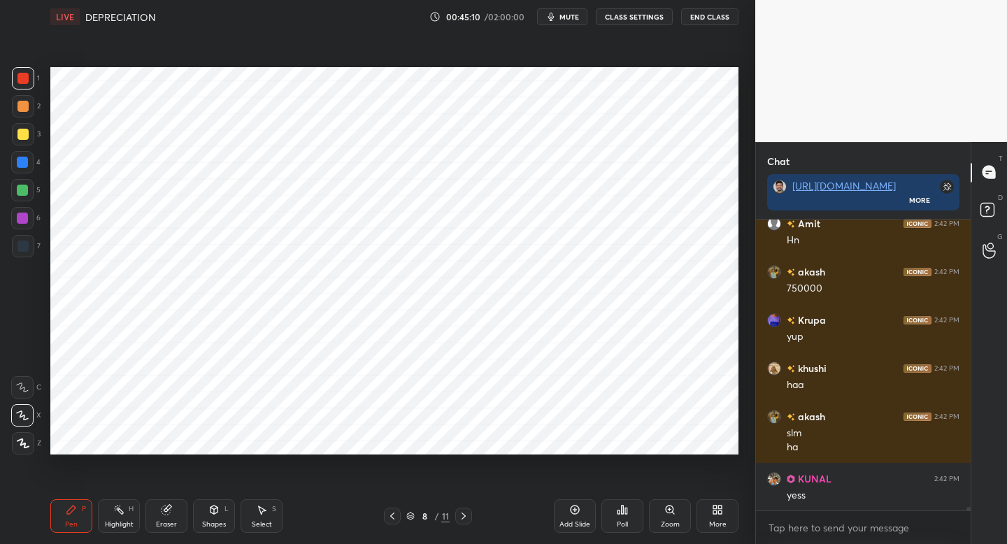
scroll to position [25267, 0]
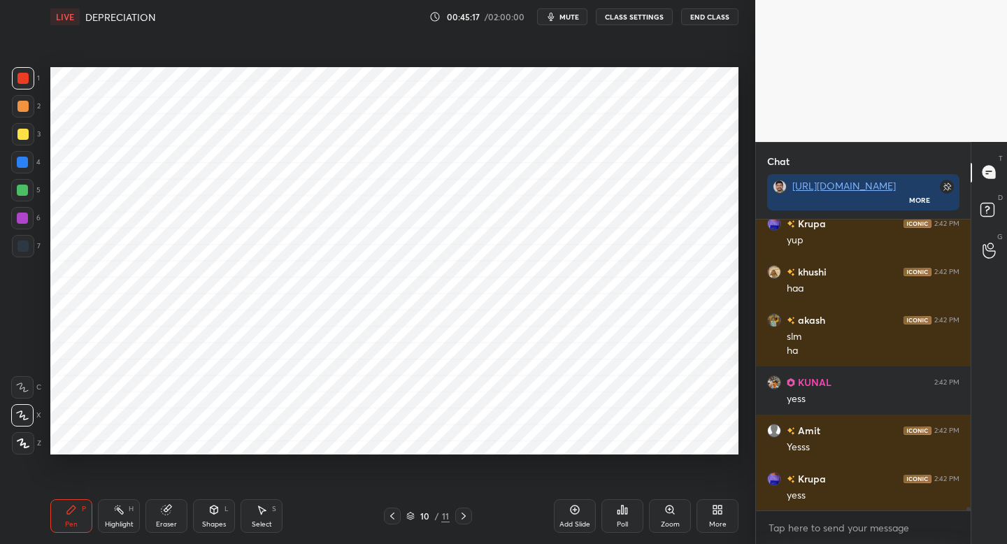
click at [31, 240] on div at bounding box center [23, 246] width 22 height 22
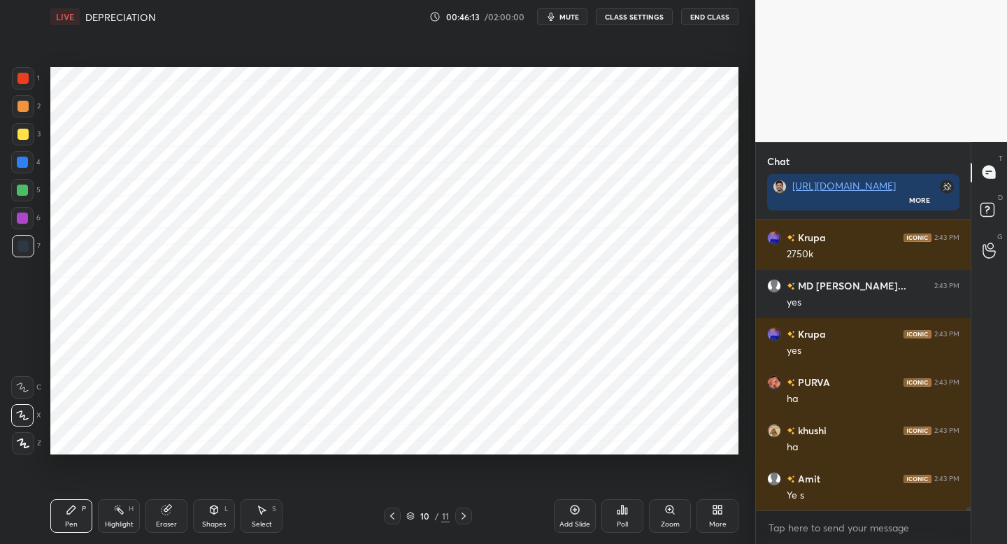
scroll to position [26198, 0]
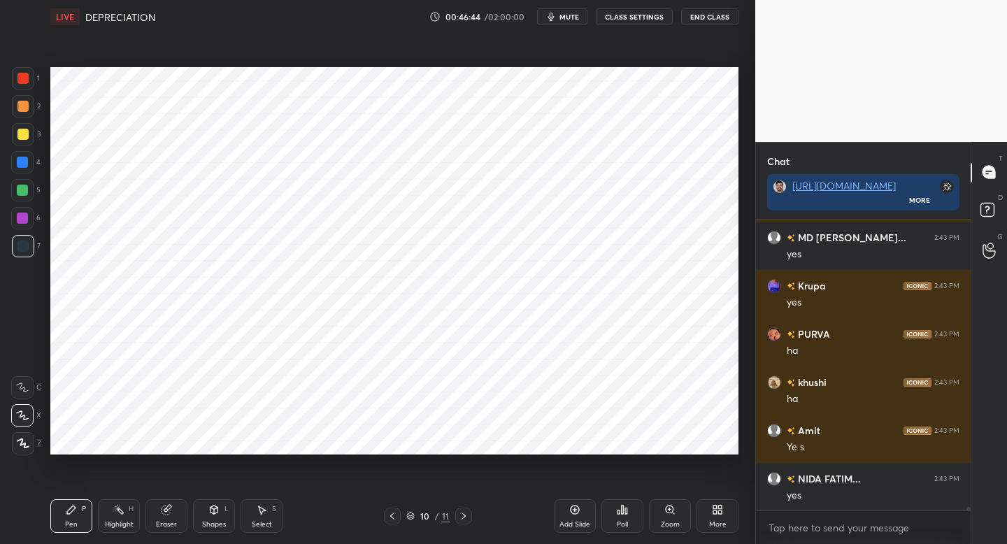
click at [27, 227] on div at bounding box center [22, 218] width 22 height 22
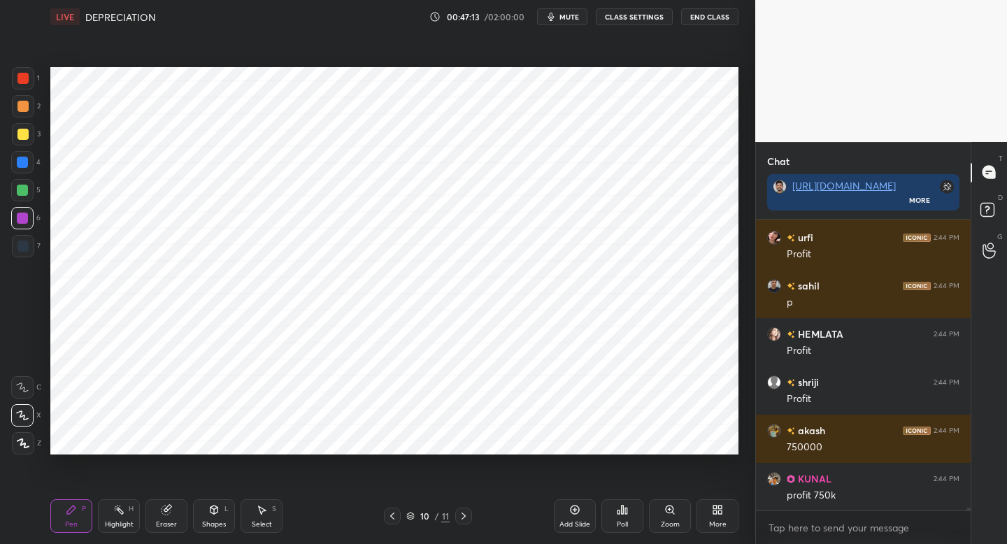
scroll to position [27356, 0]
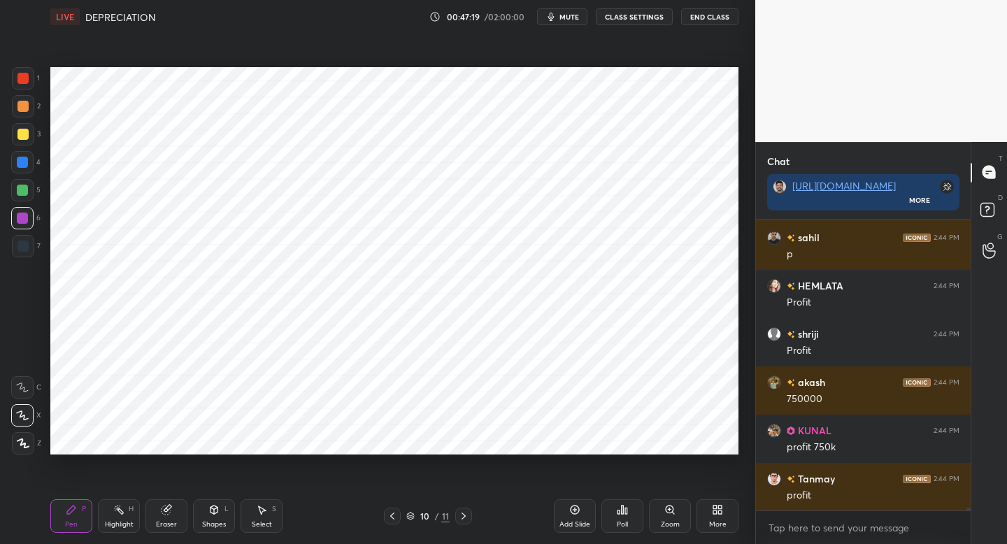
click at [24, 91] on div "1" at bounding box center [26, 81] width 28 height 28
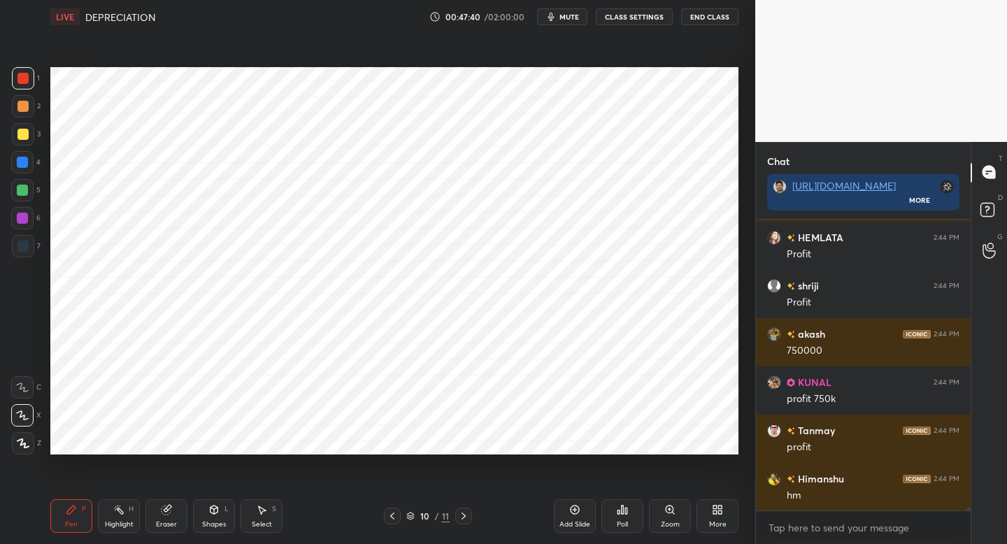
scroll to position [27452, 0]
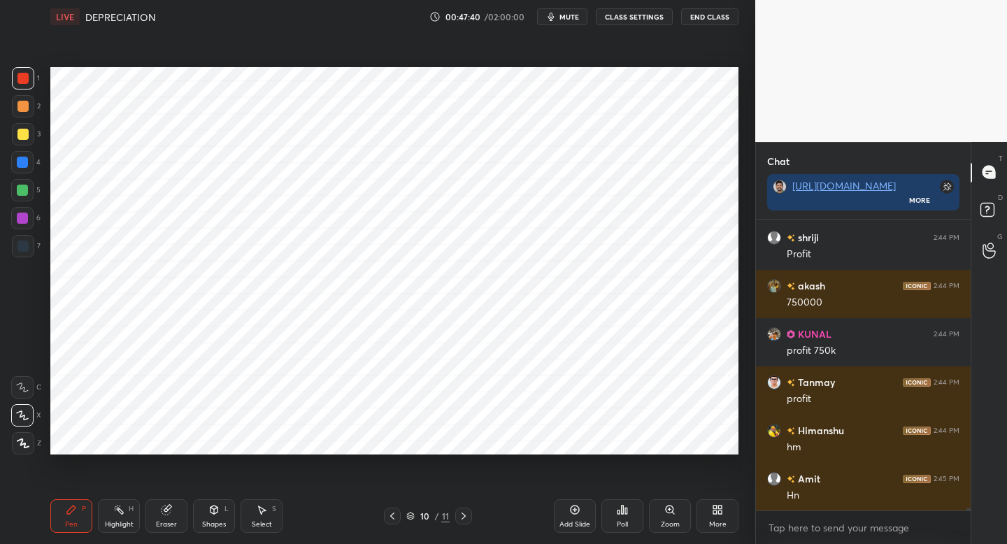
click at [389, 512] on icon at bounding box center [392, 516] width 11 height 11
click at [391, 515] on icon at bounding box center [392, 516] width 11 height 11
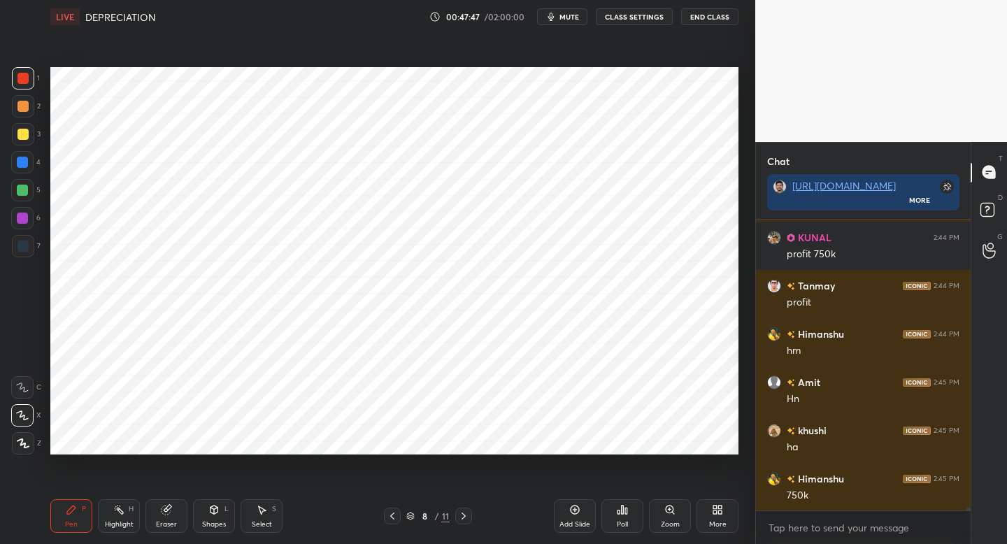
scroll to position [27597, 0]
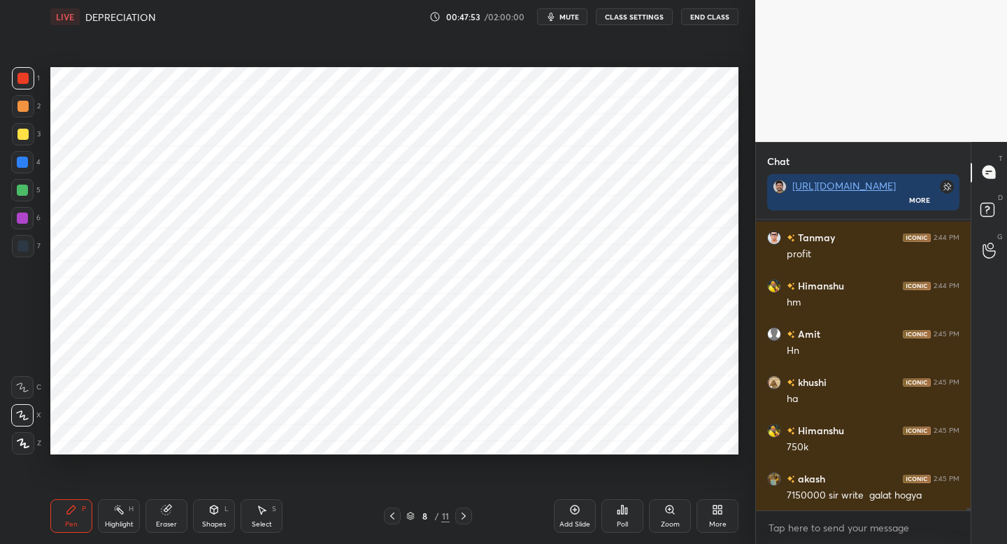
click at [22, 164] on div at bounding box center [22, 162] width 11 height 11
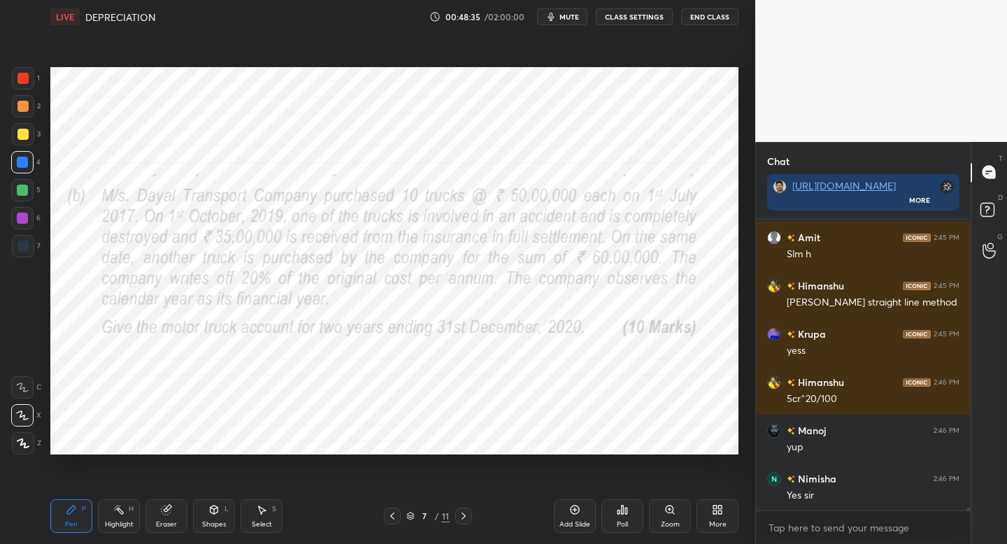
scroll to position [28031, 0]
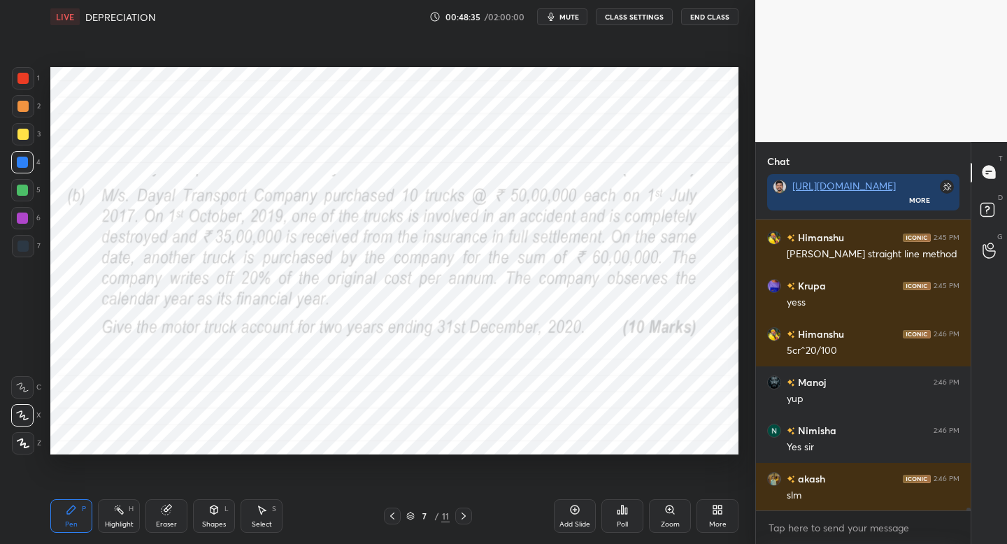
click at [467, 518] on icon at bounding box center [463, 516] width 11 height 11
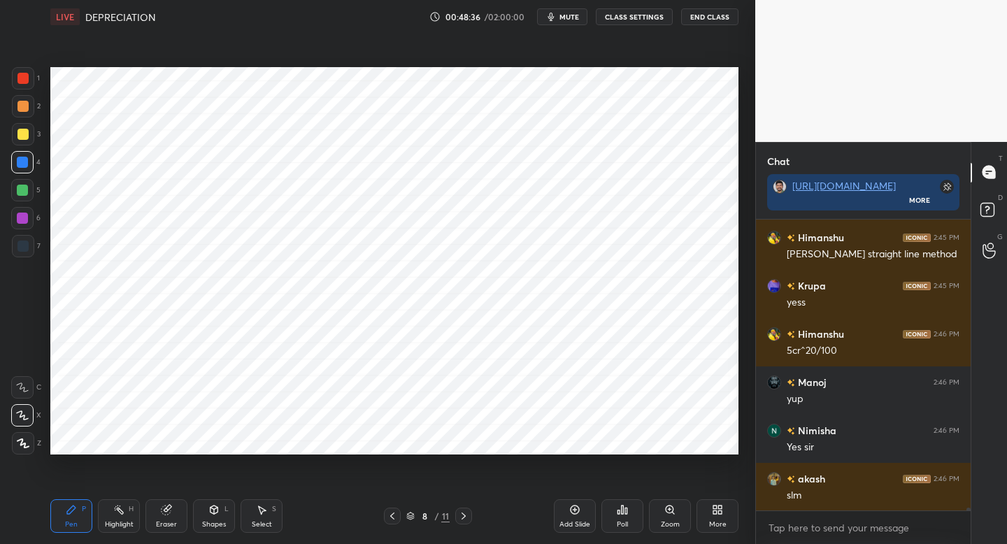
click at [464, 517] on icon at bounding box center [463, 516] width 11 height 11
click at [389, 515] on icon at bounding box center [392, 516] width 11 height 11
click at [390, 517] on icon at bounding box center [392, 516] width 11 height 11
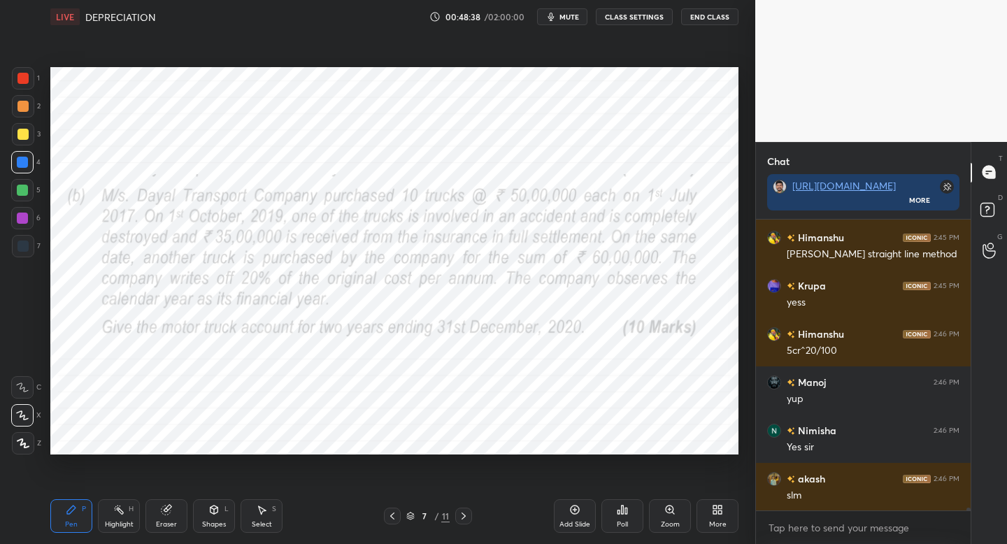
click at [464, 512] on icon at bounding box center [463, 516] width 11 height 11
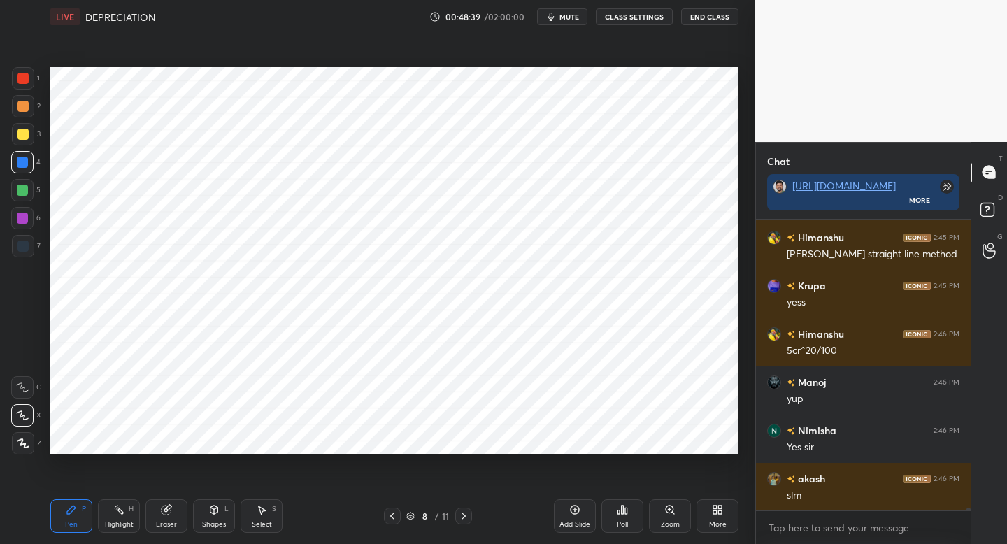
click at [462, 519] on icon at bounding box center [463, 516] width 11 height 11
click at [461, 518] on icon at bounding box center [463, 516] width 11 height 11
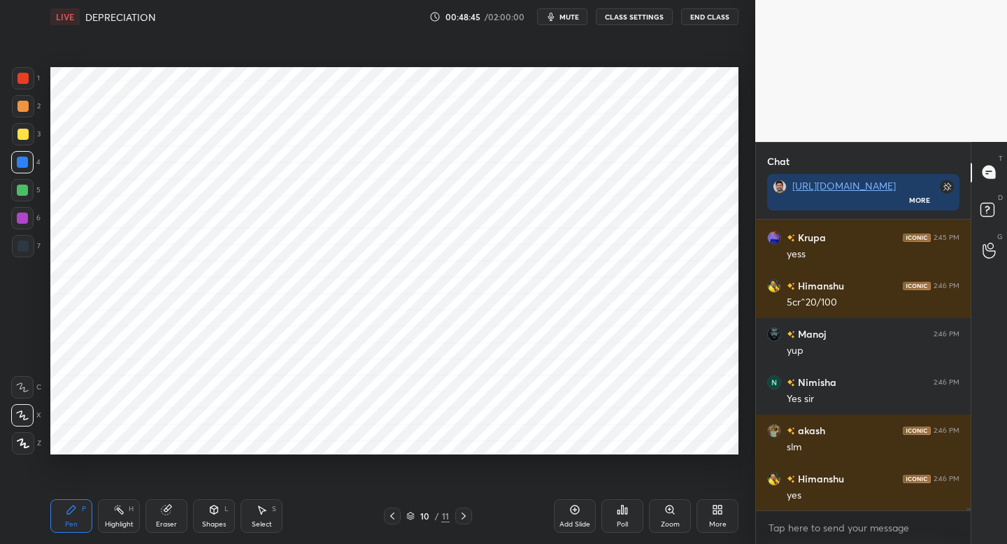
scroll to position [28128, 0]
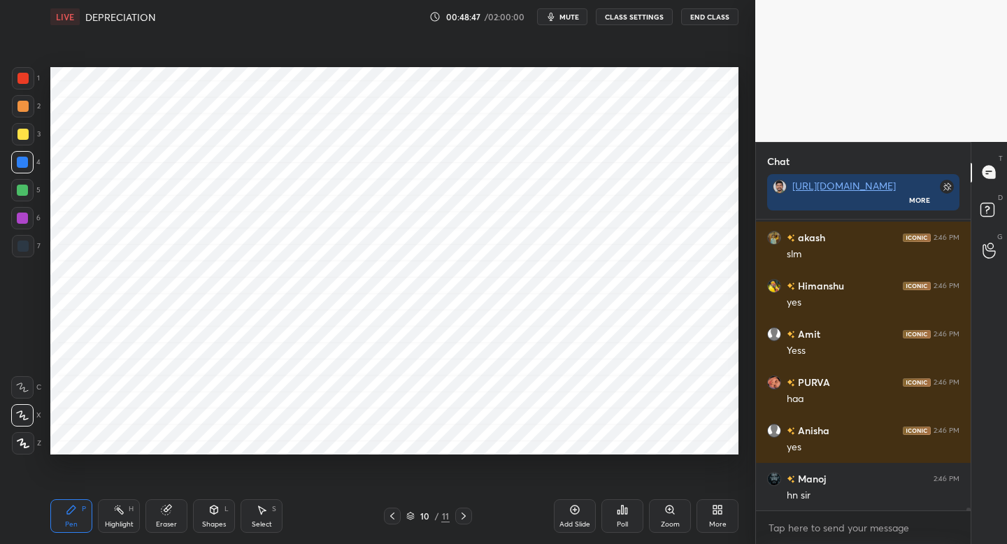
click at [389, 517] on icon at bounding box center [392, 516] width 11 height 11
click at [388, 516] on icon at bounding box center [392, 516] width 11 height 11
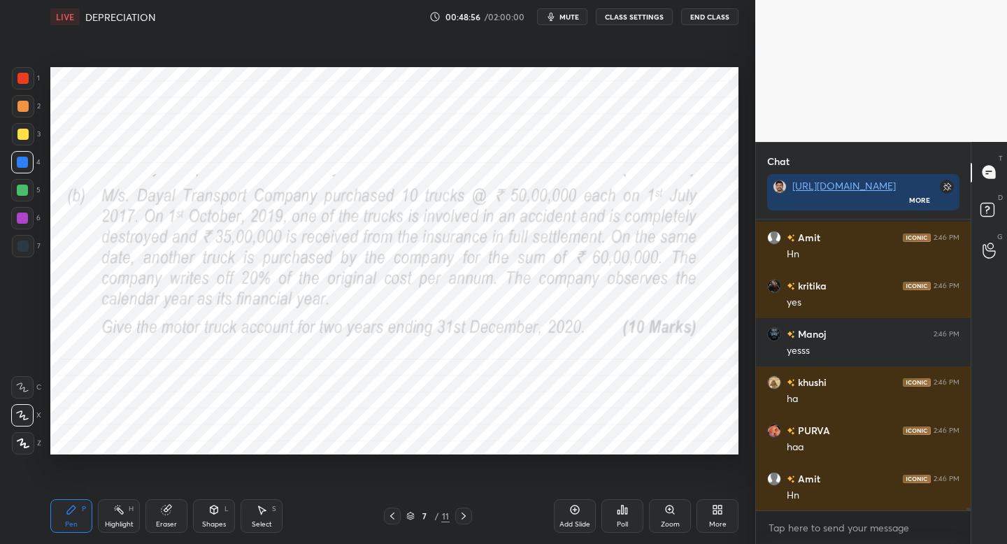
scroll to position [28997, 0]
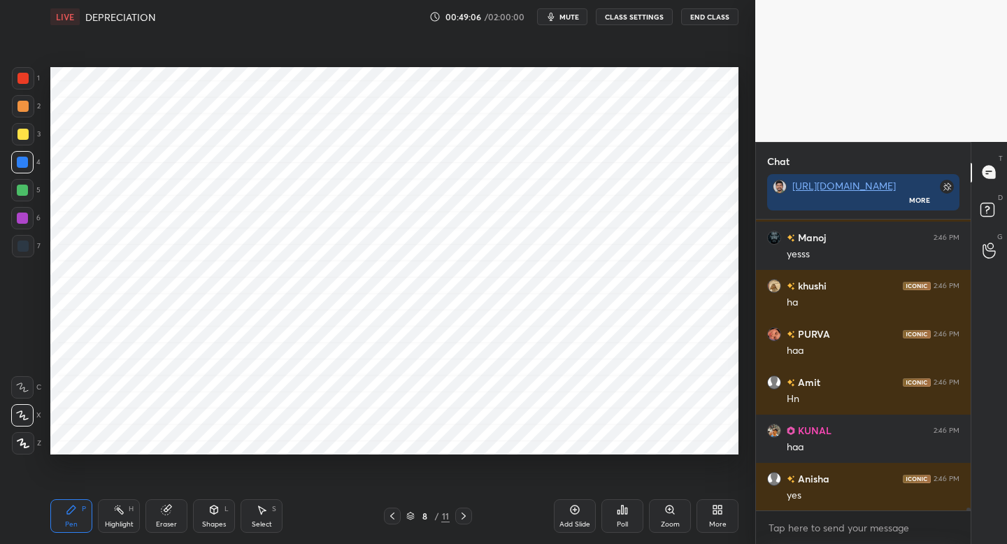
click at [33, 250] on div at bounding box center [23, 246] width 22 height 22
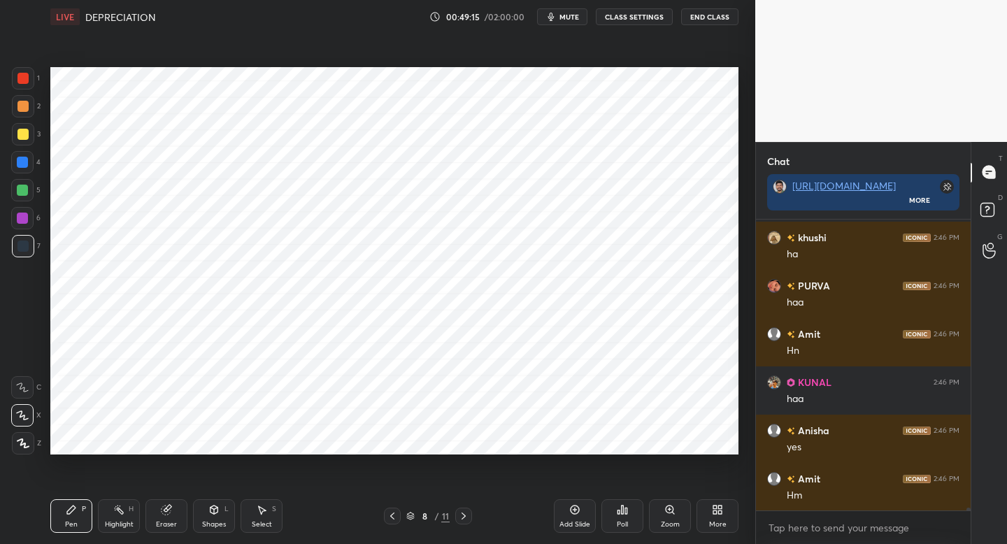
scroll to position [29093, 0]
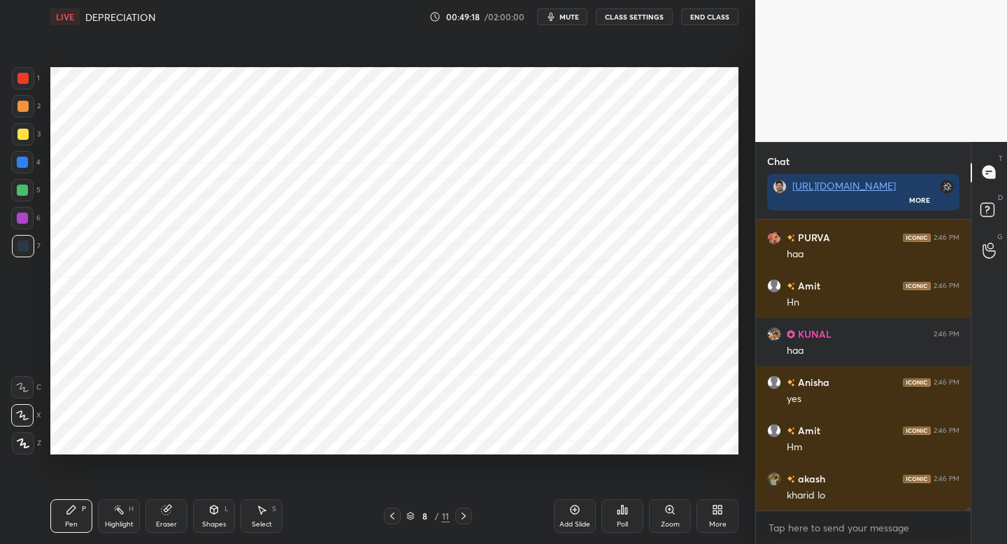
click at [18, 85] on div at bounding box center [23, 78] width 22 height 22
click at [20, 254] on div at bounding box center [23, 246] width 22 height 22
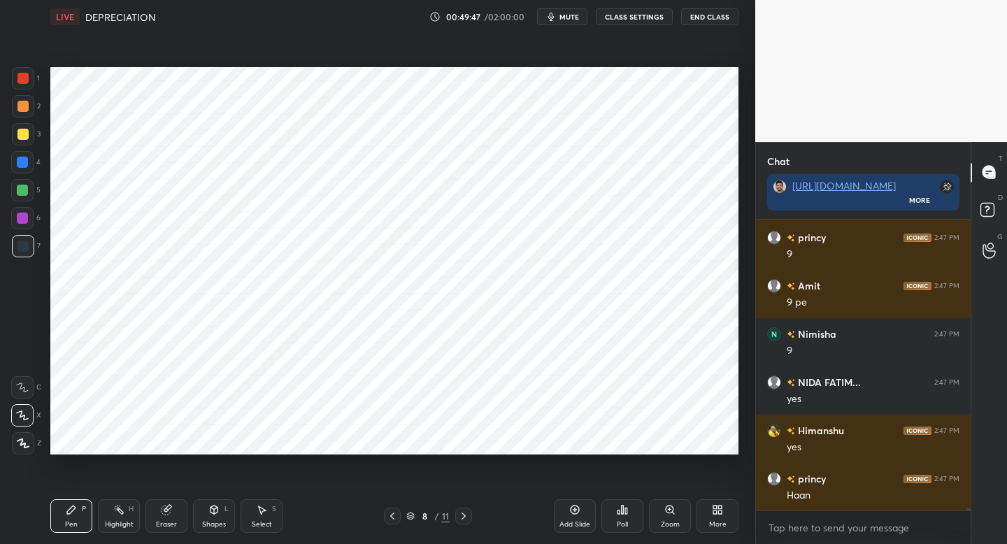
scroll to position [29962, 0]
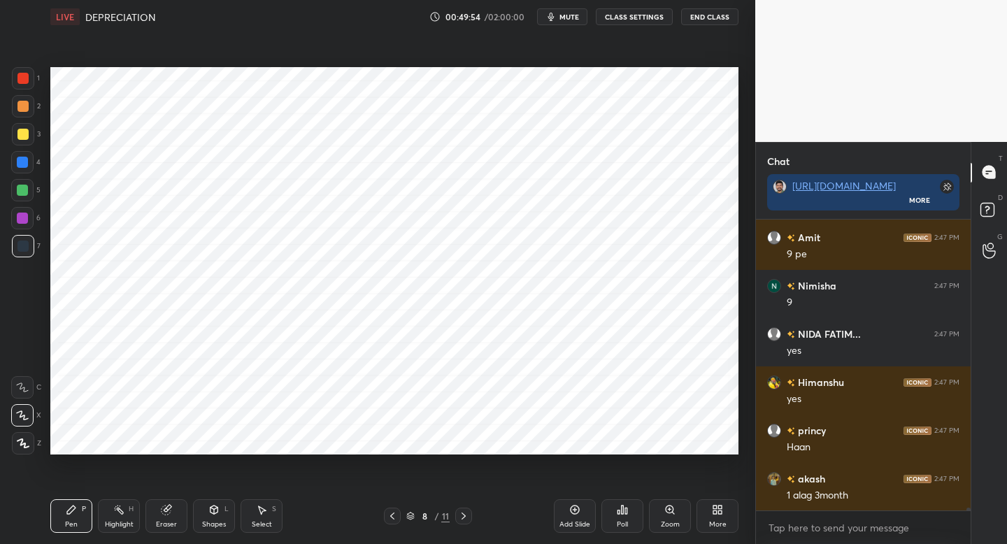
click at [27, 85] on div at bounding box center [23, 78] width 22 height 22
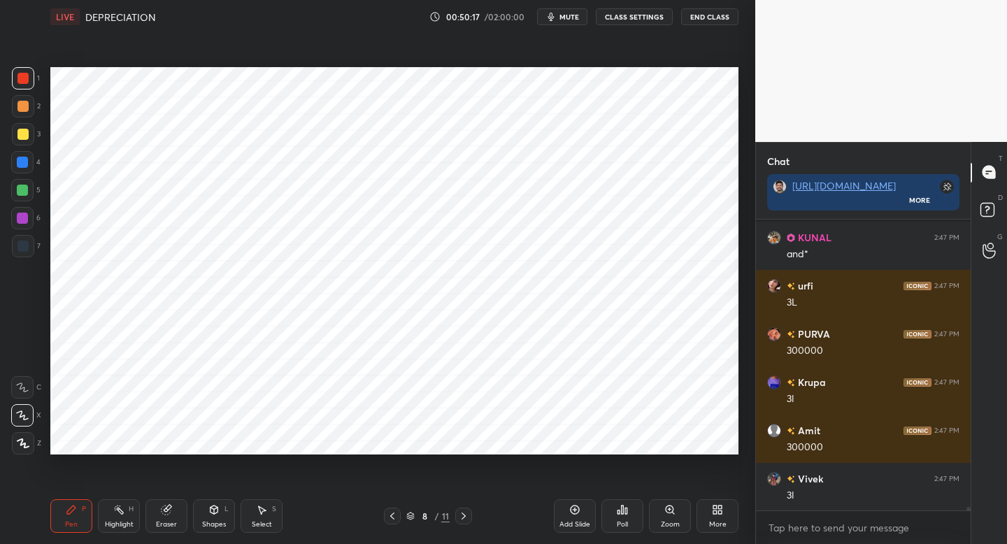
scroll to position [26566, 0]
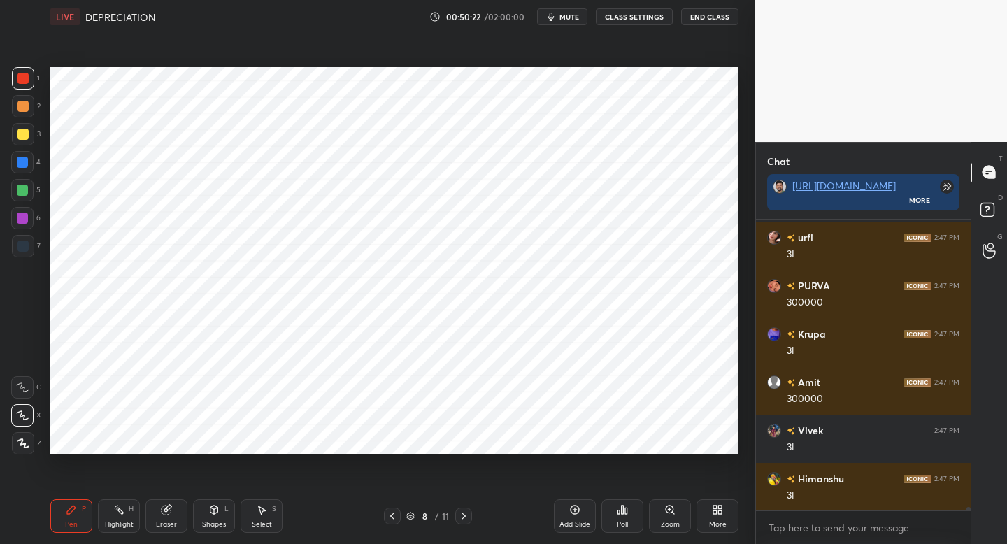
click at [14, 170] on div "1 2 3 4 5 6 7 C X Z C X Z E E Erase all H H" at bounding box center [22, 260] width 45 height 387
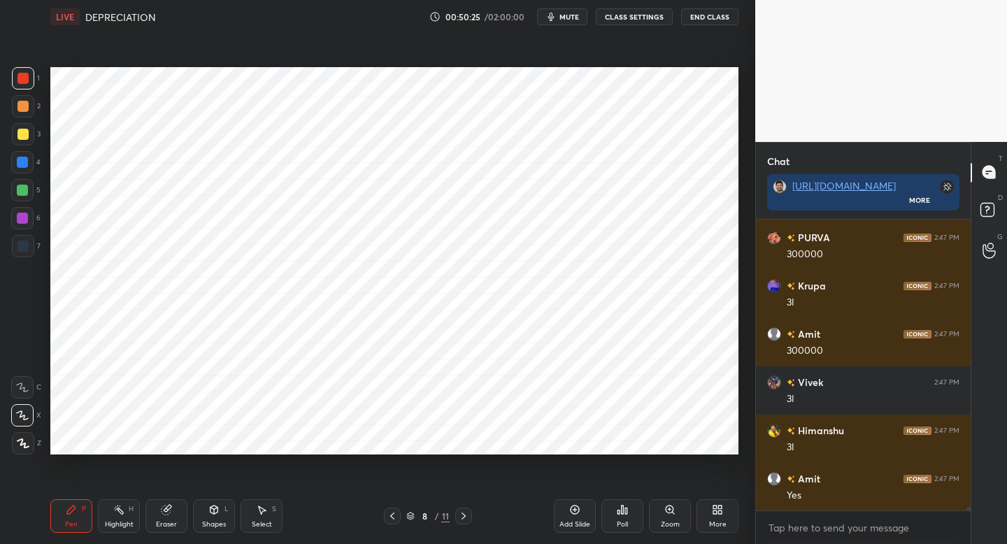
scroll to position [26662, 0]
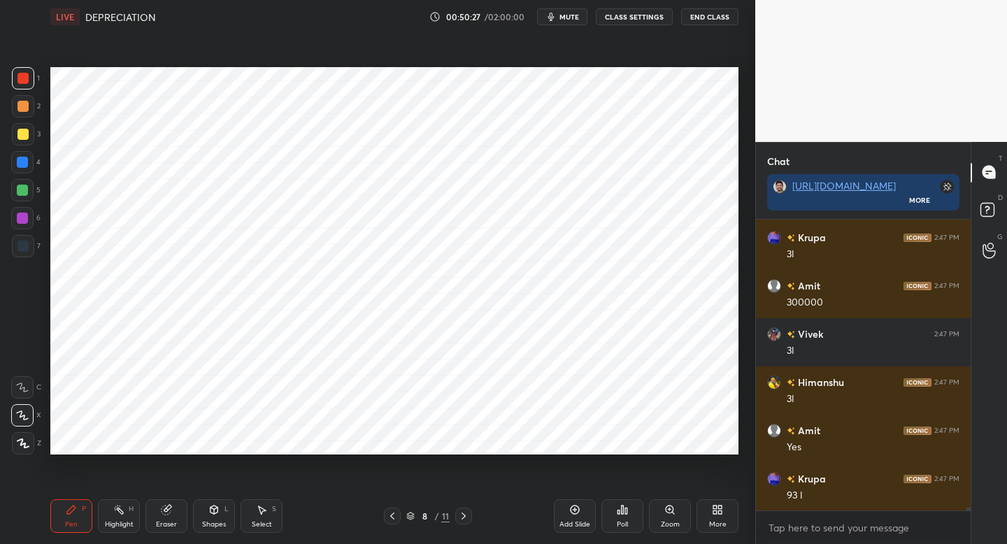
click at [22, 175] on div "4" at bounding box center [25, 165] width 29 height 28
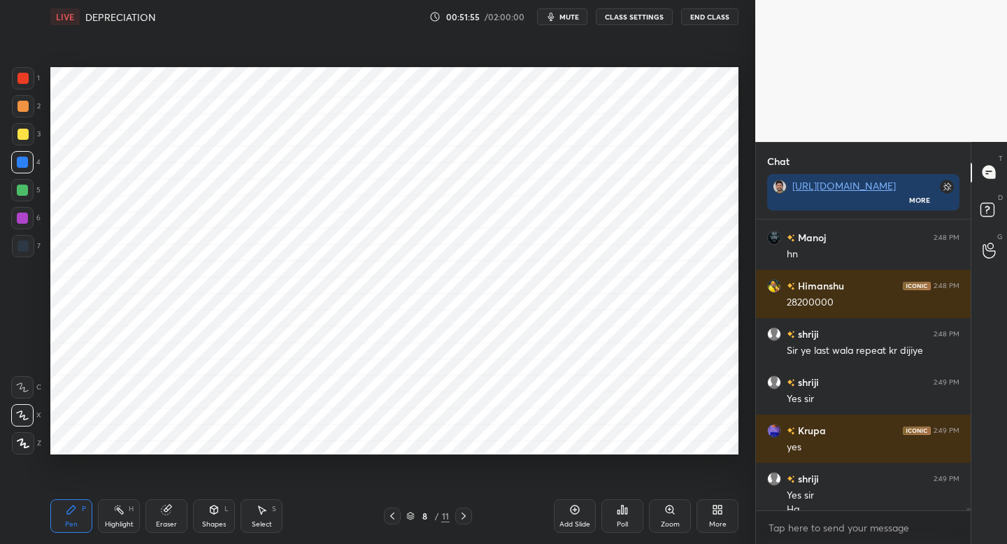
scroll to position [27255, 0]
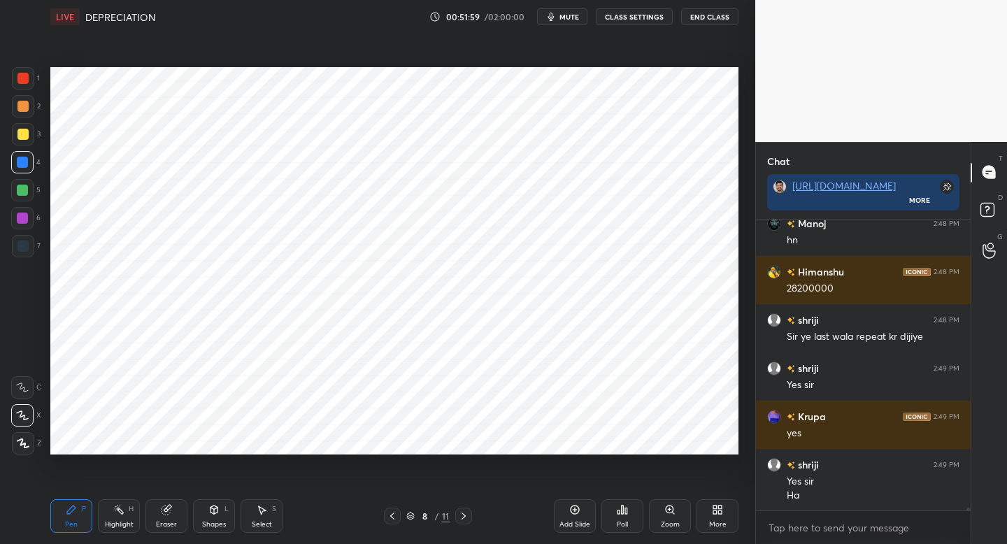
click at [180, 522] on div "Eraser" at bounding box center [166, 516] width 42 height 34
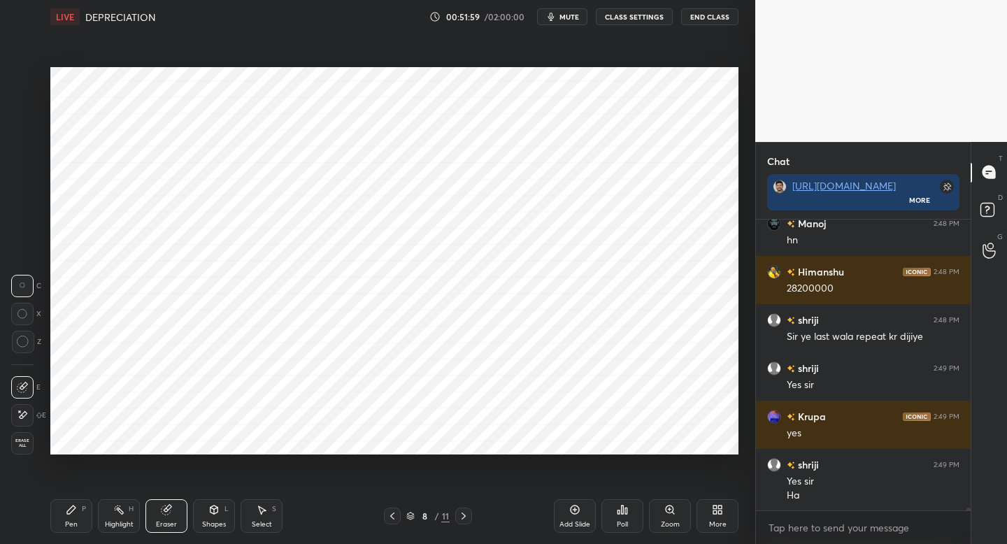
click at [220, 521] on div "Shapes" at bounding box center [214, 524] width 24 height 7
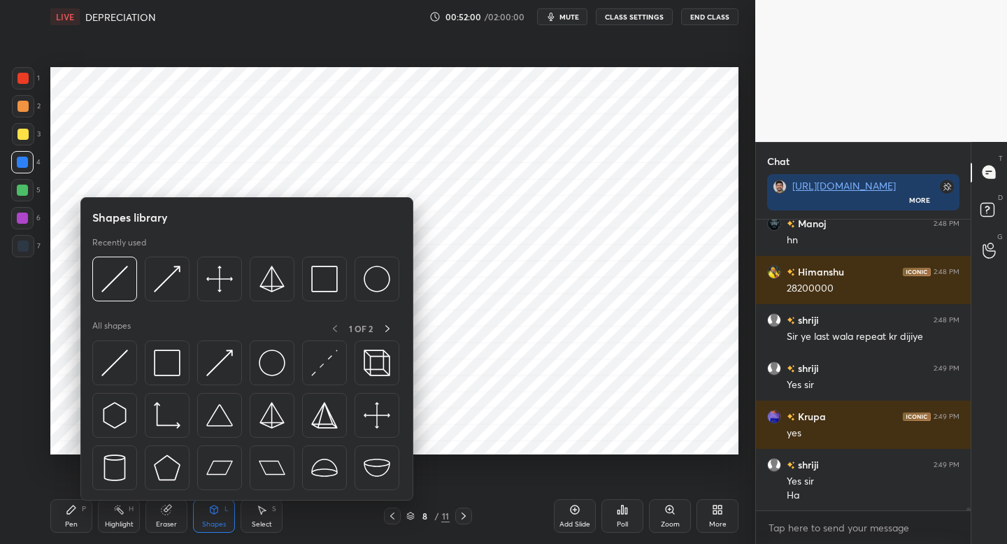
click at [131, 521] on div "Highlight" at bounding box center [119, 524] width 29 height 7
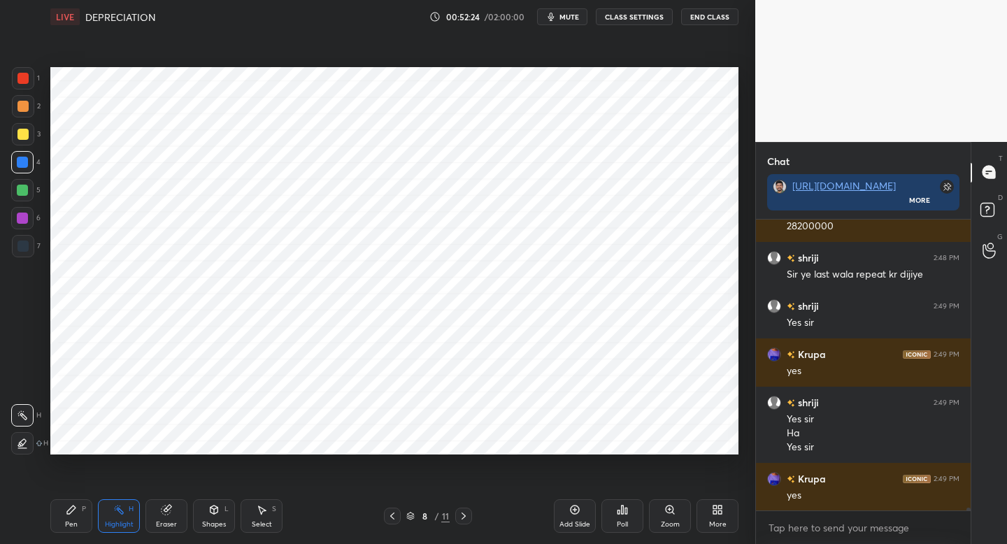
scroll to position [27366, 0]
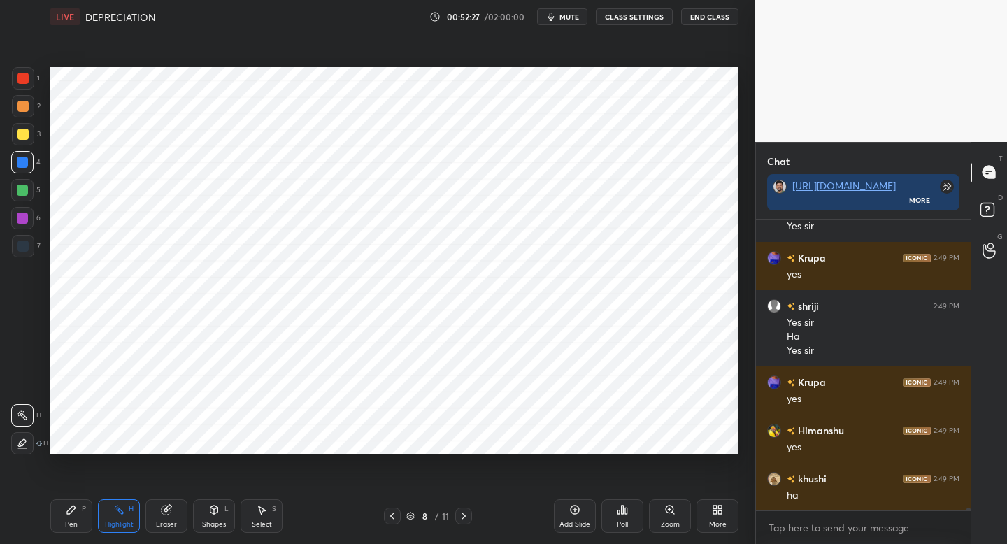
click at [569, 512] on icon at bounding box center [574, 509] width 11 height 11
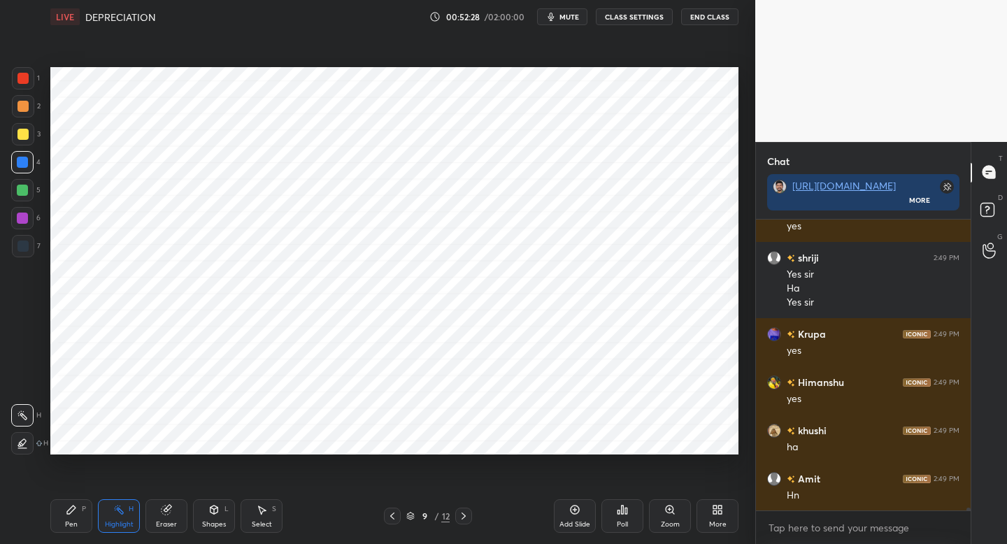
click at [66, 518] on div "Pen P" at bounding box center [71, 516] width 42 height 34
click at [27, 243] on div at bounding box center [22, 246] width 11 height 11
click at [216, 513] on div "Shapes L" at bounding box center [214, 516] width 42 height 34
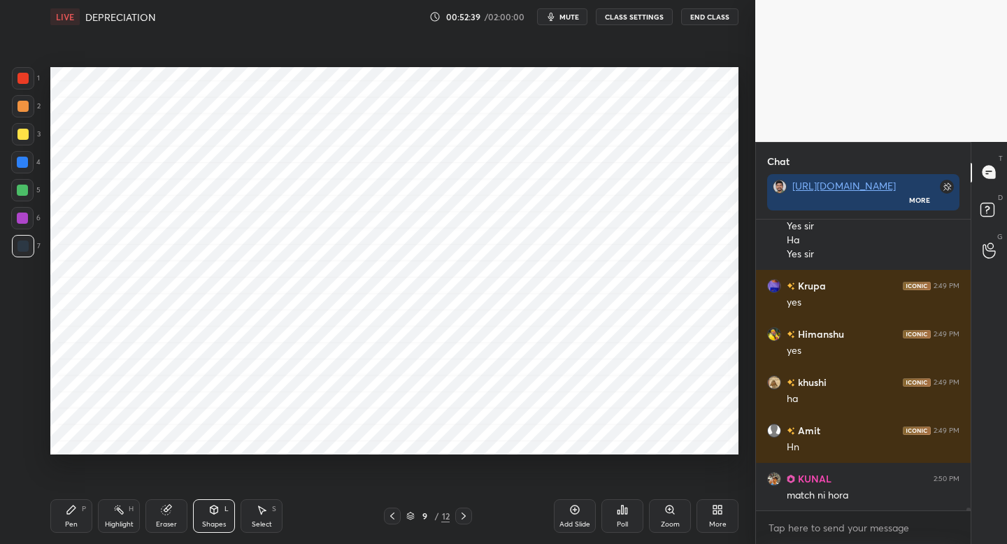
click at [69, 517] on div "Pen P" at bounding box center [71, 516] width 42 height 34
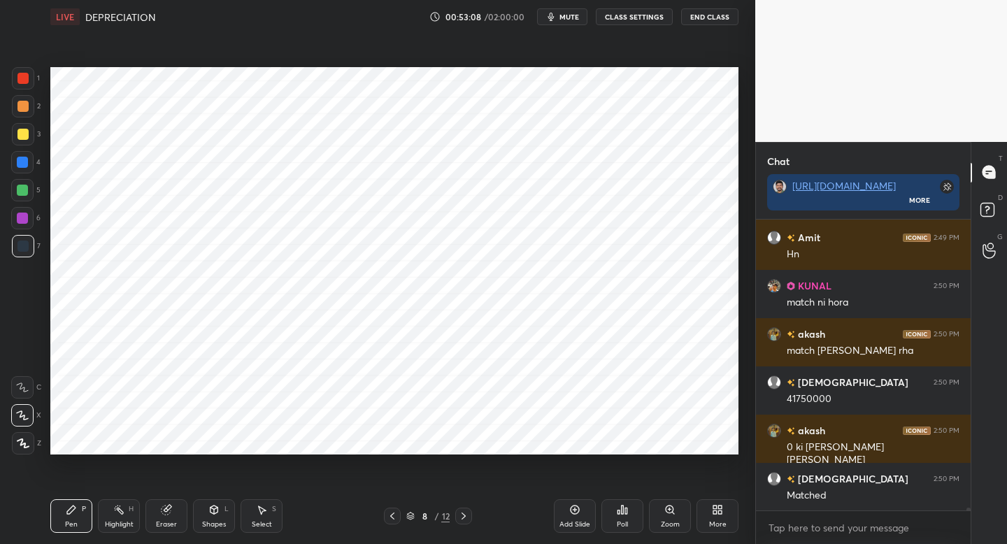
scroll to position [27752, 0]
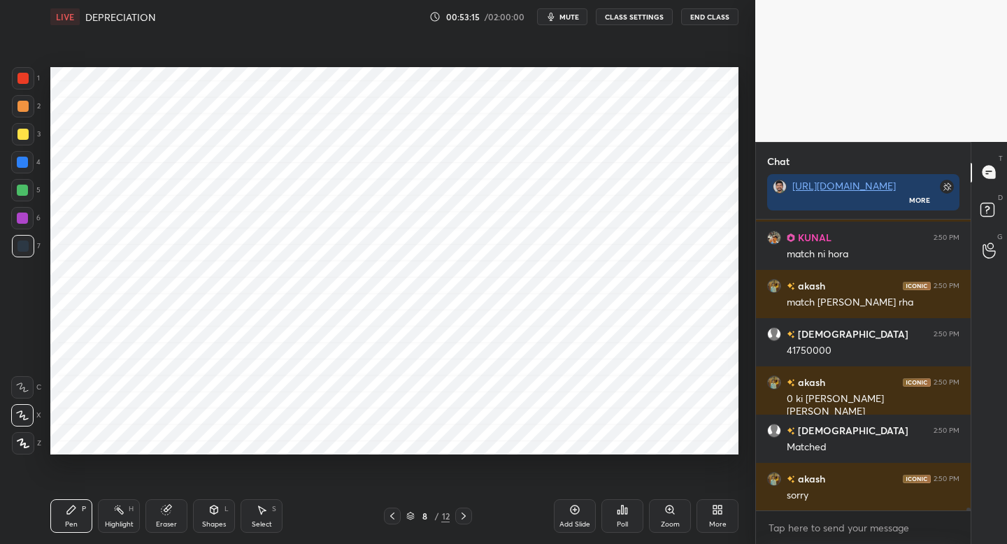
click at [464, 511] on div at bounding box center [463, 516] width 17 height 17
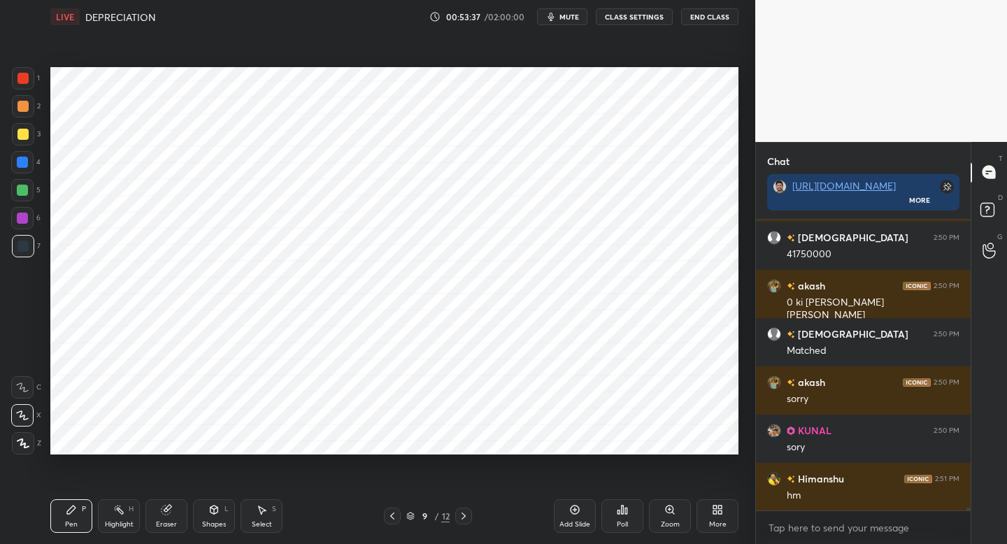
scroll to position [27896, 0]
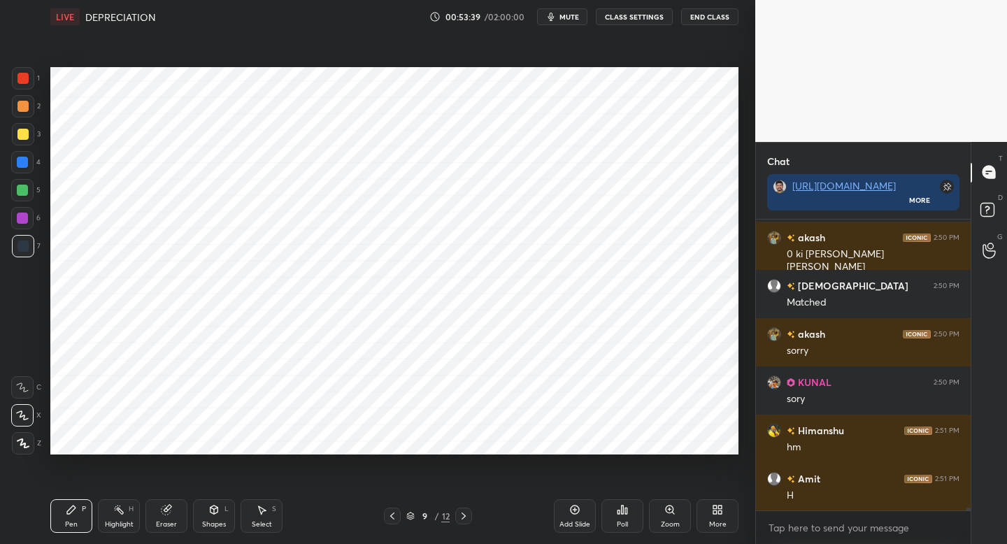
click at [36, 83] on div "1" at bounding box center [26, 78] width 28 height 22
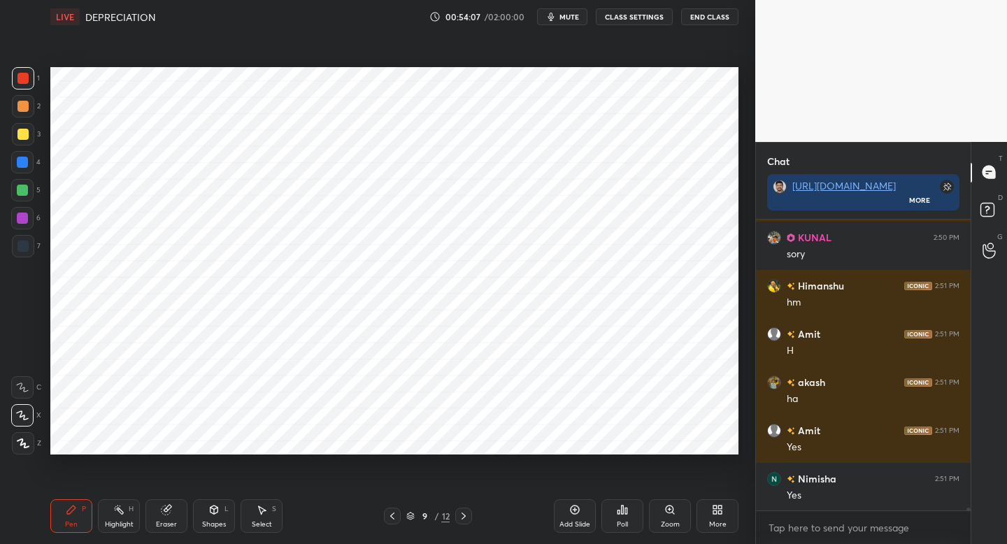
scroll to position [28089, 0]
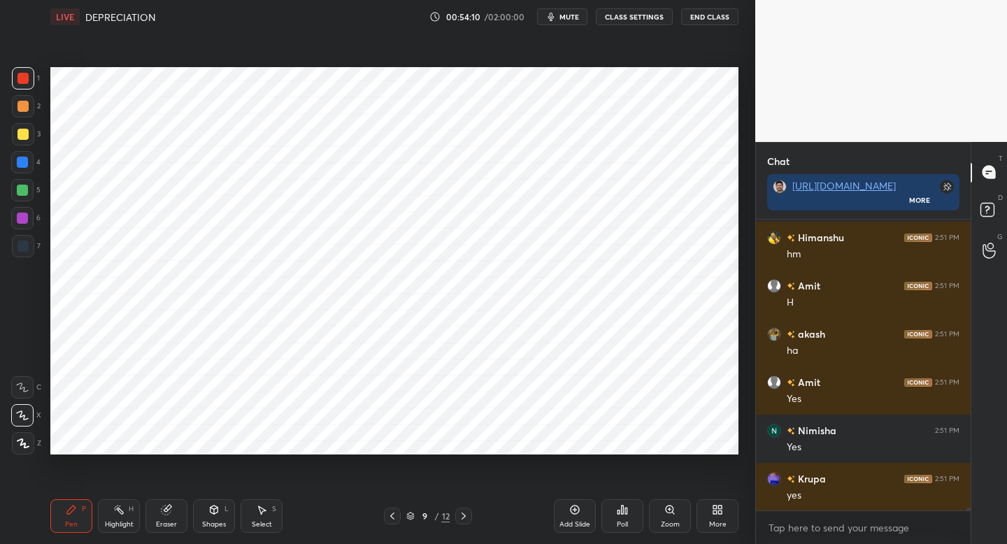
click at [25, 114] on div at bounding box center [23, 106] width 22 height 22
click at [25, 252] on div at bounding box center [23, 246] width 22 height 22
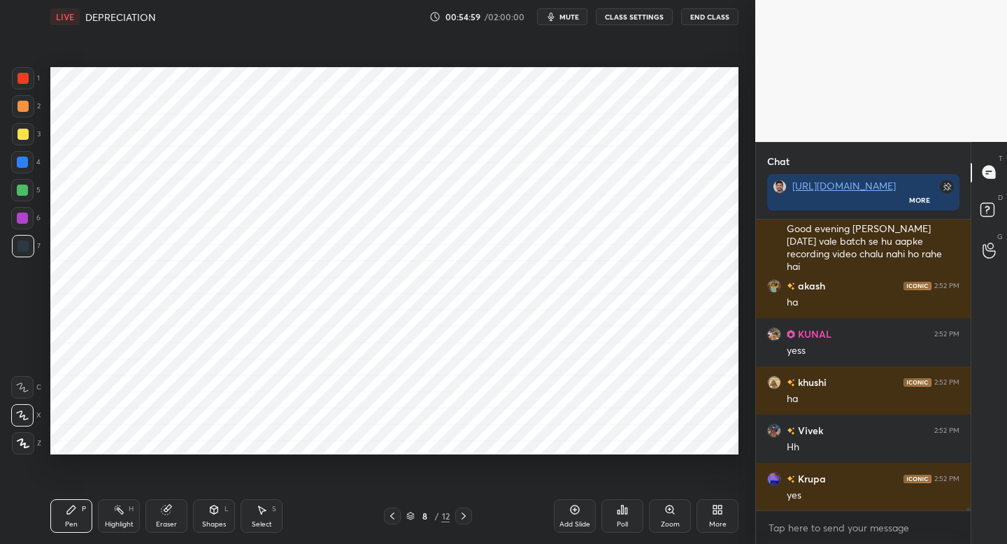
scroll to position [28597, 0]
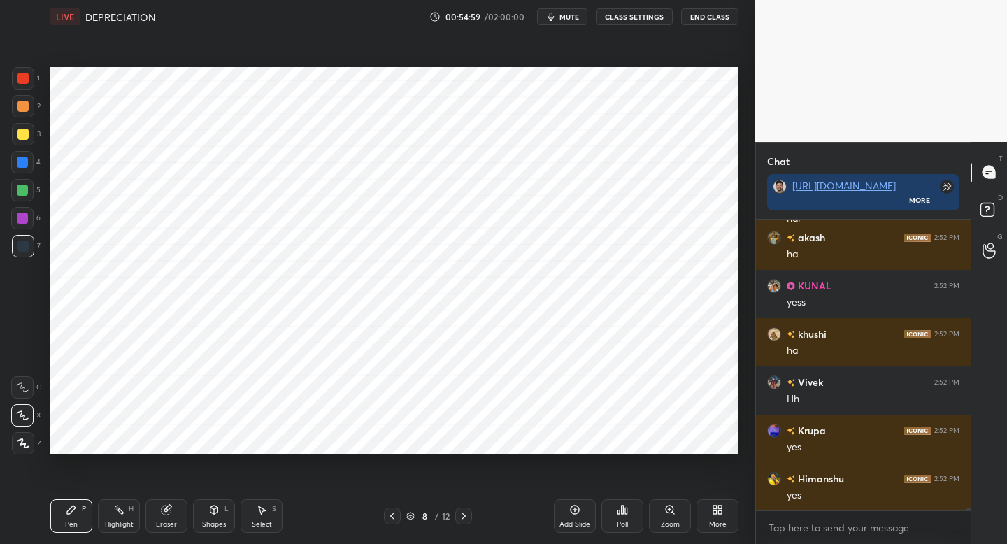
click at [566, 17] on span "mute" at bounding box center [569, 17] width 20 height 10
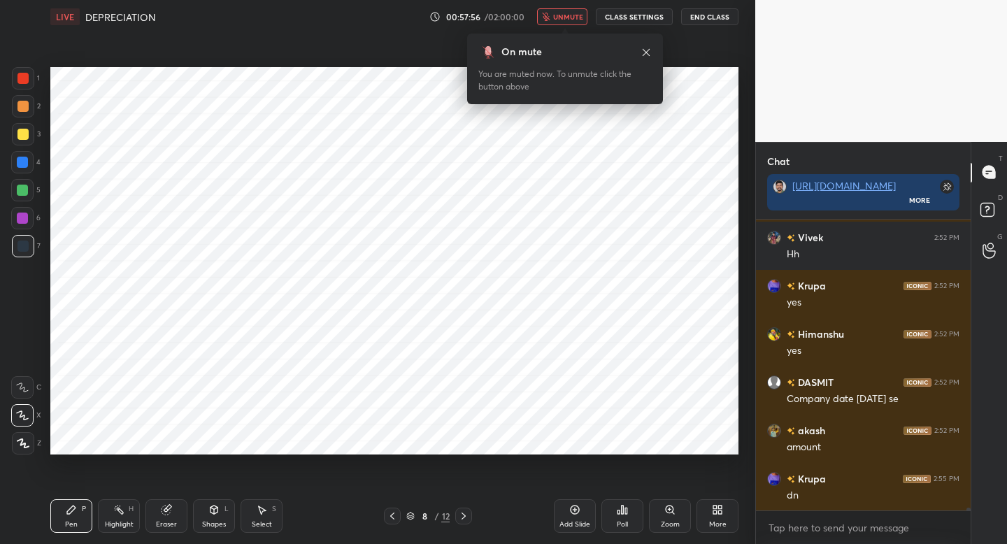
scroll to position [28790, 0]
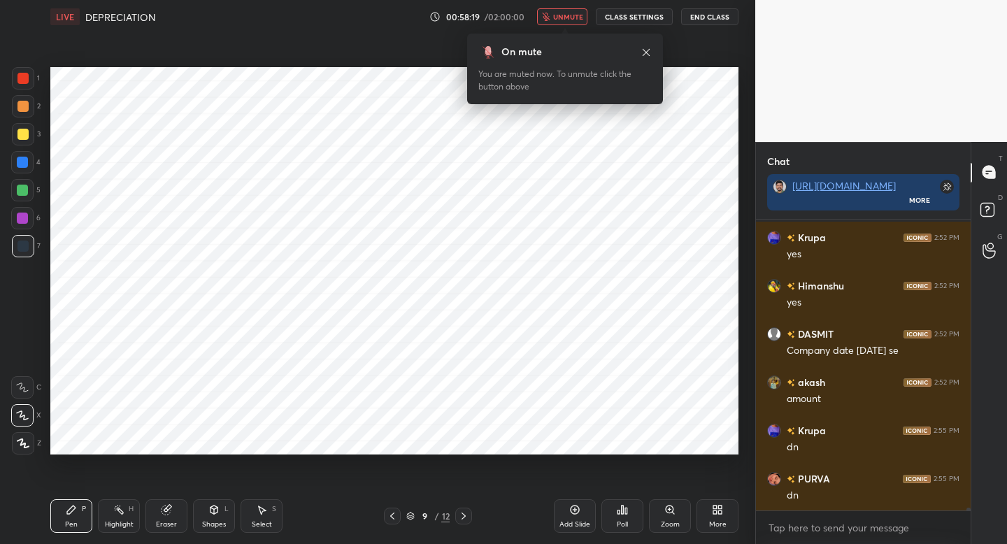
click at [566, 17] on span "unmute" at bounding box center [568, 17] width 30 height 10
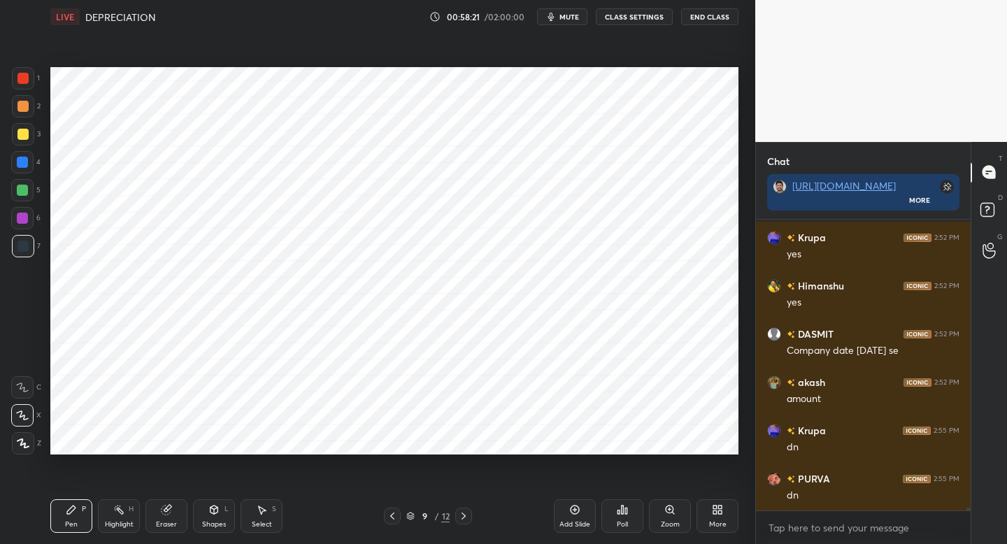
click at [566, 17] on span "mute" at bounding box center [569, 17] width 20 height 10
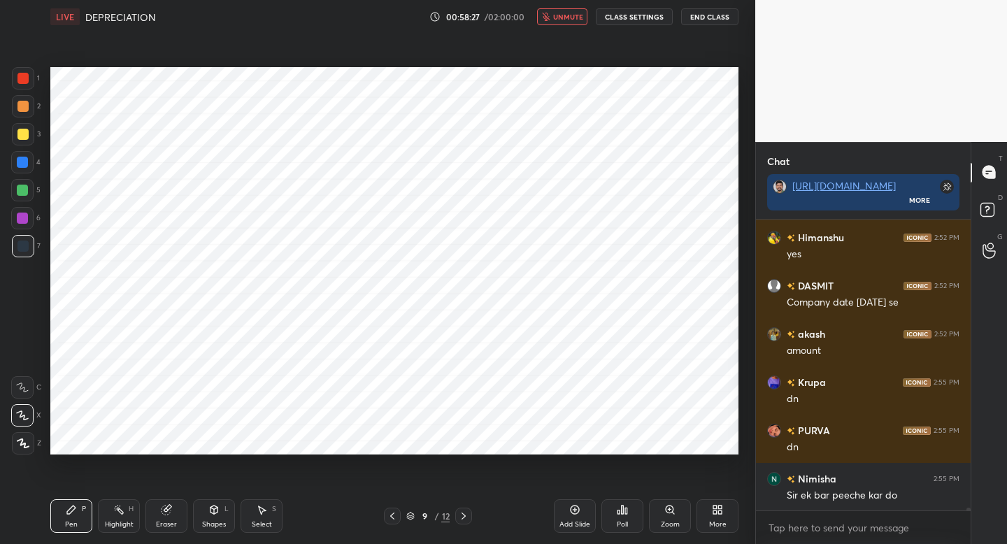
scroll to position [28887, 0]
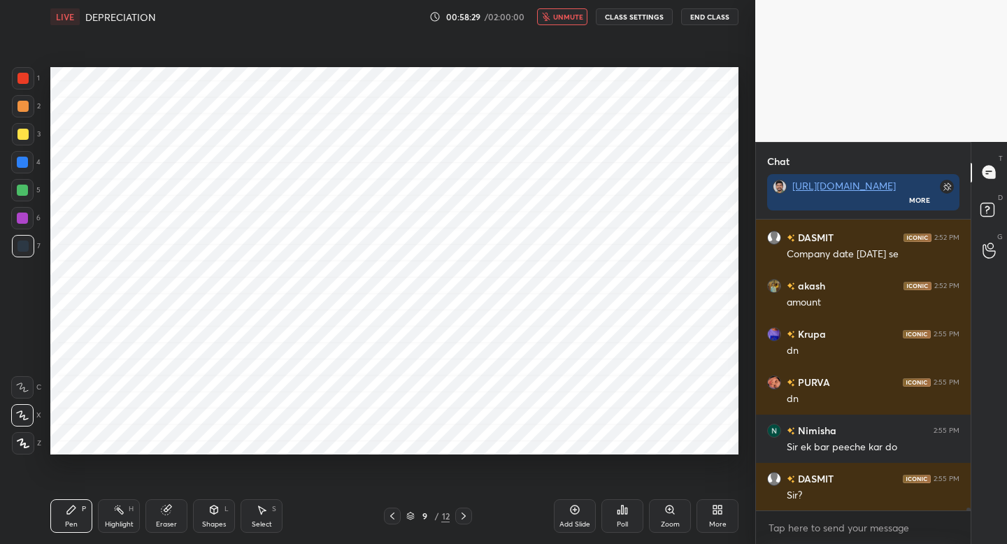
click at [566, 17] on span "unmute" at bounding box center [568, 17] width 30 height 10
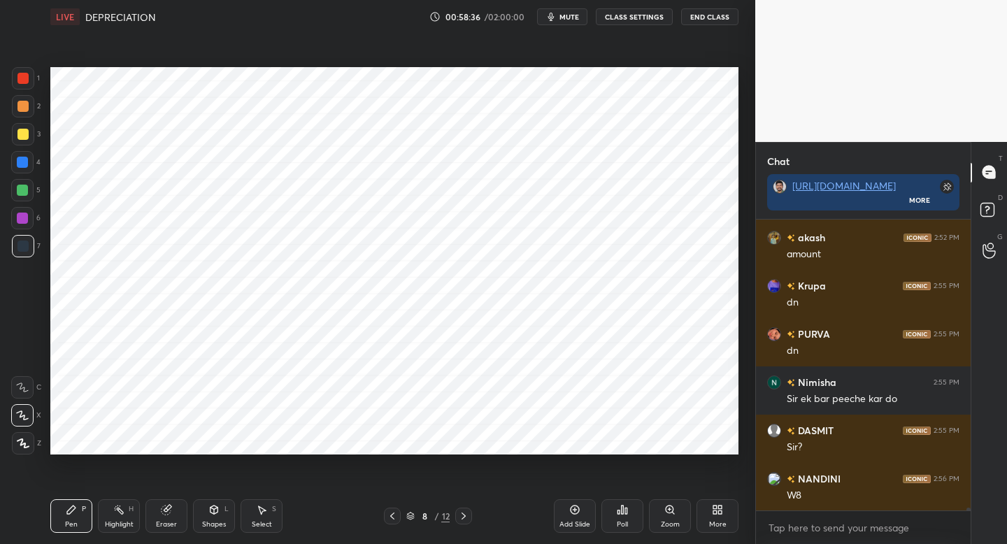
click at [566, 17] on span "mute" at bounding box center [569, 17] width 20 height 10
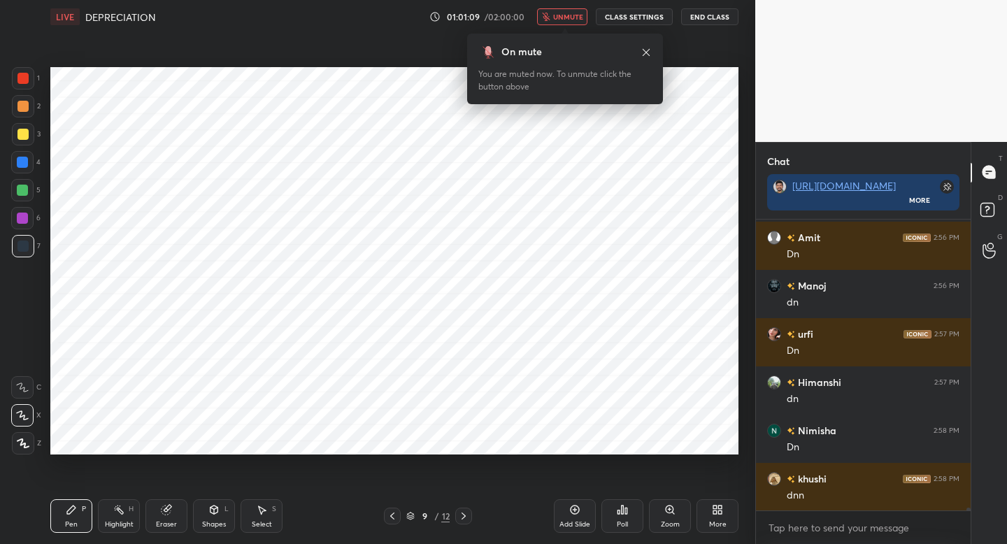
scroll to position [29466, 0]
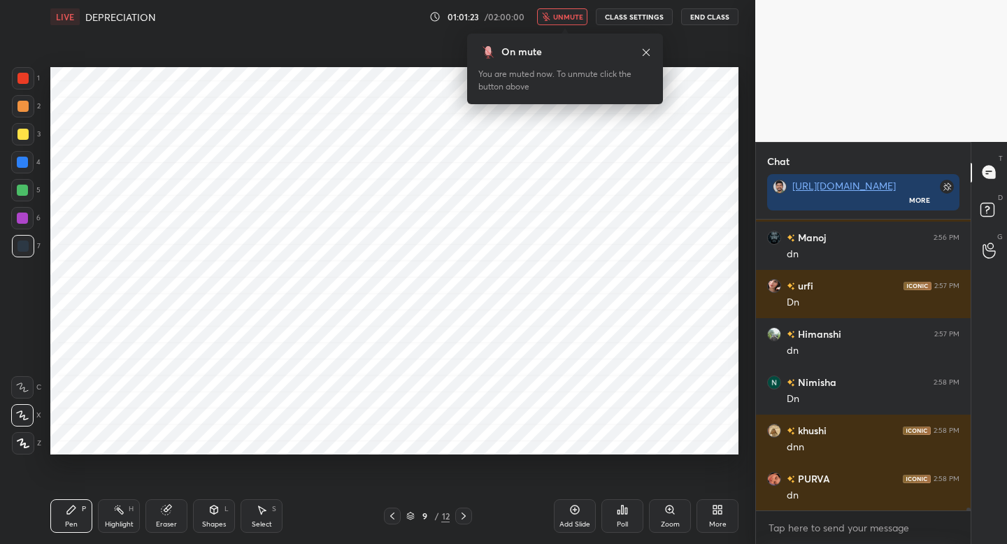
click at [566, 17] on span "unmute" at bounding box center [568, 17] width 30 height 10
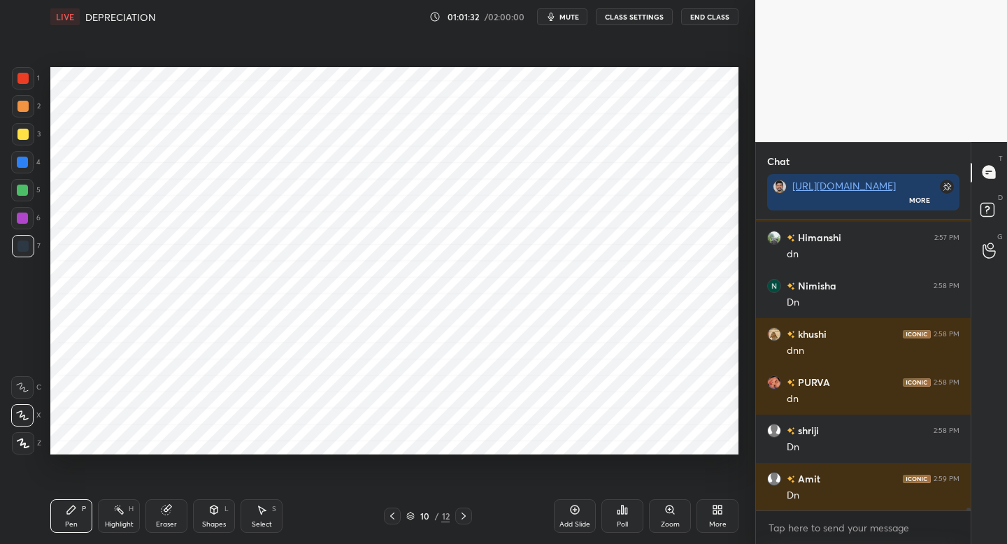
scroll to position [29611, 0]
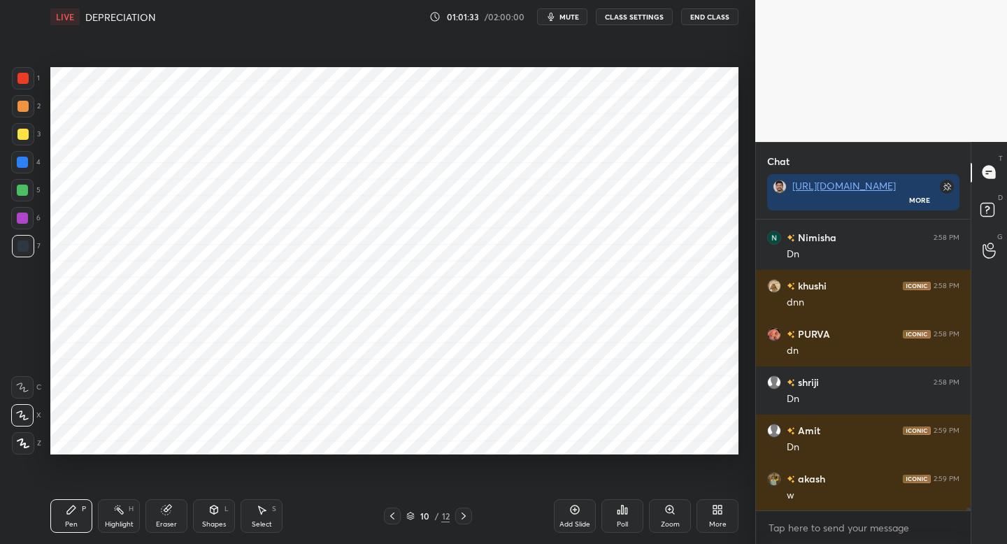
click at [566, 17] on span "mute" at bounding box center [569, 17] width 20 height 10
click at [566, 17] on span "unmute" at bounding box center [568, 17] width 30 height 10
click at [566, 17] on span "mute" at bounding box center [569, 17] width 20 height 10
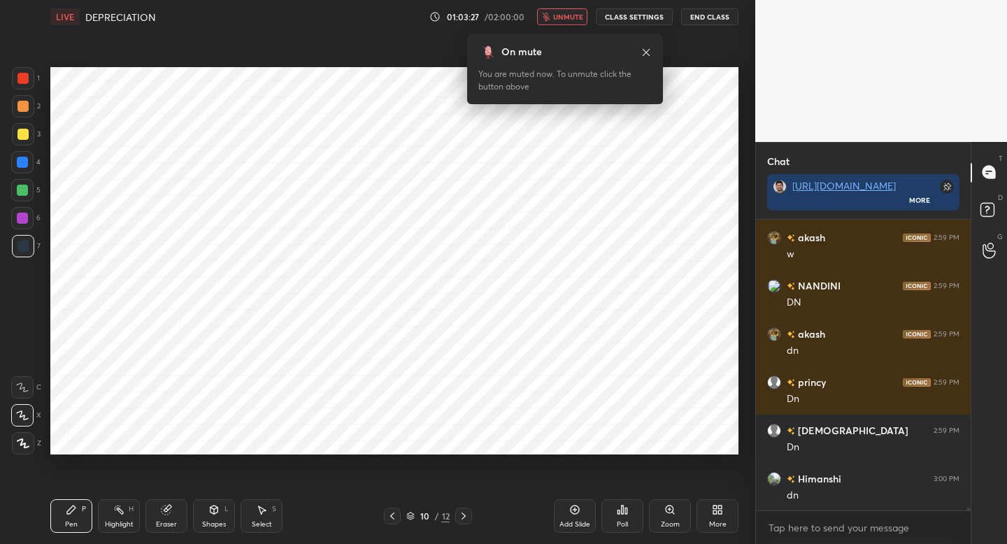
scroll to position [29900, 0]
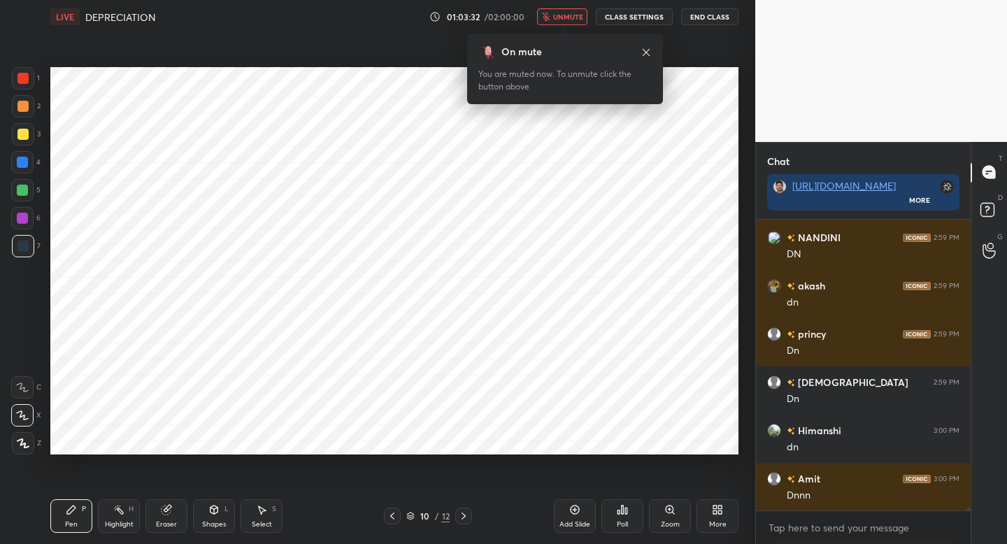
click at [566, 17] on span "unmute" at bounding box center [568, 17] width 30 height 10
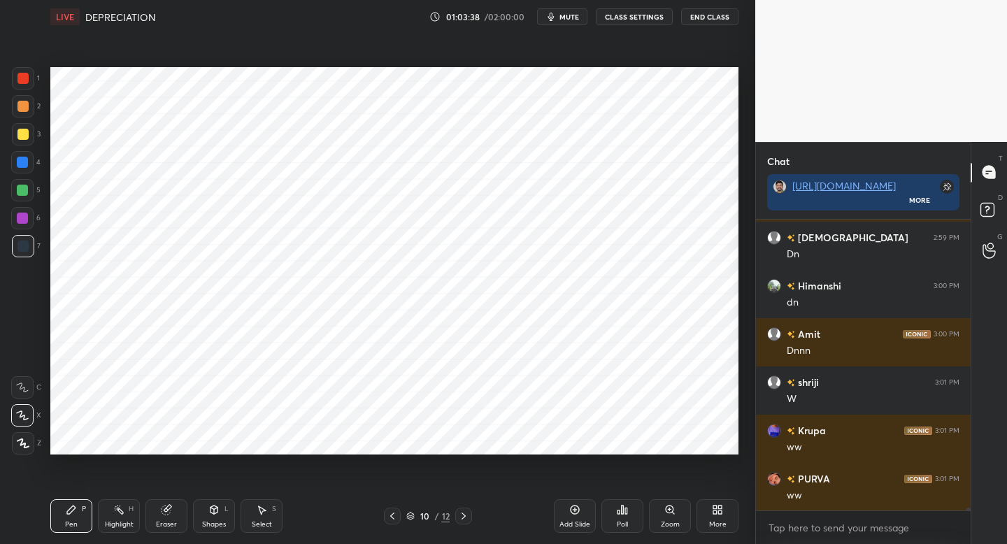
scroll to position [30093, 0]
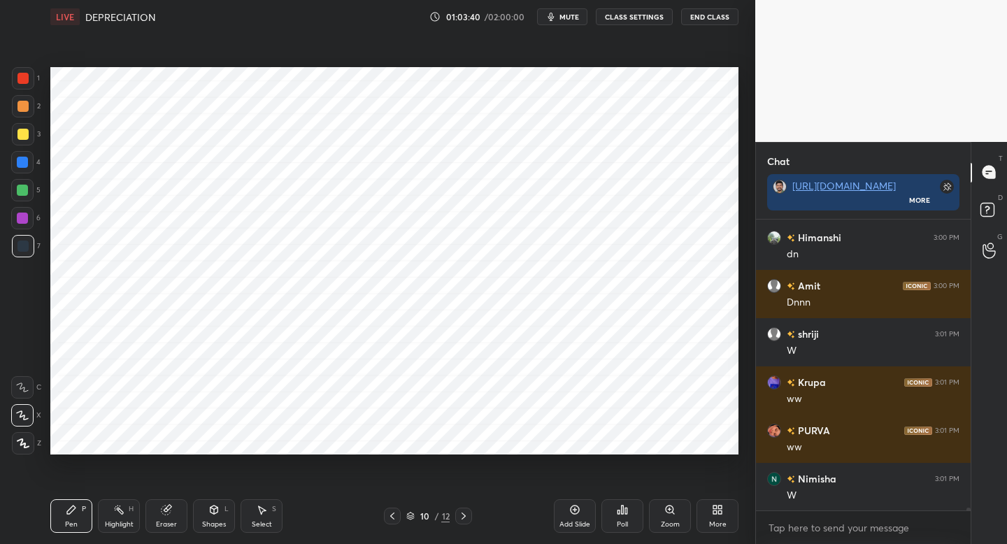
click at [566, 17] on span "mute" at bounding box center [569, 17] width 20 height 10
click at [566, 17] on span "unmute" at bounding box center [568, 17] width 30 height 10
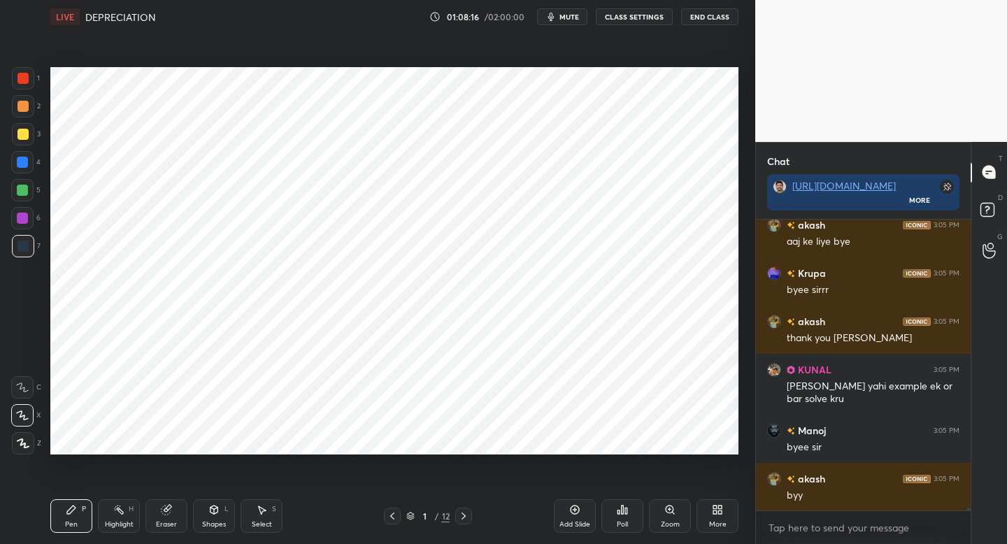
scroll to position [30838, 0]
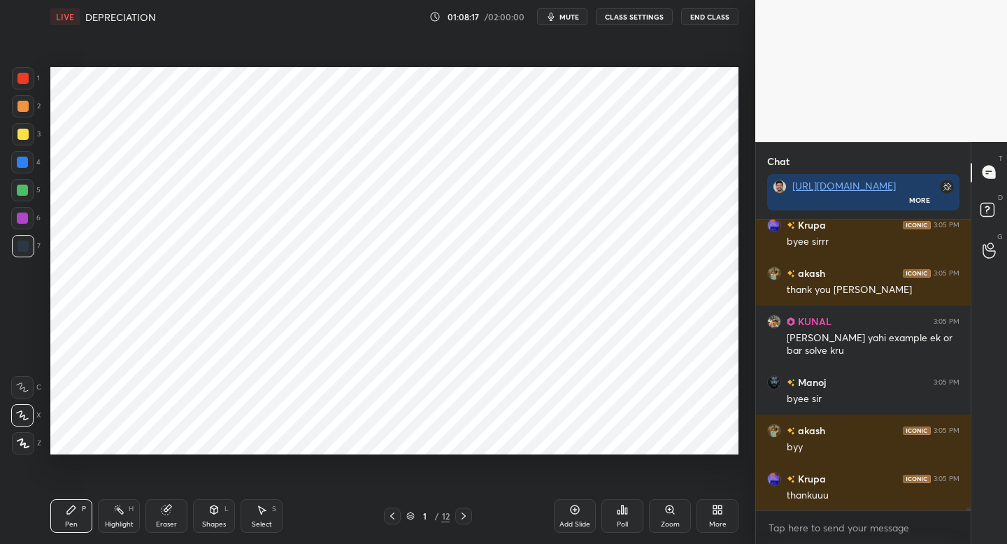
click at [711, 16] on button "End Class" at bounding box center [709, 16] width 57 height 17
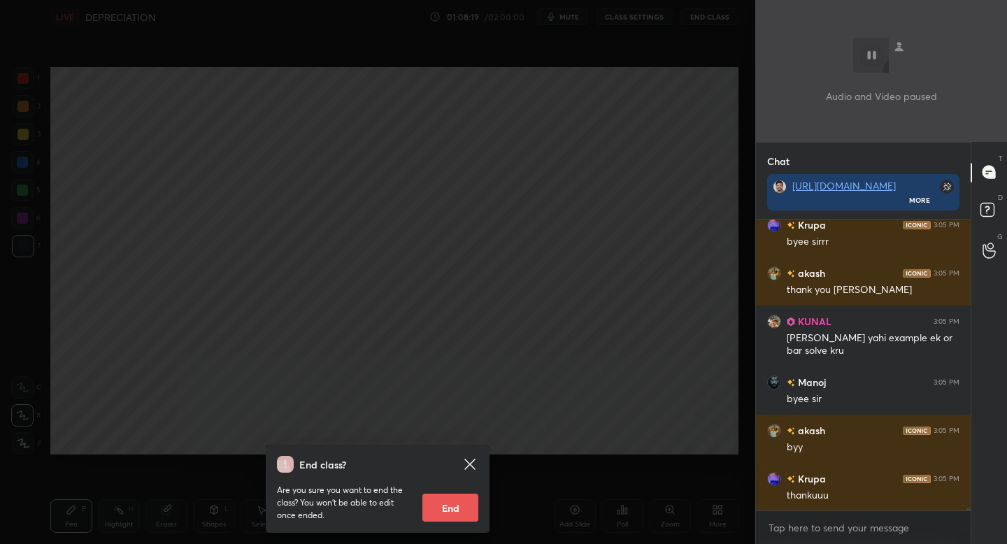
scroll to position [30886, 0]
click at [454, 513] on button "End" at bounding box center [450, 508] width 56 height 28
type textarea "x"
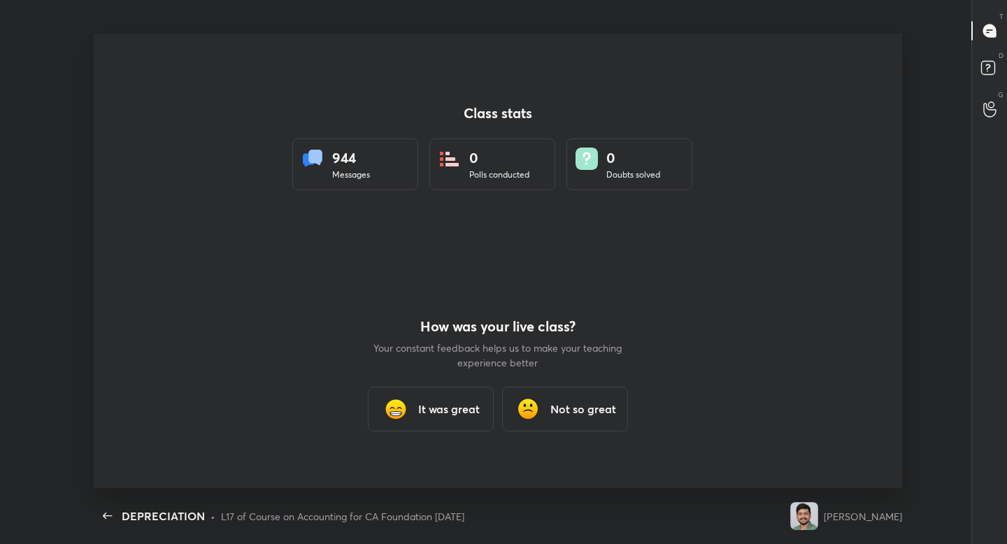
scroll to position [0, 0]
